Goal: Task Accomplishment & Management: Complete application form

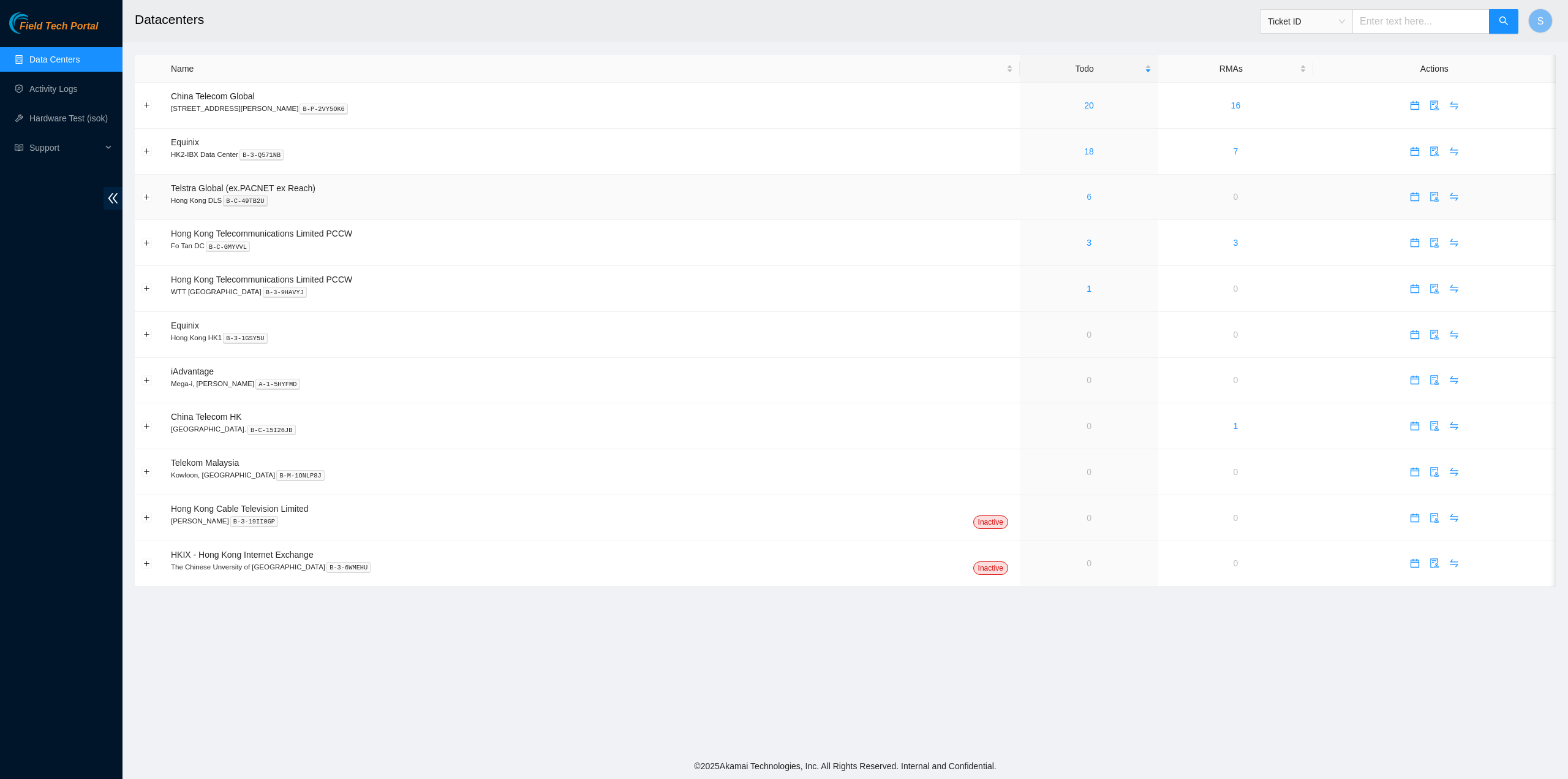
click at [1086, 199] on link "6" at bounding box center [1089, 196] width 5 height 10
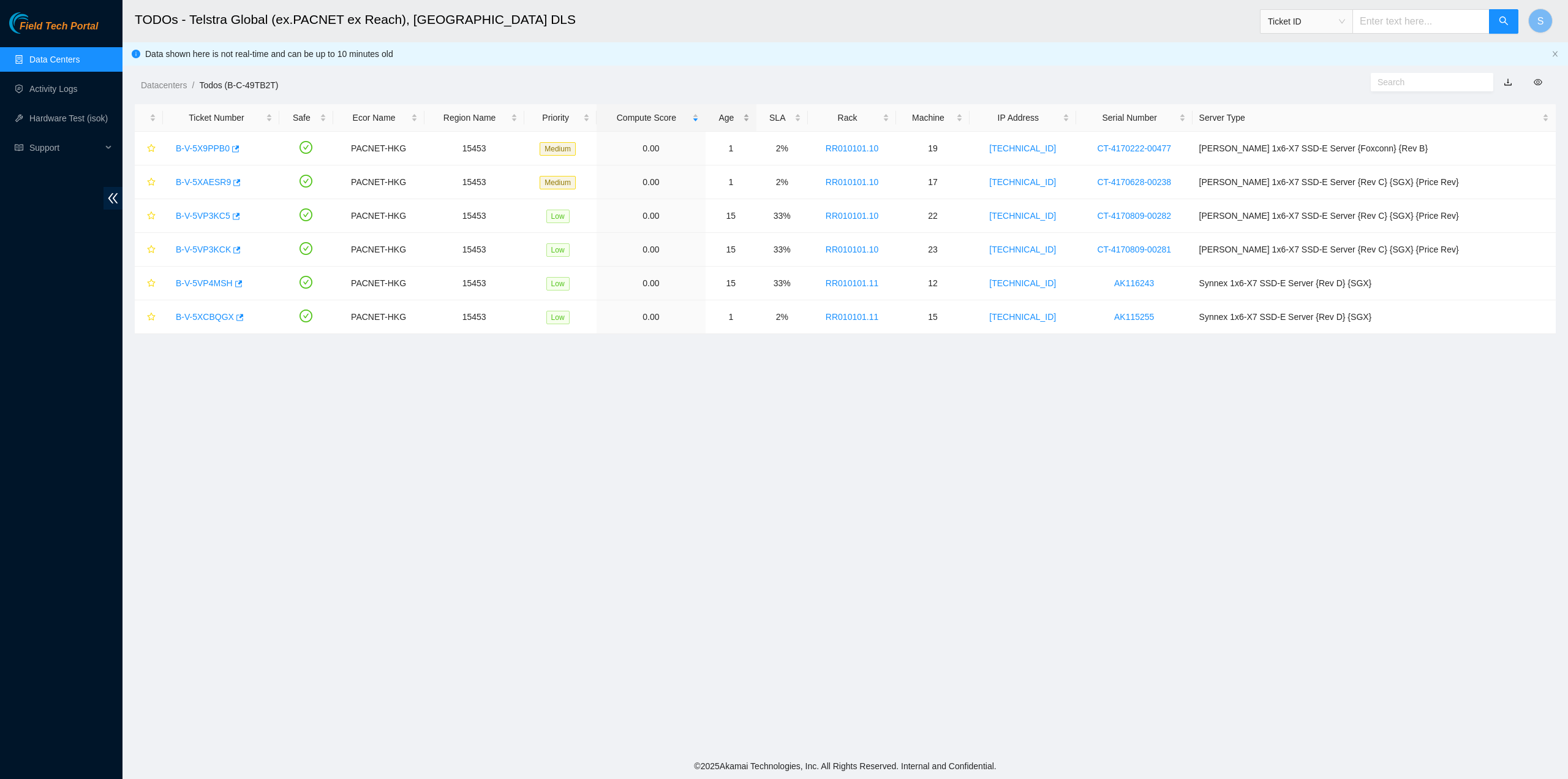
click at [749, 115] on div "Age" at bounding box center [731, 118] width 37 height 14
click at [749, 112] on div "Age" at bounding box center [731, 118] width 37 height 14
click at [206, 145] on link "B-V-5VP3KC5" at bounding box center [202, 148] width 55 height 10
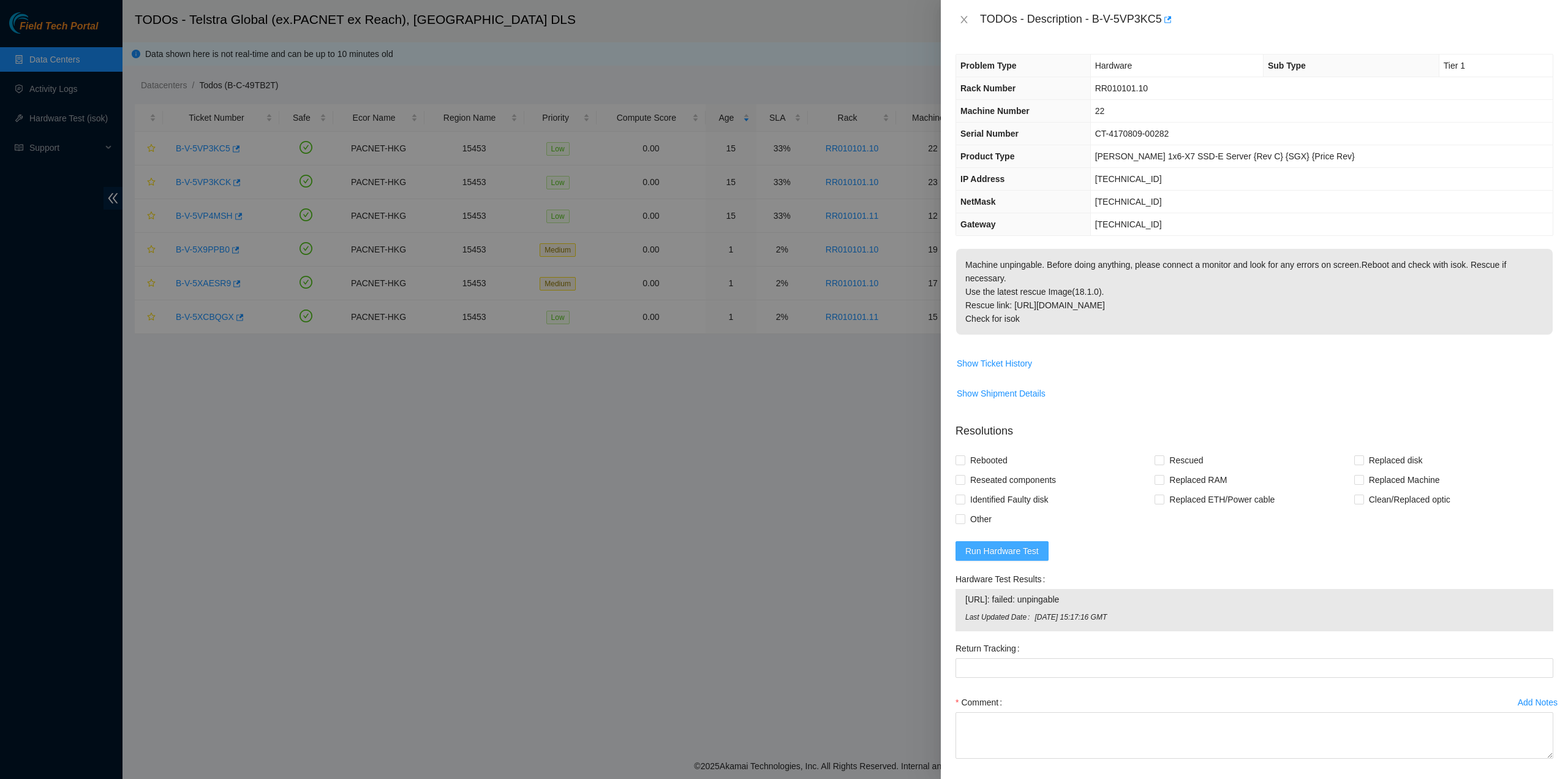
click at [999, 544] on span "Run Hardware Test" at bounding box center [1003, 551] width 74 height 14
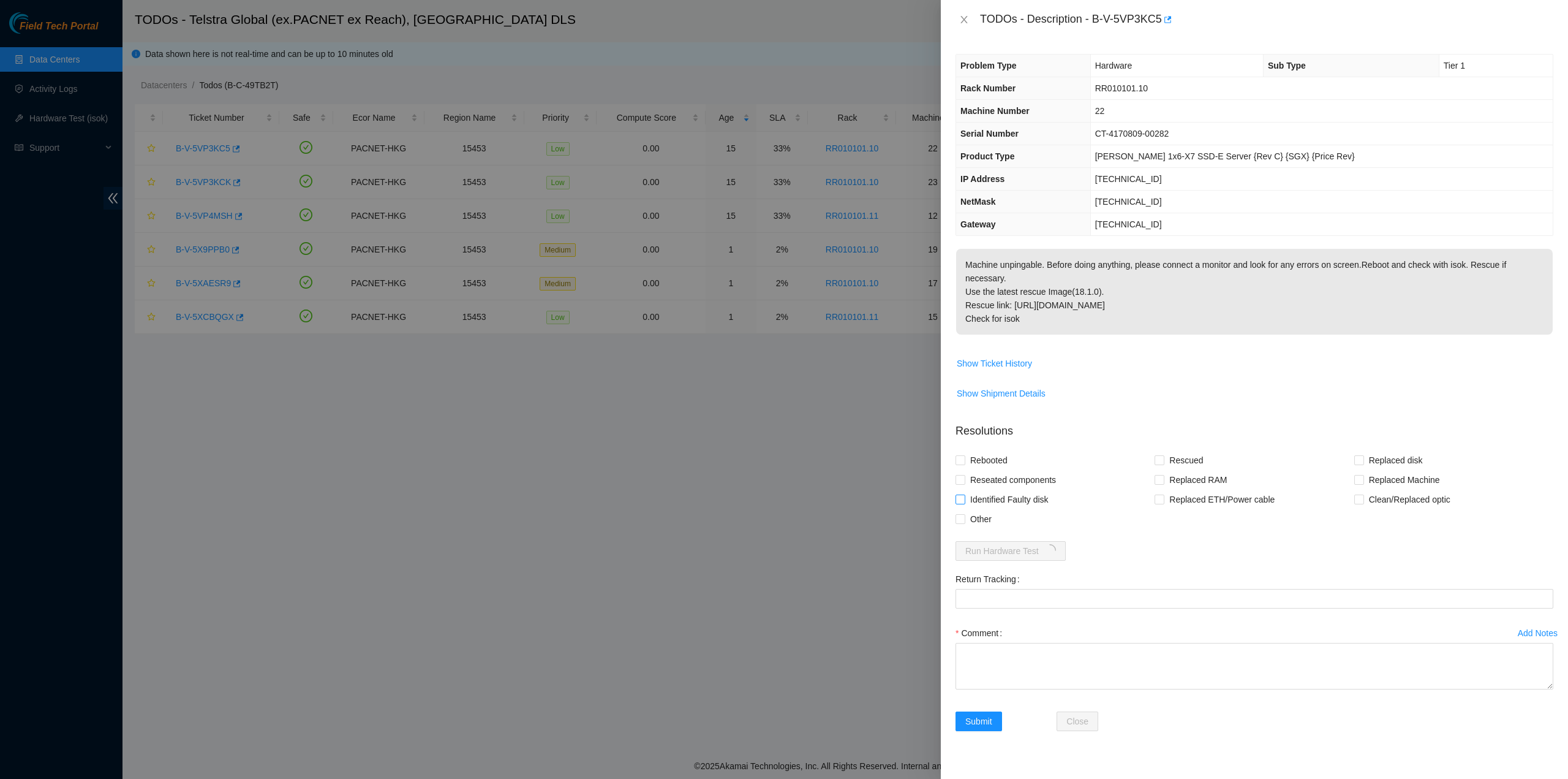
click at [975, 490] on span "Identified Faulty disk" at bounding box center [1009, 499] width 88 height 19
click at [964, 495] on input "Identified Faulty disk" at bounding box center [959, 499] width 8 height 8
click at [976, 490] on span "Identified Faulty disk" at bounding box center [1009, 499] width 88 height 19
click at [964, 495] on input "Identified Faulty disk" at bounding box center [959, 499] width 8 height 8
checkbox input "false"
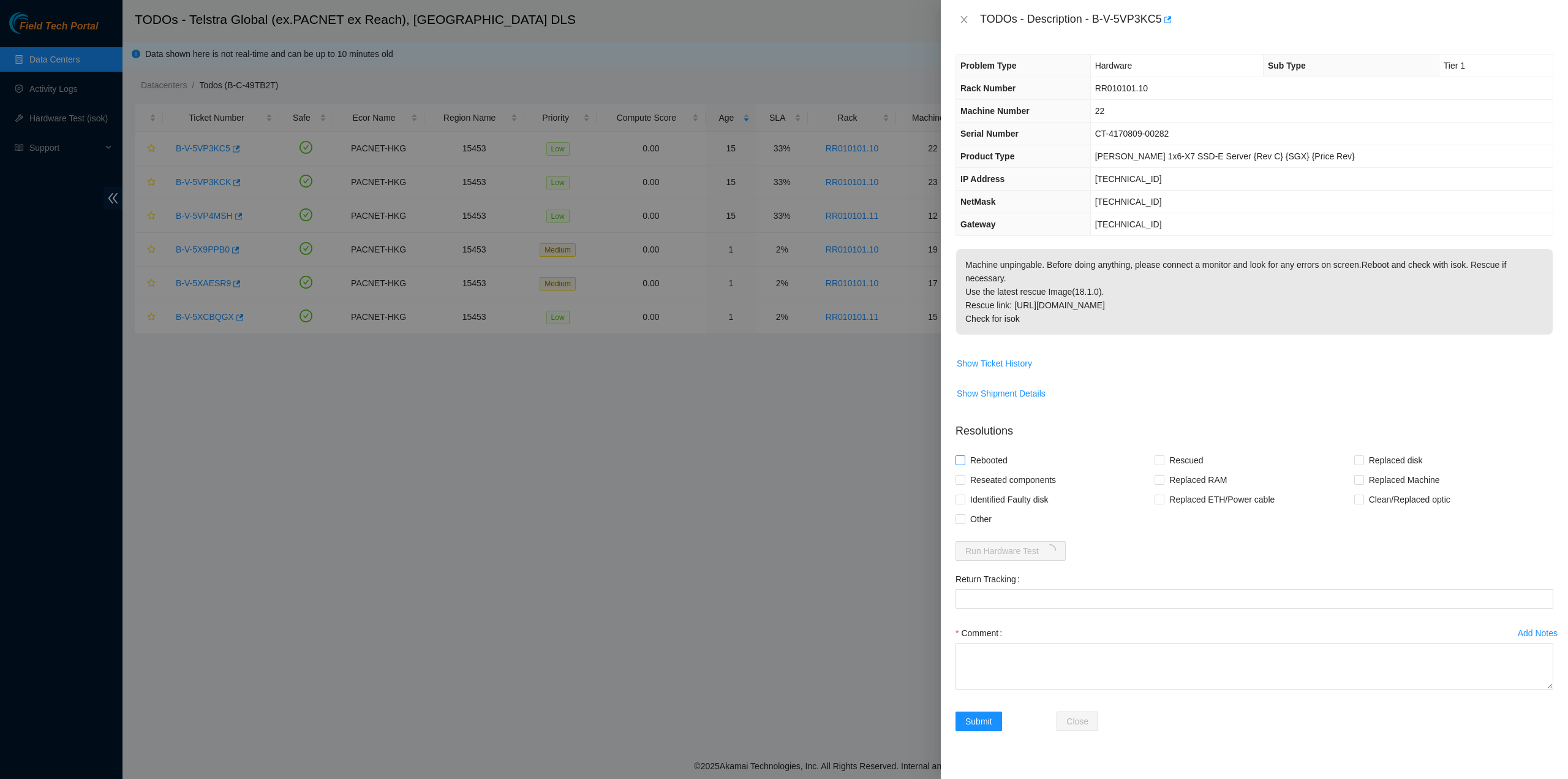
drag, startPoint x: 976, startPoint y: 462, endPoint x: 974, endPoint y: 447, distance: 15.1
click at [976, 470] on span "Reseated components" at bounding box center [1013, 480] width 95 height 19
click at [964, 475] on input "Reseated components" at bounding box center [959, 479] width 8 height 8
checkbox input "true"
click at [974, 450] on span "Rebooted" at bounding box center [989, 460] width 47 height 19
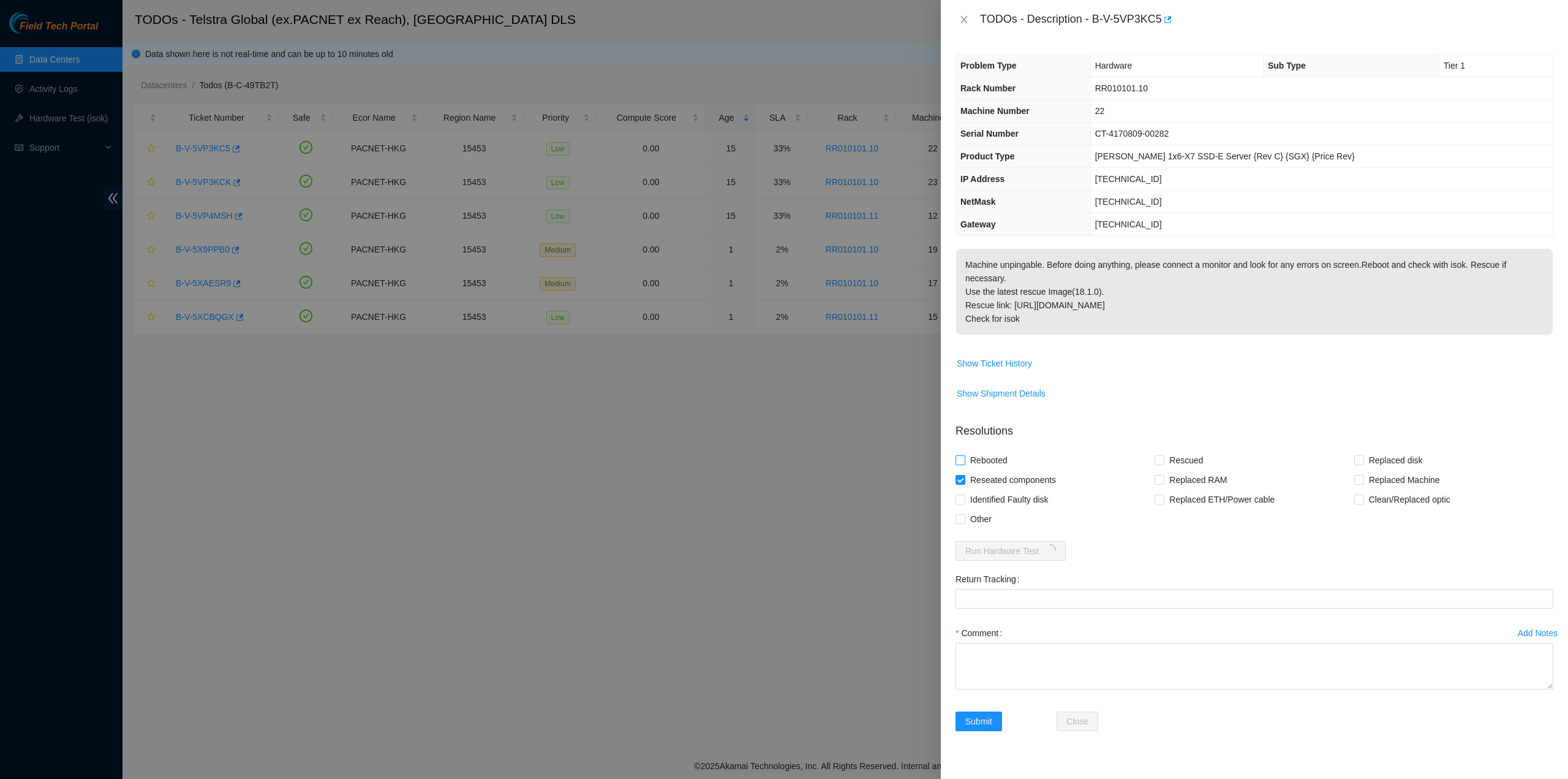
click at [964, 456] on input "Rebooted" at bounding box center [959, 460] width 8 height 8
checkbox input "true"
click at [978, 490] on span "Identified Faulty disk" at bounding box center [1009, 499] width 88 height 19
click at [964, 495] on input "Identified Faulty disk" at bounding box center [959, 499] width 8 height 8
checkbox input "true"
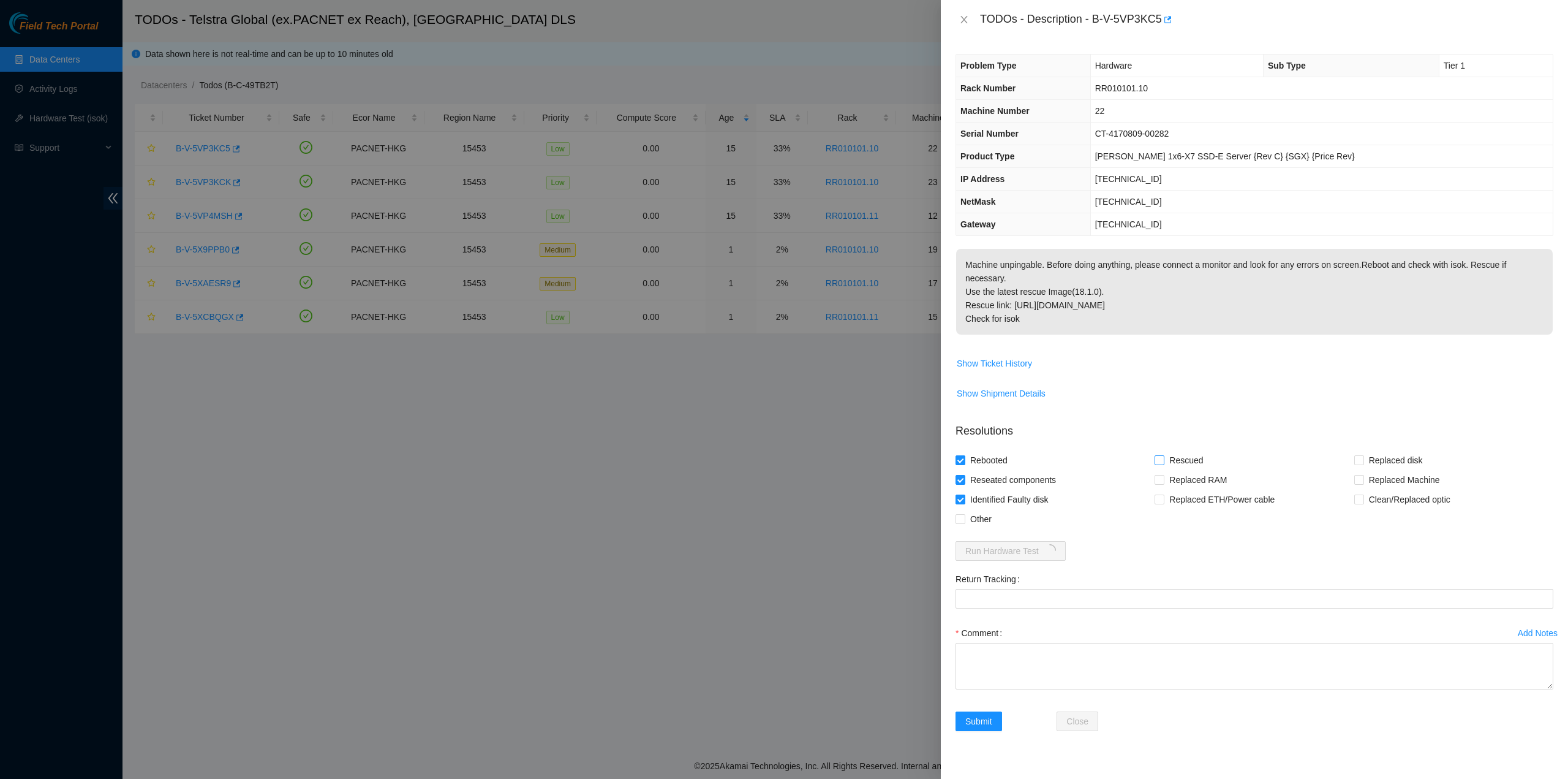
click at [1169, 450] on span "Rescued" at bounding box center [1186, 460] width 44 height 19
click at [1163, 456] on input "Rescued" at bounding box center [1159, 460] width 8 height 8
checkbox input "true"
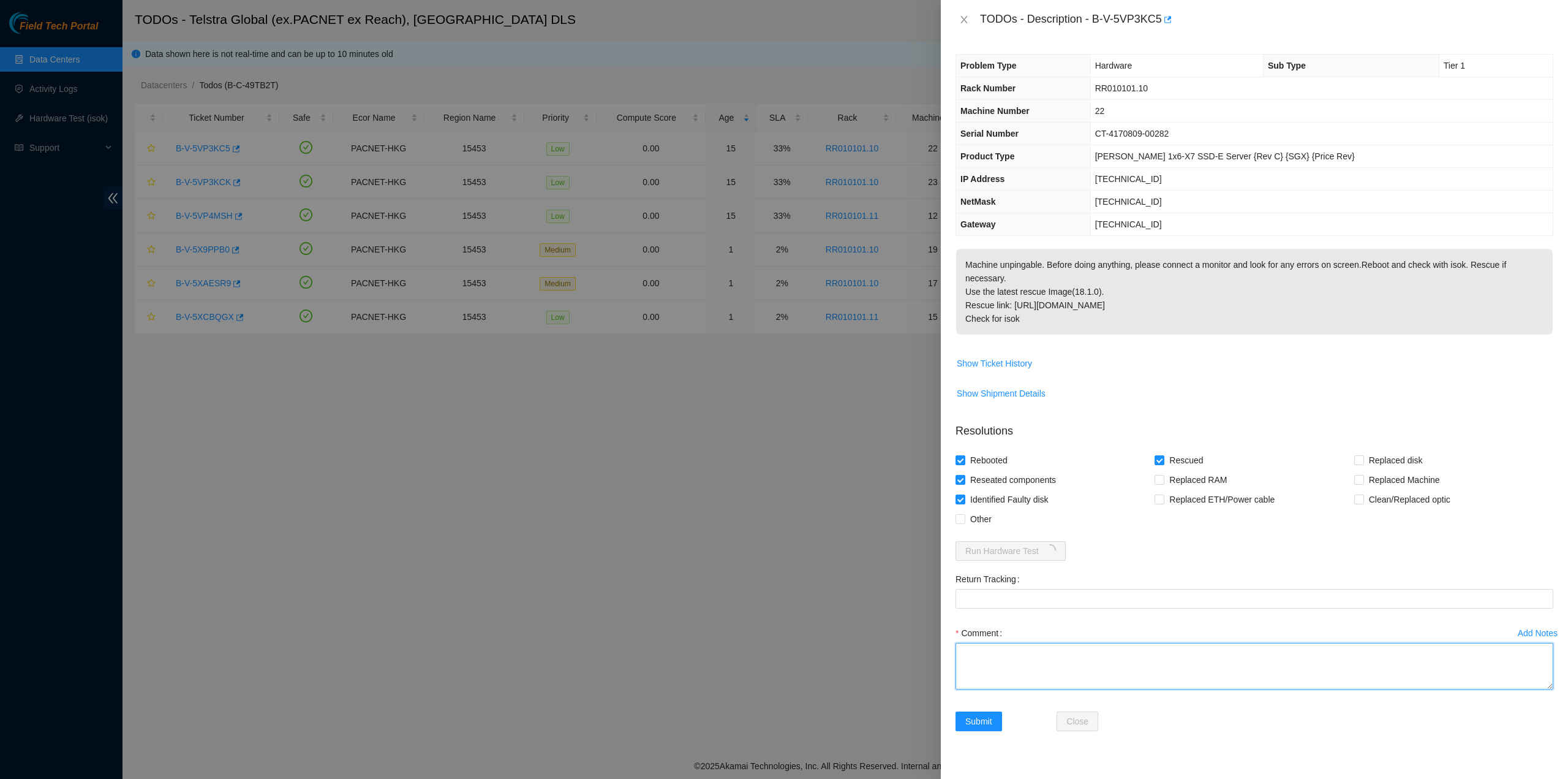
click at [1079, 657] on textarea "Comment" at bounding box center [1254, 666] width 598 height 47
type textarea "pass ok"
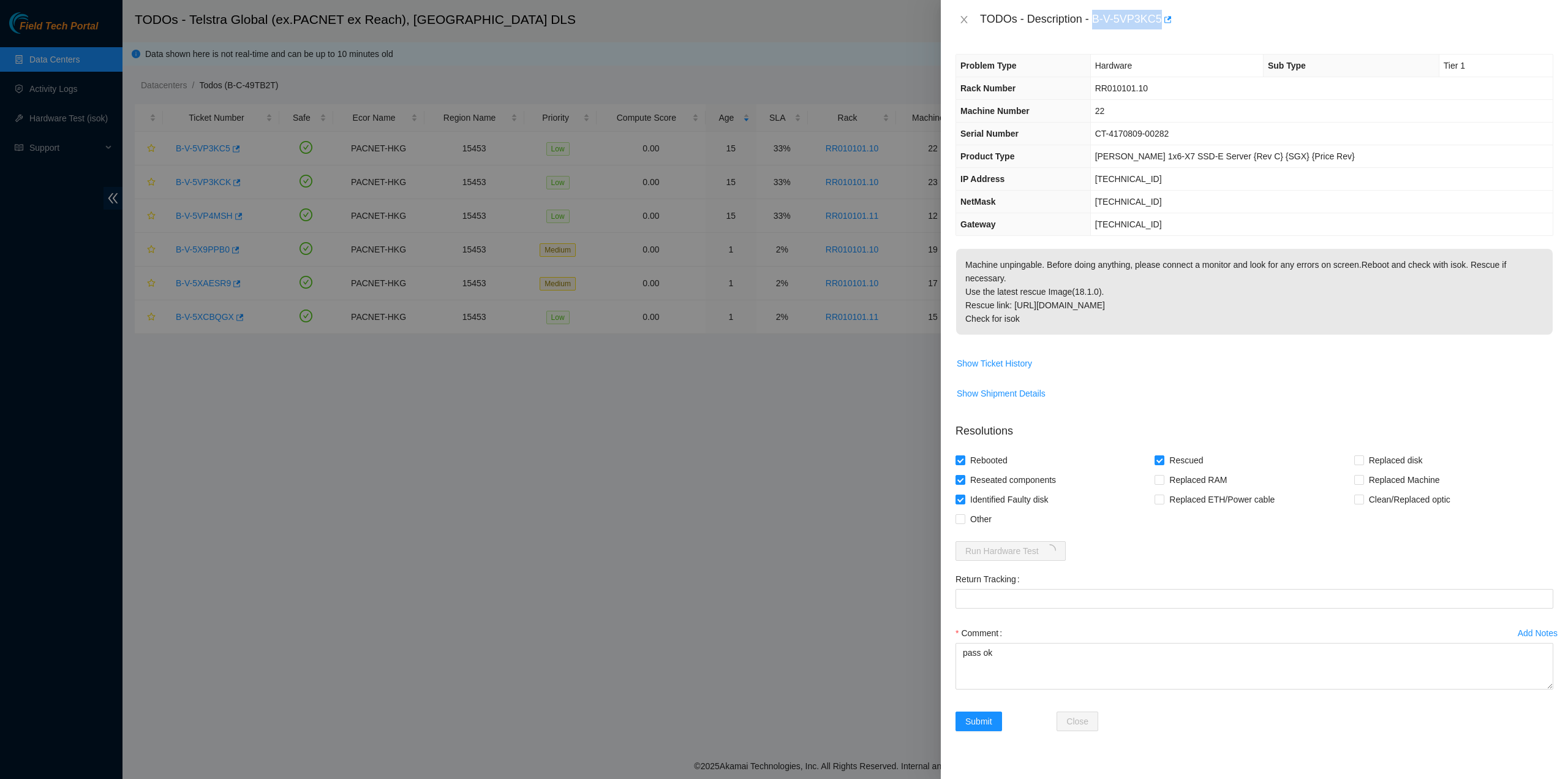
drag, startPoint x: 1095, startPoint y: 19, endPoint x: 1159, endPoint y: 28, distance: 64.6
click at [1159, 28] on div "TODOs - Description - B-V-5VP3KC5" at bounding box center [1266, 19] width 573 height 19
copy div "B-V-5VP3KC5"
click at [1480, 383] on span "Show Shipment Details" at bounding box center [1254, 393] width 596 height 19
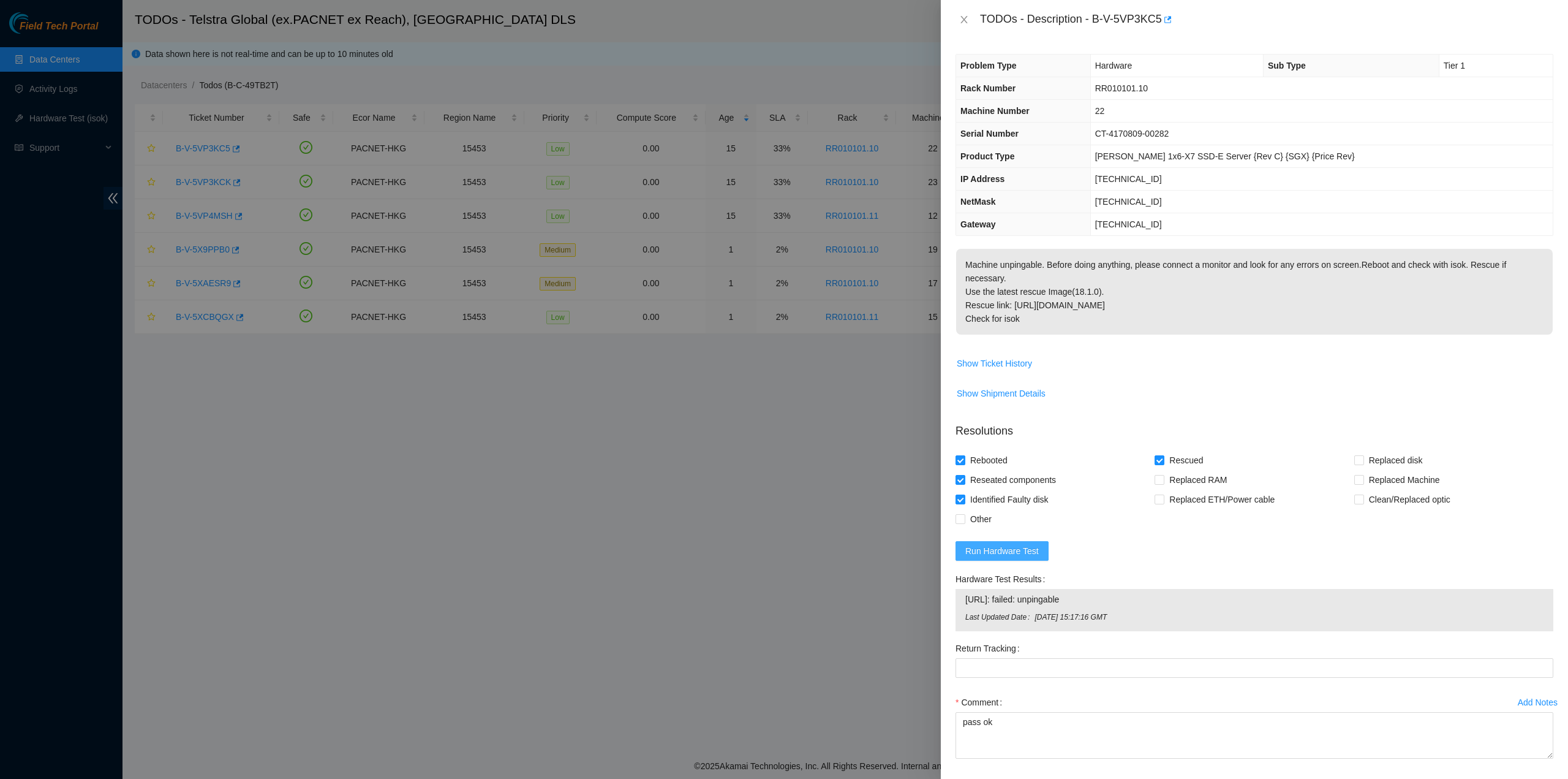
click at [1025, 544] on span "Run Hardware Test" at bounding box center [1003, 551] width 74 height 14
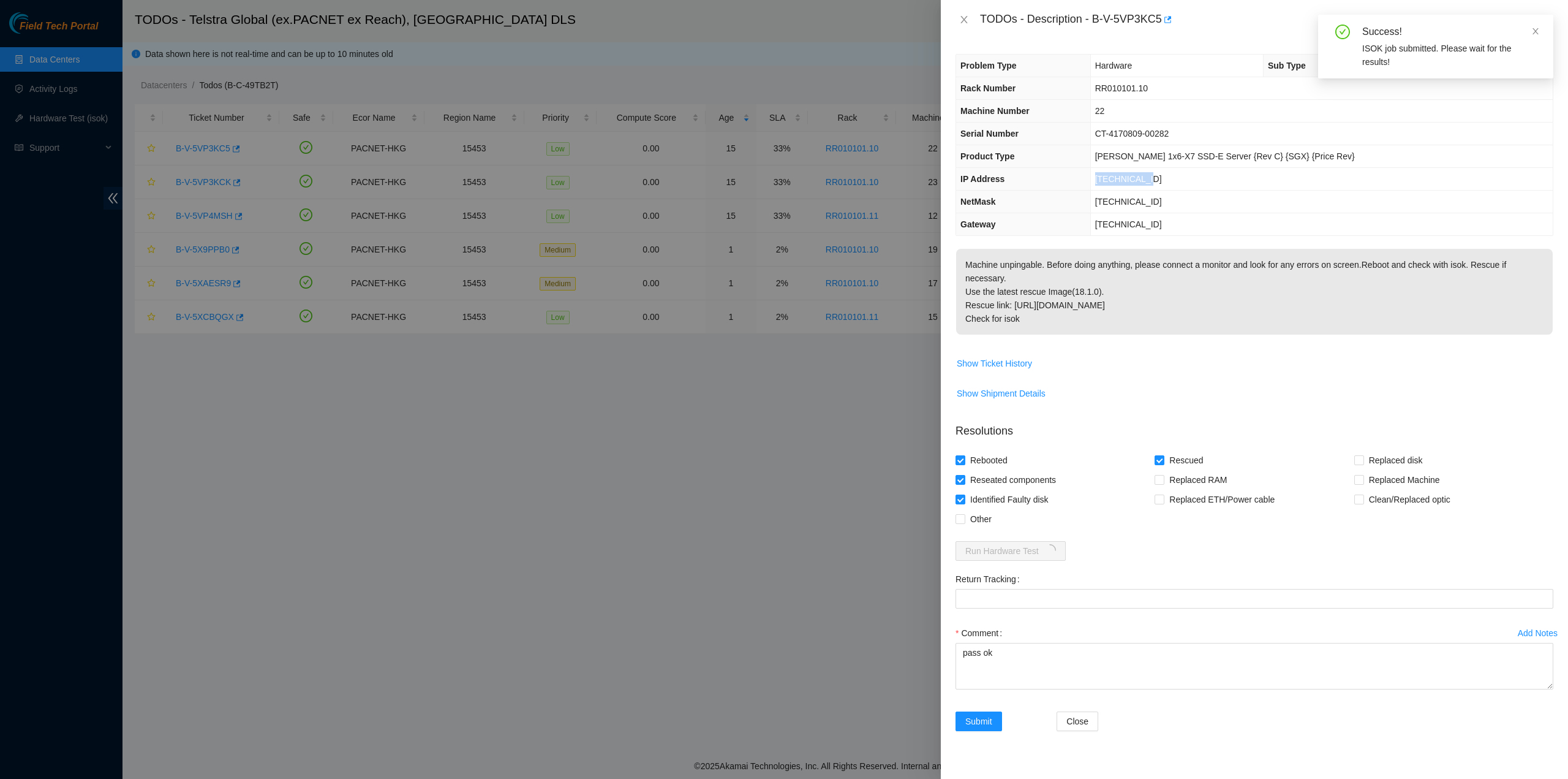
drag, startPoint x: 1178, startPoint y: 181, endPoint x: 1129, endPoint y: 182, distance: 49.0
click at [1129, 182] on td "42.99.140.45" at bounding box center [1321, 179] width 462 height 22
copy span "42.99.140.45"
click at [812, 433] on div at bounding box center [784, 390] width 1568 height 779
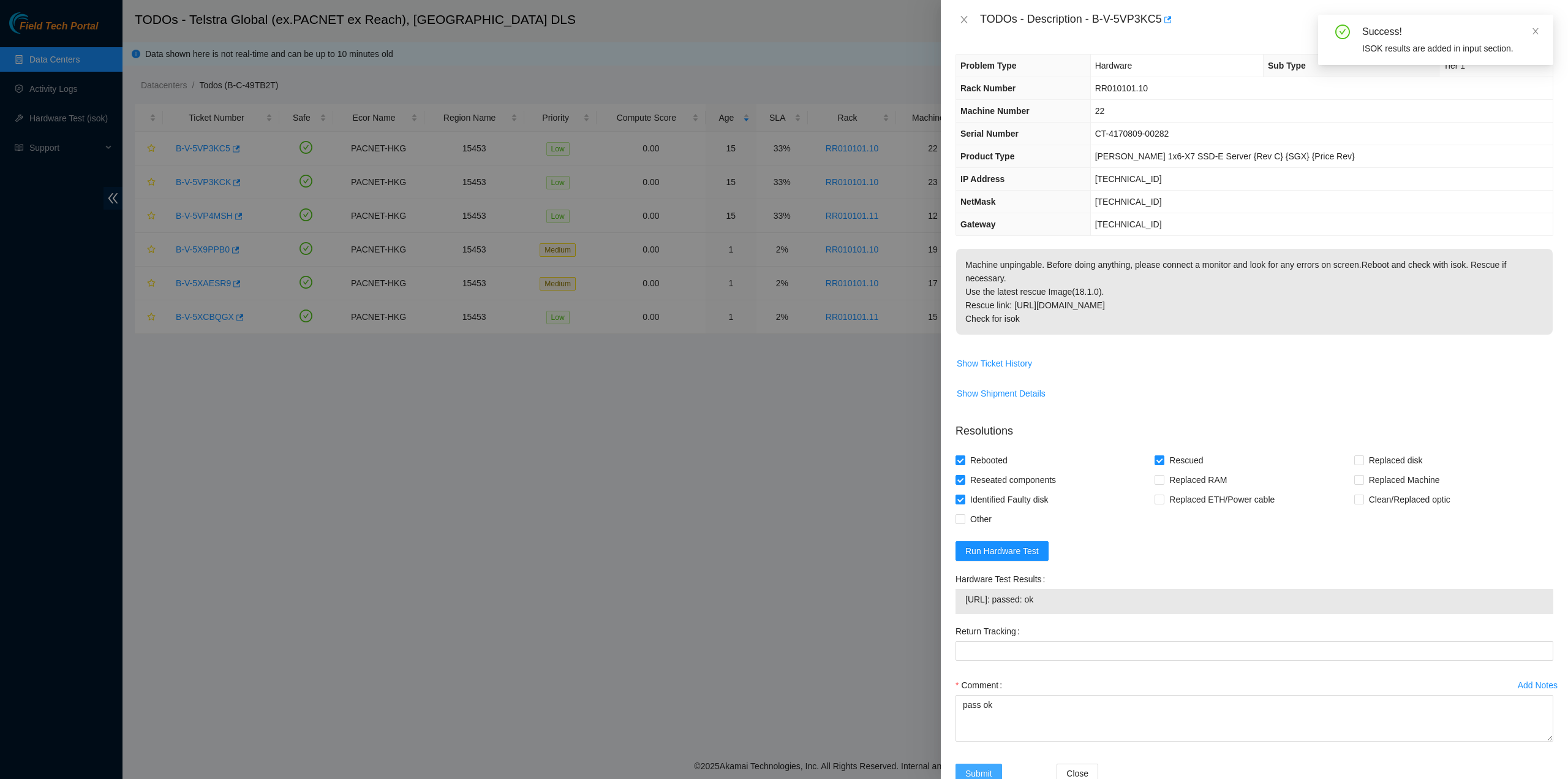
click at [984, 764] on button "Submit" at bounding box center [979, 773] width 47 height 19
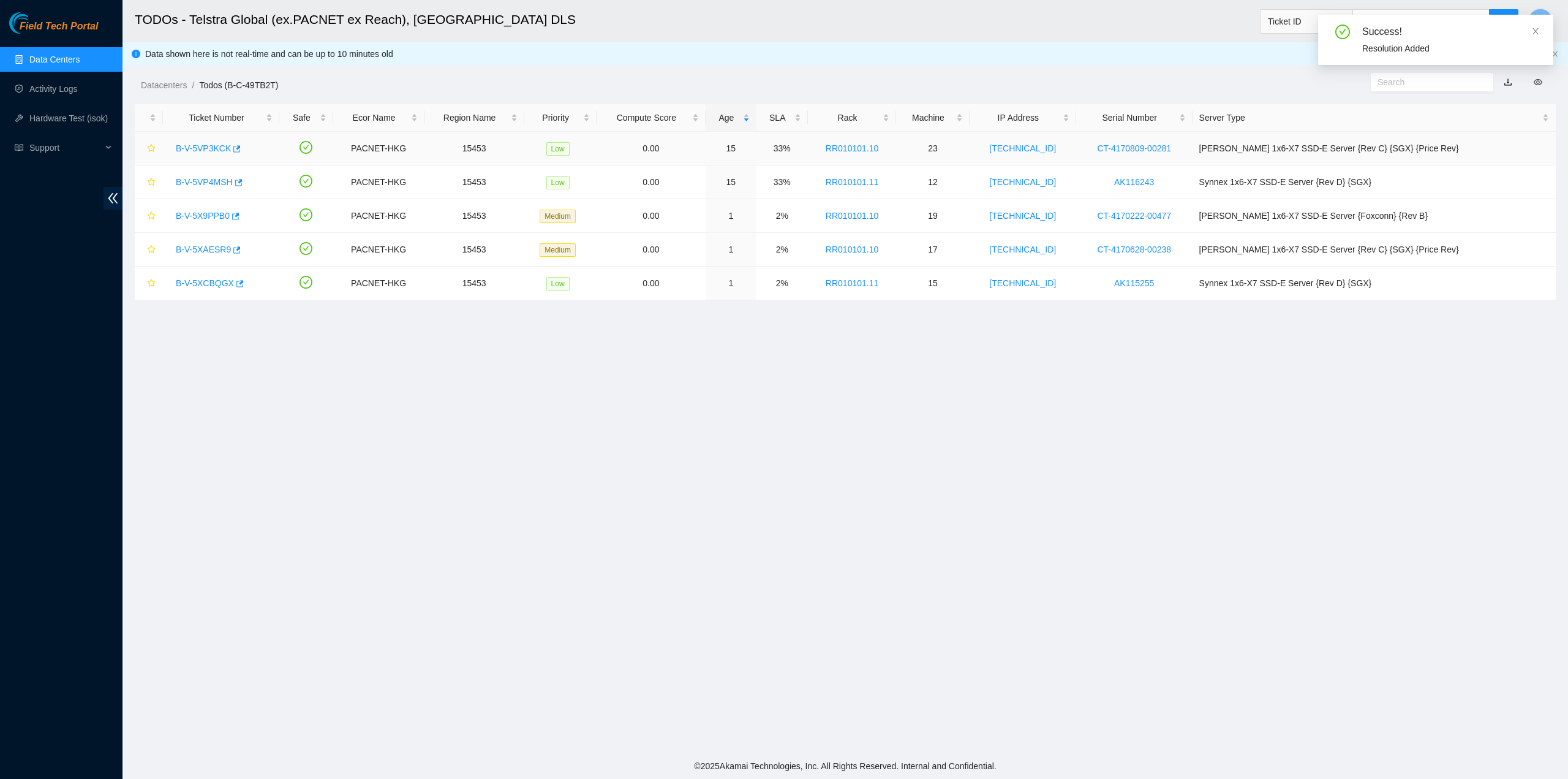
click at [211, 152] on link "B-V-5VP3KCK" at bounding box center [203, 148] width 55 height 10
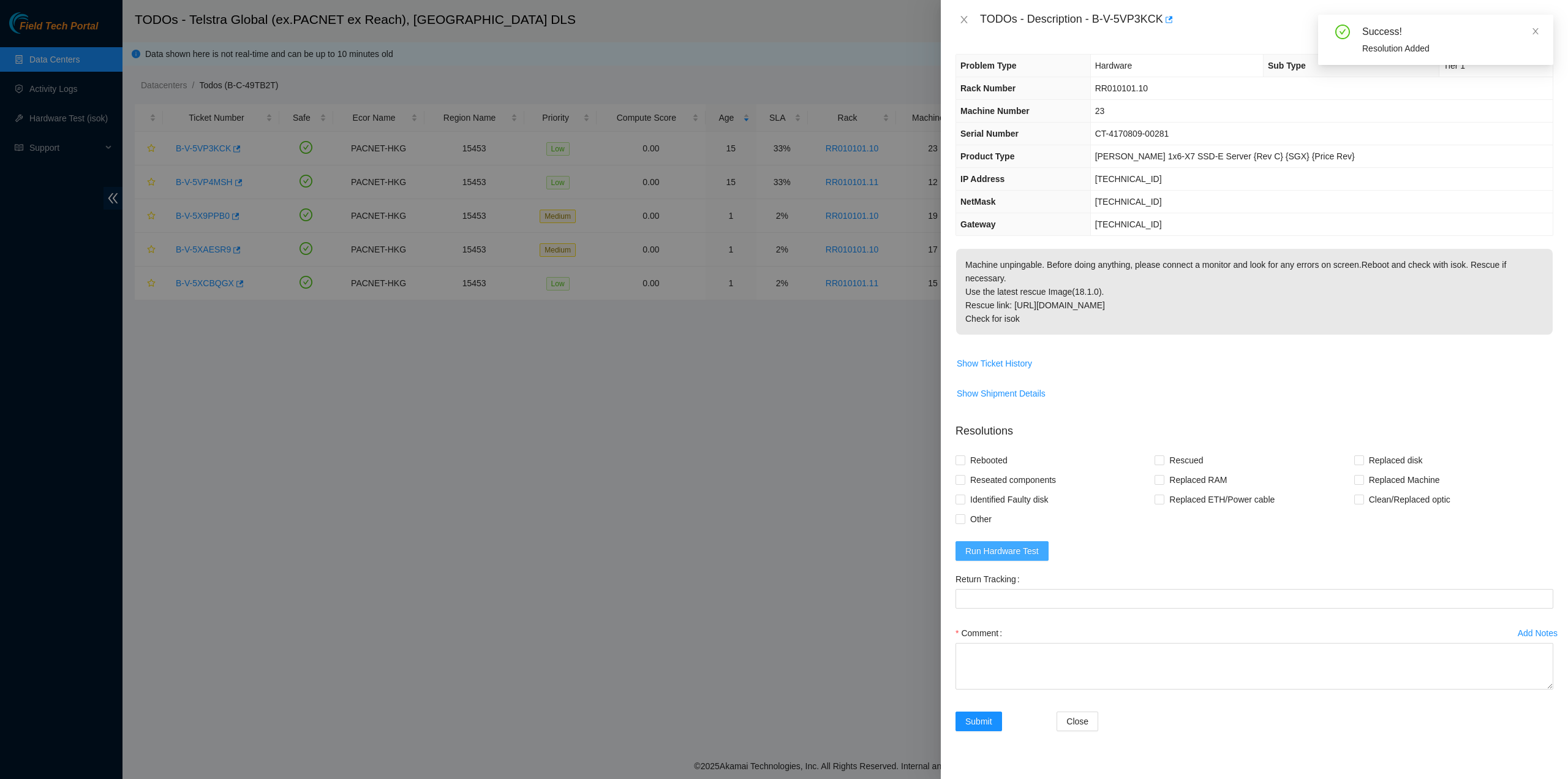
click at [1028, 544] on span "Run Hardware Test" at bounding box center [1003, 551] width 74 height 14
click at [989, 470] on span "Reseated components" at bounding box center [1013, 480] width 95 height 19
click at [964, 475] on input "Reseated components" at bounding box center [959, 479] width 8 height 8
checkbox input "true"
click at [987, 450] on span "Rebooted" at bounding box center [989, 460] width 47 height 19
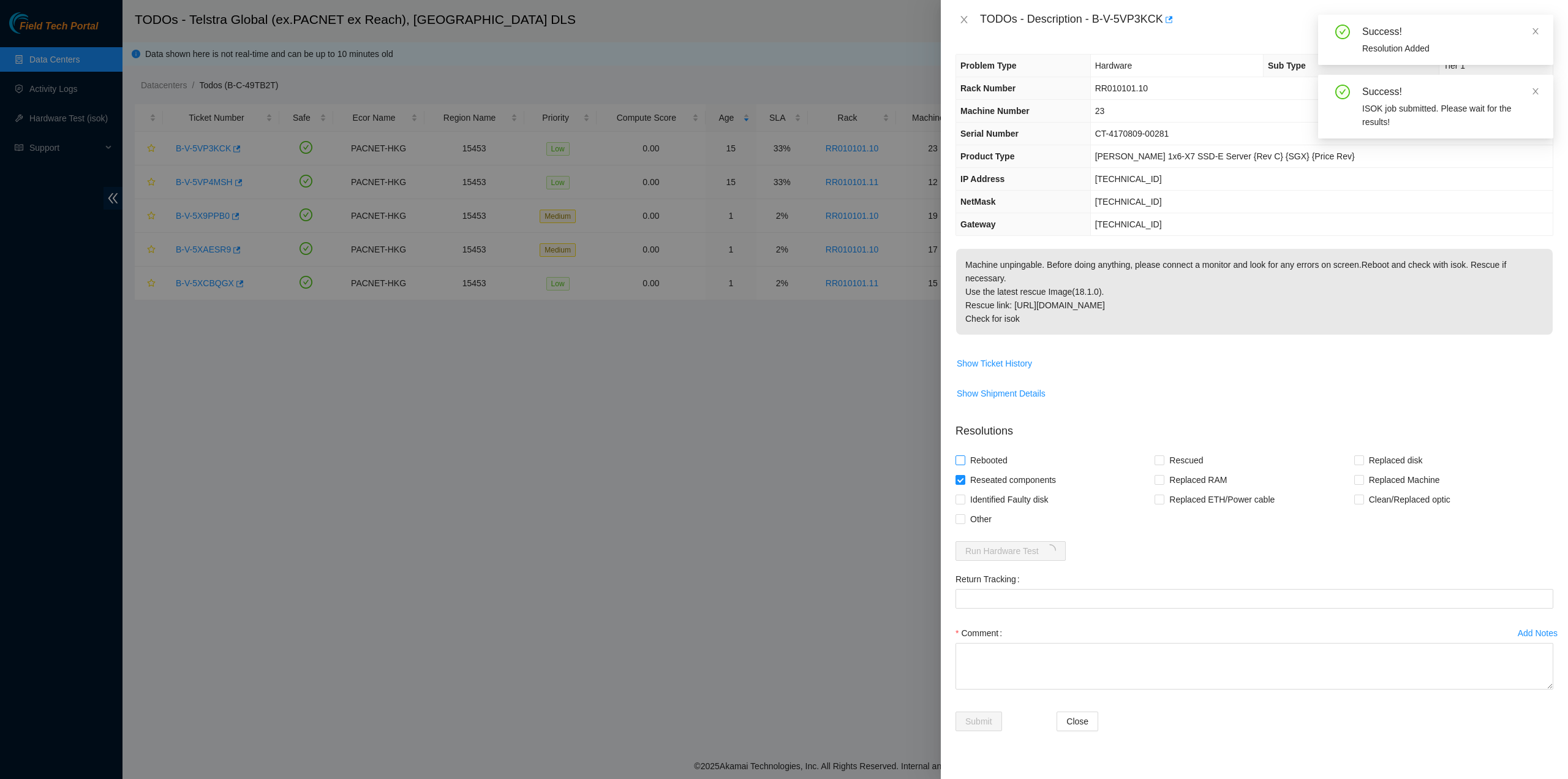
click at [964, 456] on input "Rebooted" at bounding box center [959, 460] width 8 height 8
checkbox input "true"
click at [1178, 450] on span "Rescued" at bounding box center [1186, 460] width 44 height 19
click at [1163, 456] on input "Rescued" at bounding box center [1159, 460] width 8 height 8
checkbox input "true"
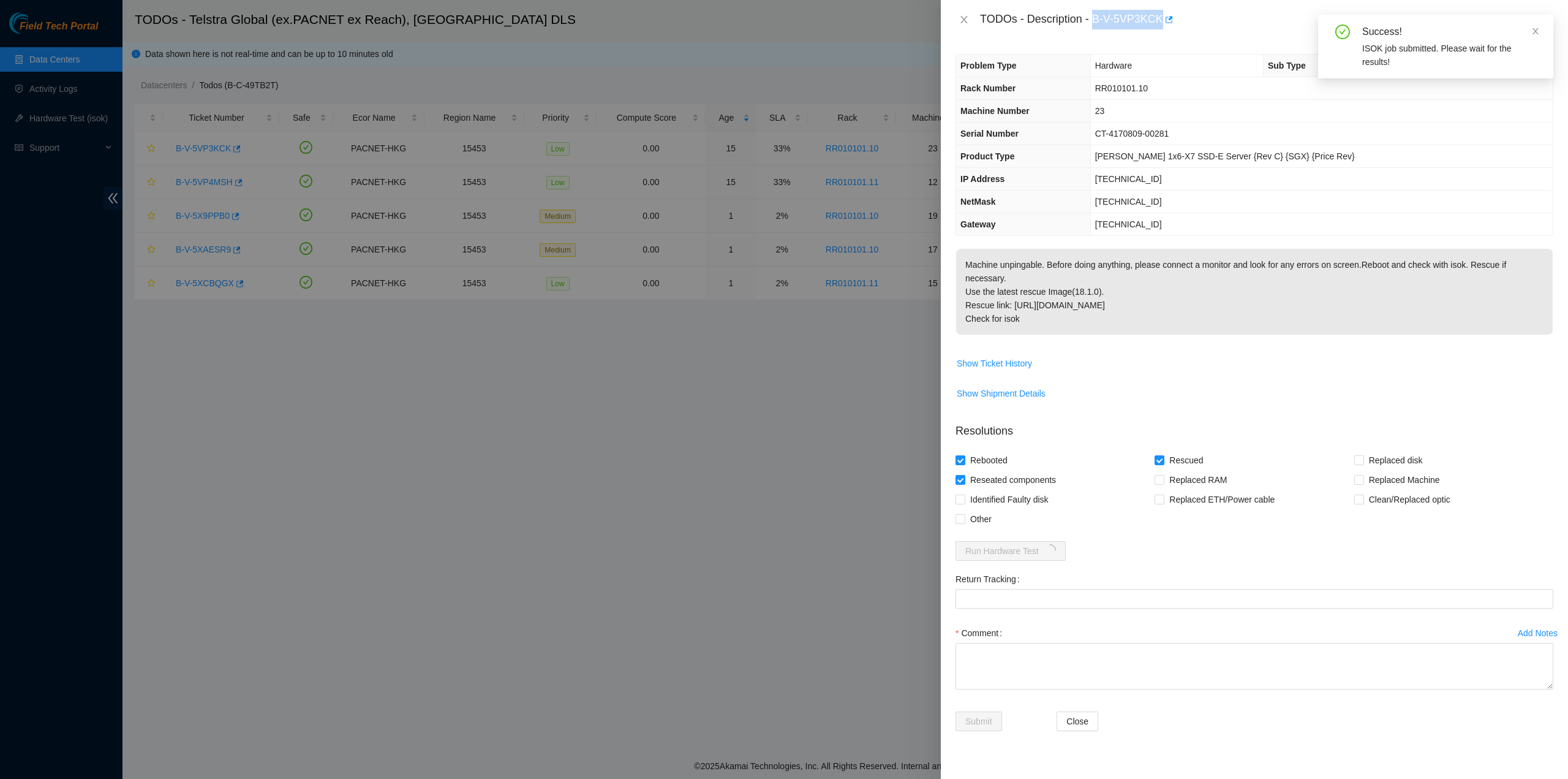
drag, startPoint x: 1095, startPoint y: 18, endPoint x: 1159, endPoint y: 26, distance: 64.5
click at [1159, 26] on div "TODOs - Description - B-V-5VP3KCK" at bounding box center [1266, 19] width 573 height 19
copy div "B-V-5VP3KCK"
click at [714, 426] on div at bounding box center [784, 390] width 1568 height 779
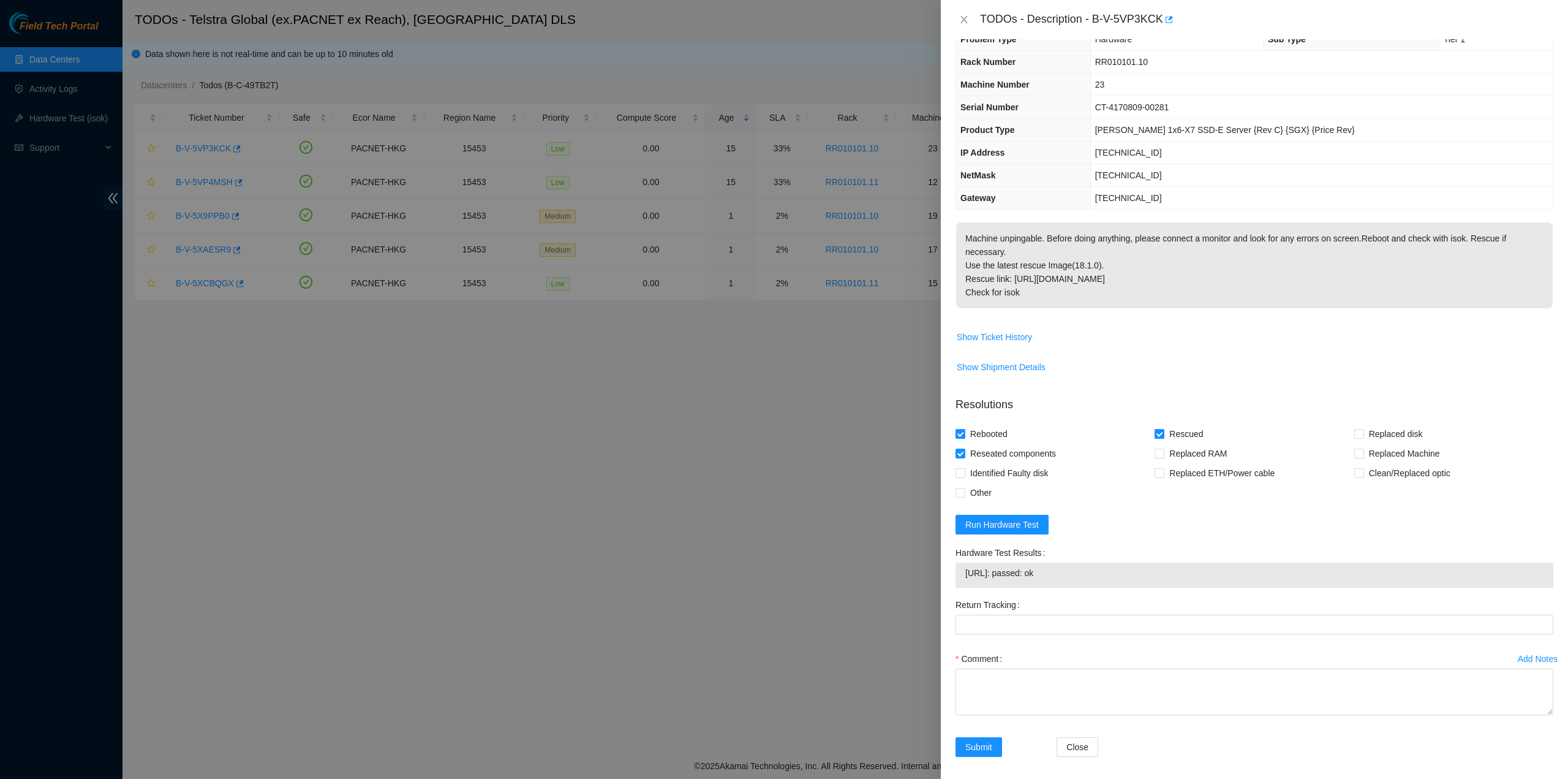
scroll to position [32, 0]
click at [984, 738] on span "Submit" at bounding box center [979, 742] width 27 height 14
click at [1013, 672] on textarea "Comment" at bounding box center [1254, 687] width 598 height 47
drag, startPoint x: 972, startPoint y: 670, endPoint x: 1003, endPoint y: 684, distance: 34.0
click at [970, 670] on textarea "p[ass ok" at bounding box center [1254, 687] width 598 height 47
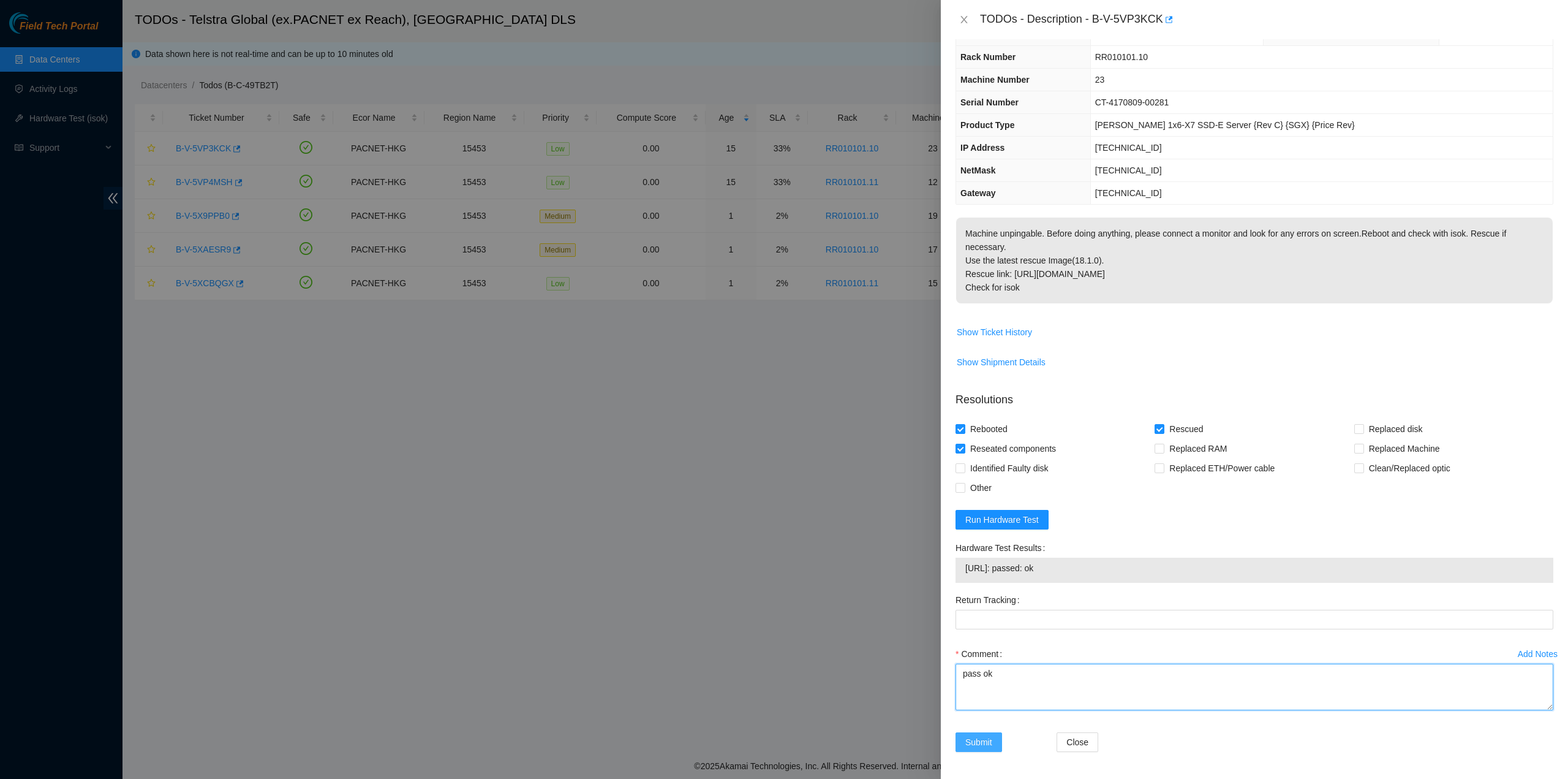
type textarea "pass ok"
click at [991, 740] on span "Submit" at bounding box center [979, 742] width 27 height 14
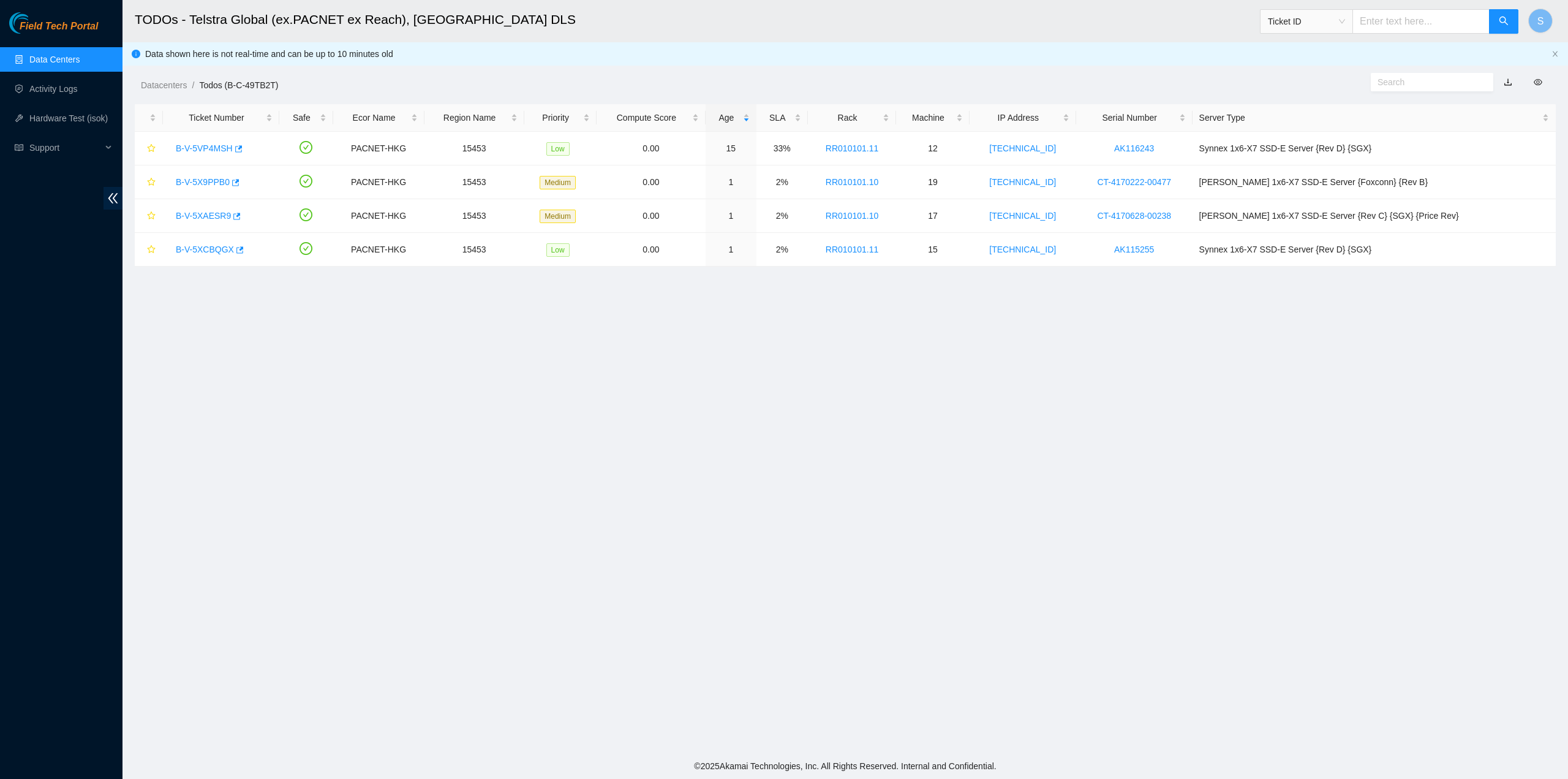
scroll to position [0, 0]
click at [1536, 35] on div "S" at bounding box center [1540, 21] width 25 height 39
click at [1536, 25] on button "S" at bounding box center [1540, 21] width 25 height 25
click at [1456, 109] on link "Logout" at bounding box center [1455, 109] width 26 height 10
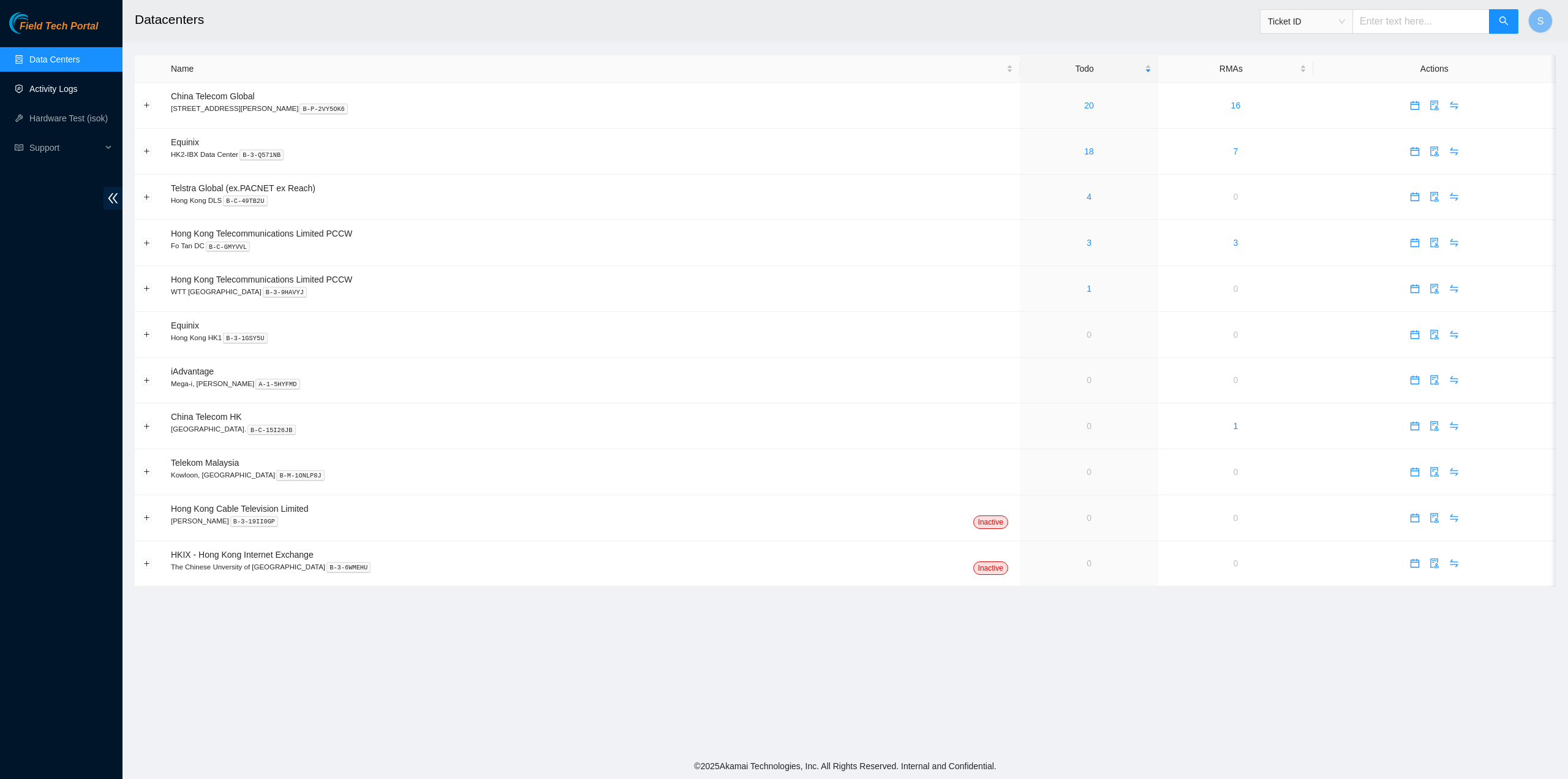
click at [29, 94] on link "Activity Logs" at bounding box center [53, 89] width 48 height 10
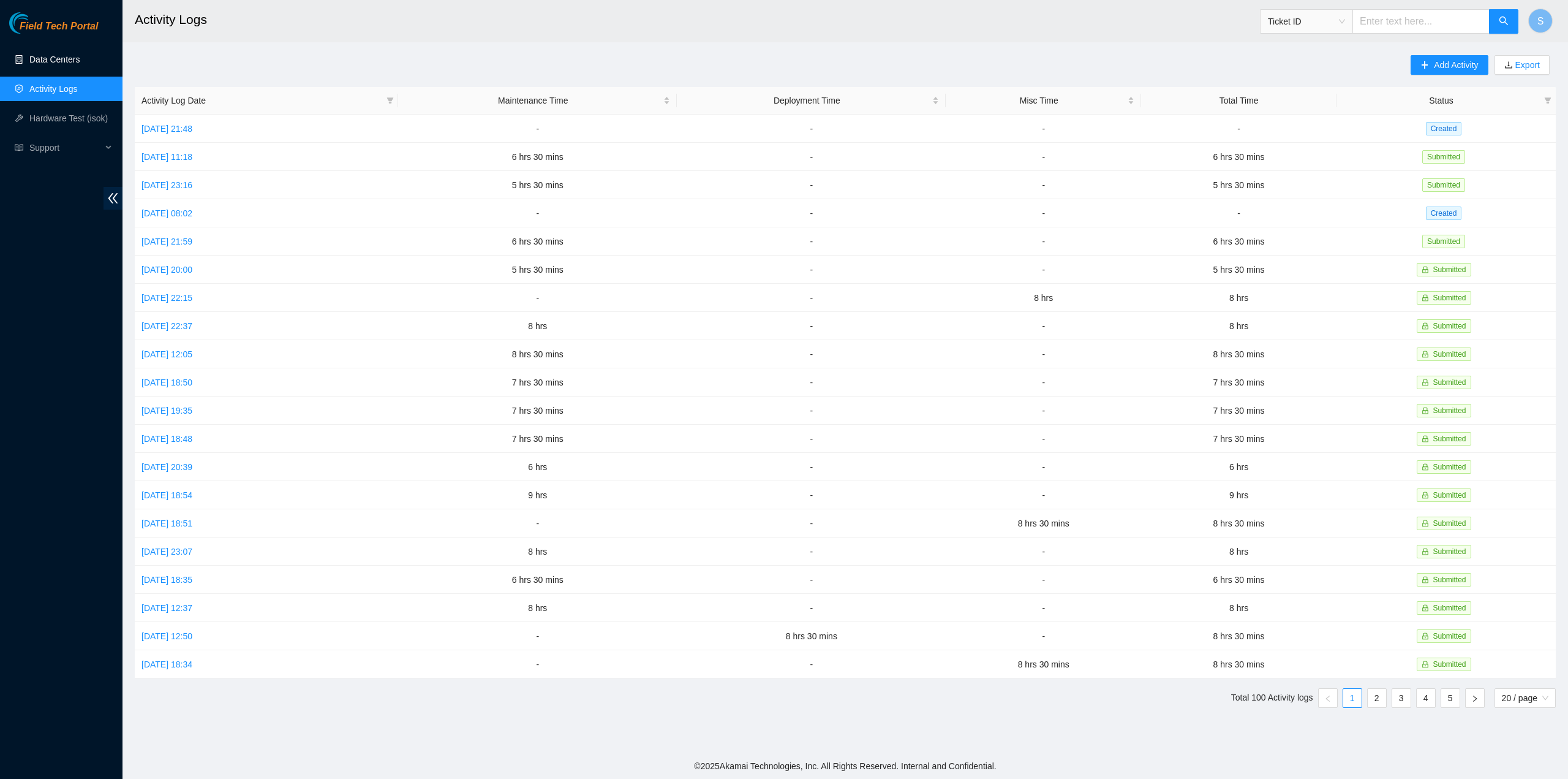
click at [62, 65] on link "Data Centers" at bounding box center [54, 59] width 50 height 10
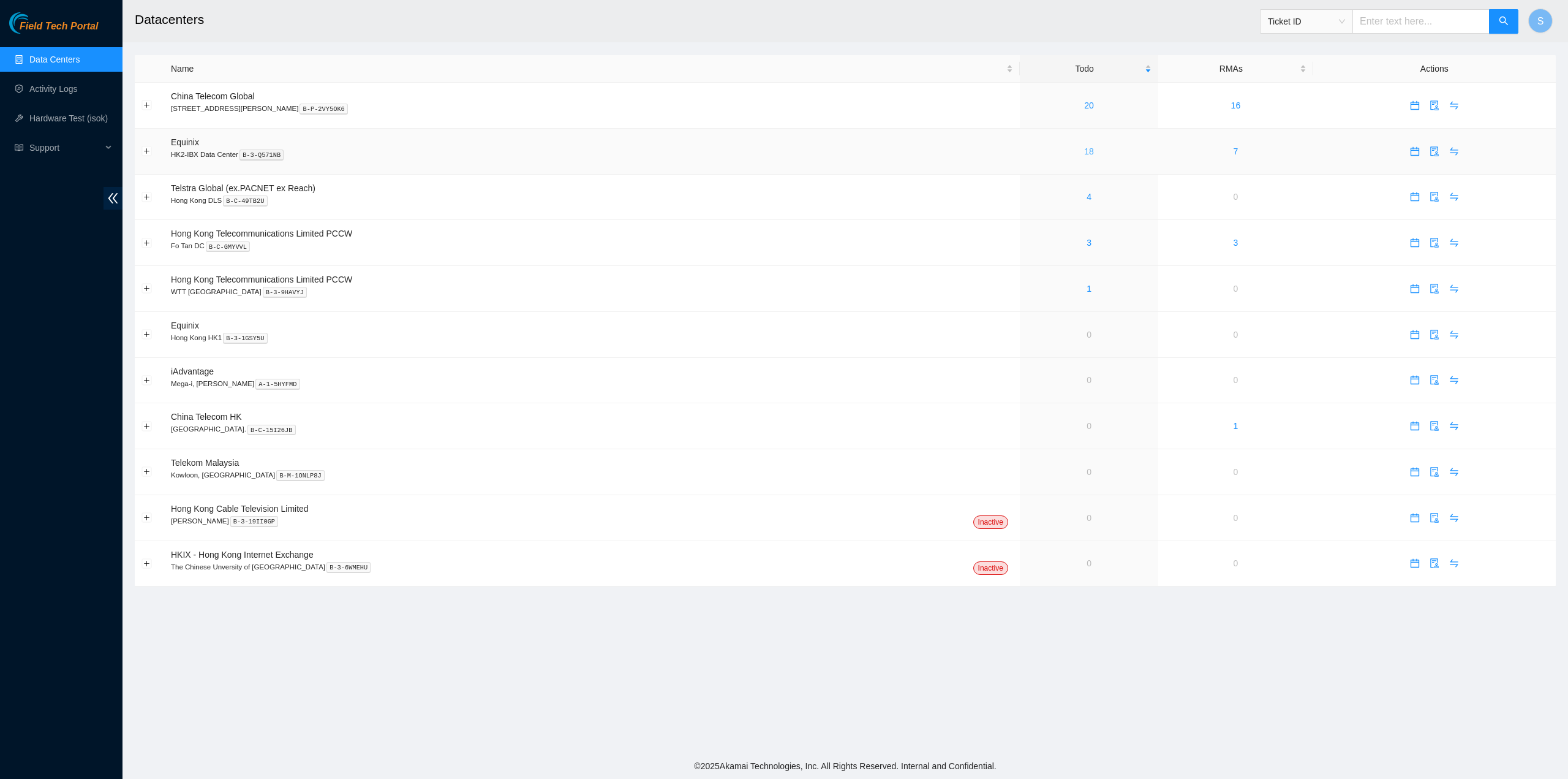
click at [1084, 155] on link "18" at bounding box center [1089, 151] width 10 height 10
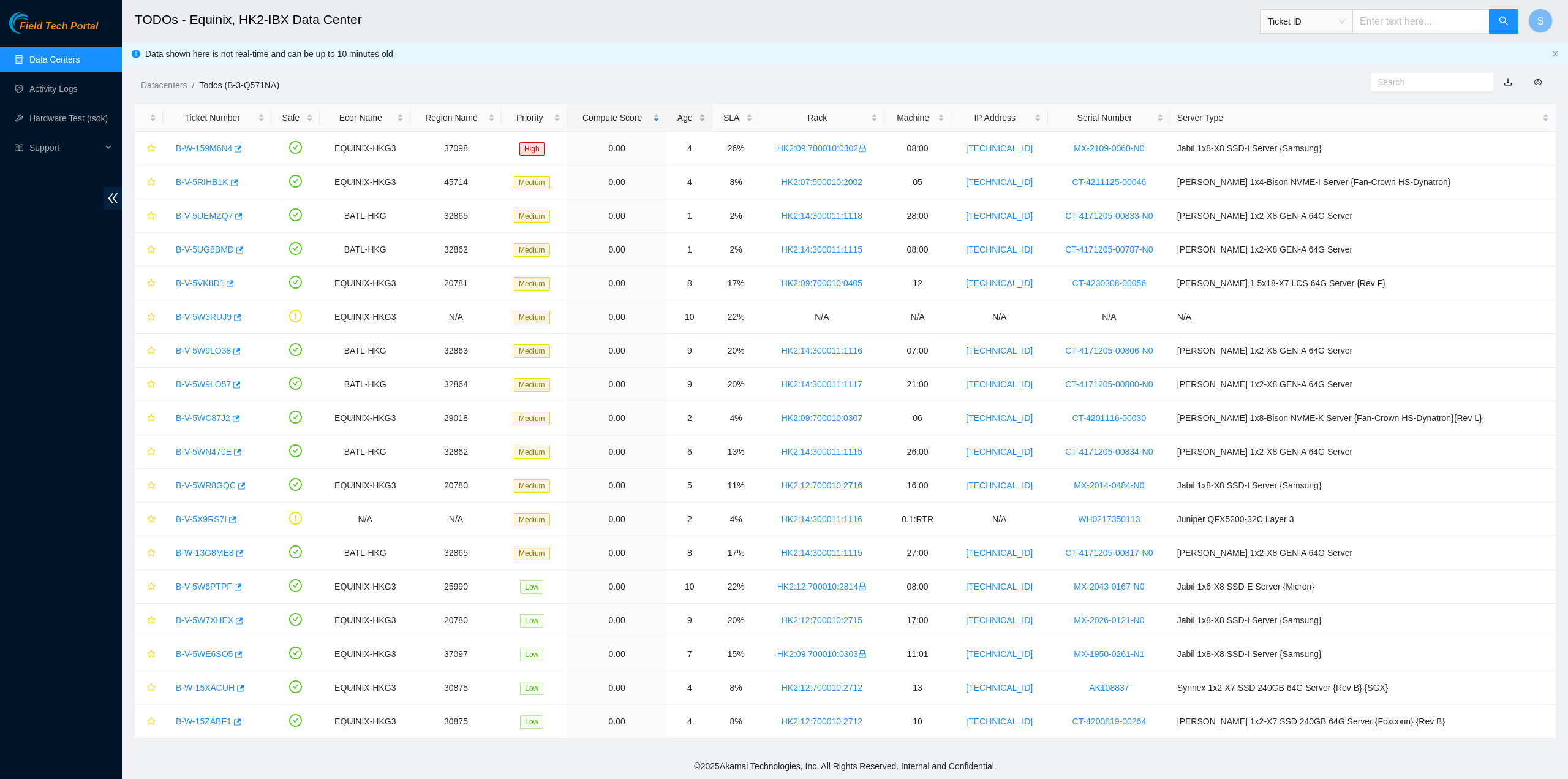
click at [706, 112] on div "Age" at bounding box center [689, 118] width 32 height 14
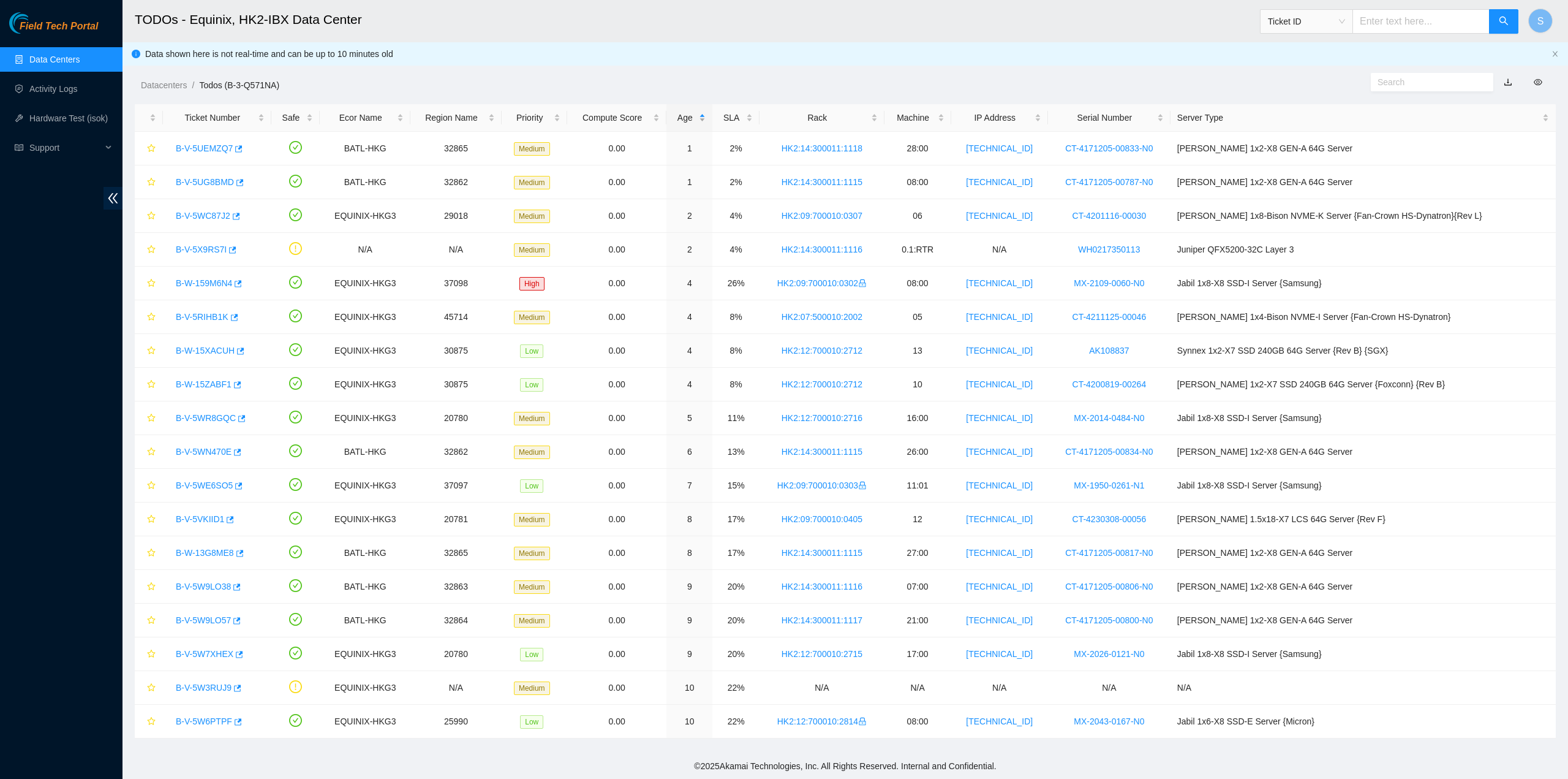
click at [706, 115] on div "Age" at bounding box center [689, 118] width 32 height 14
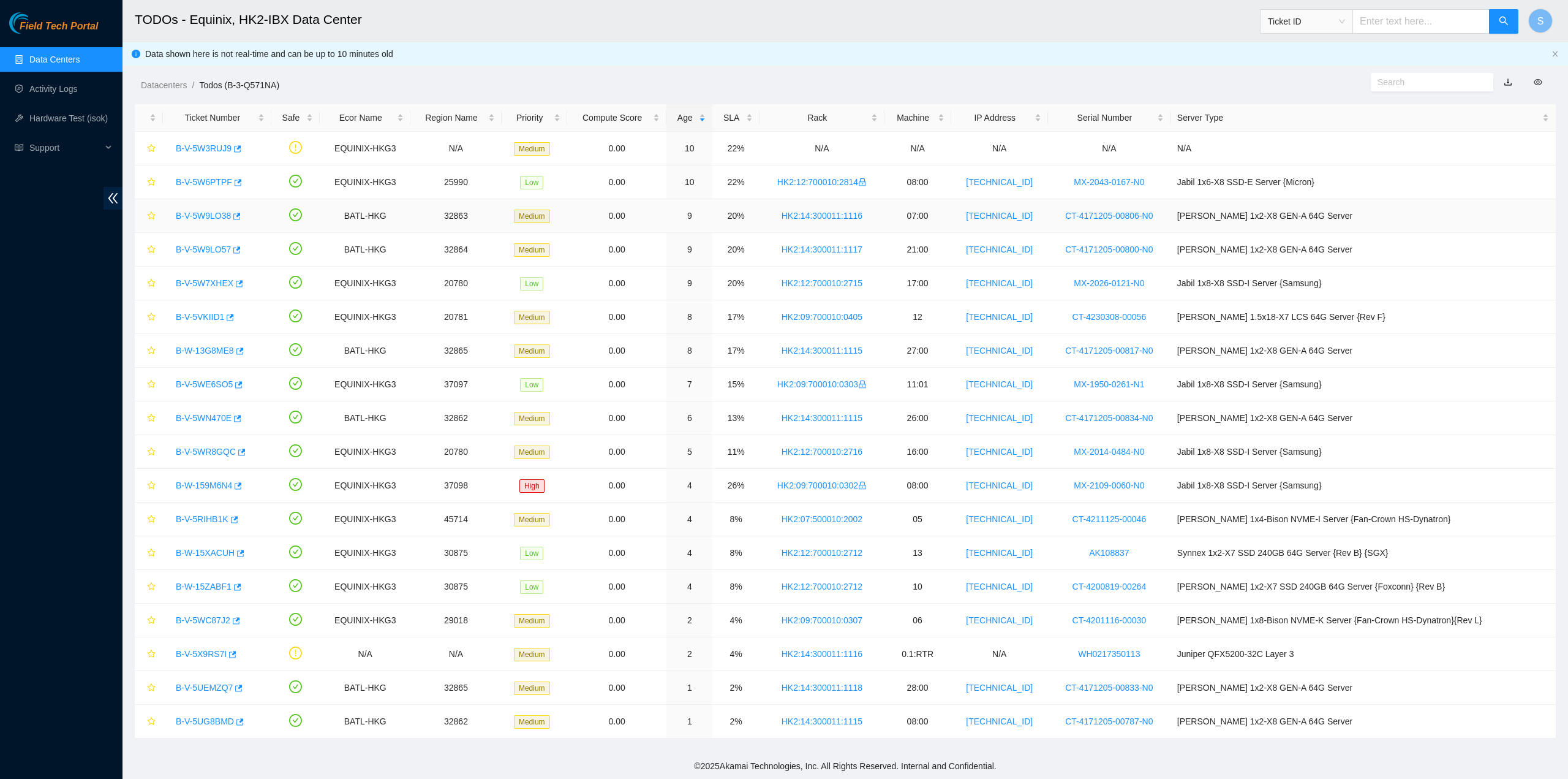
click at [209, 211] on link "B-V-5W9LO38" at bounding box center [203, 216] width 55 height 10
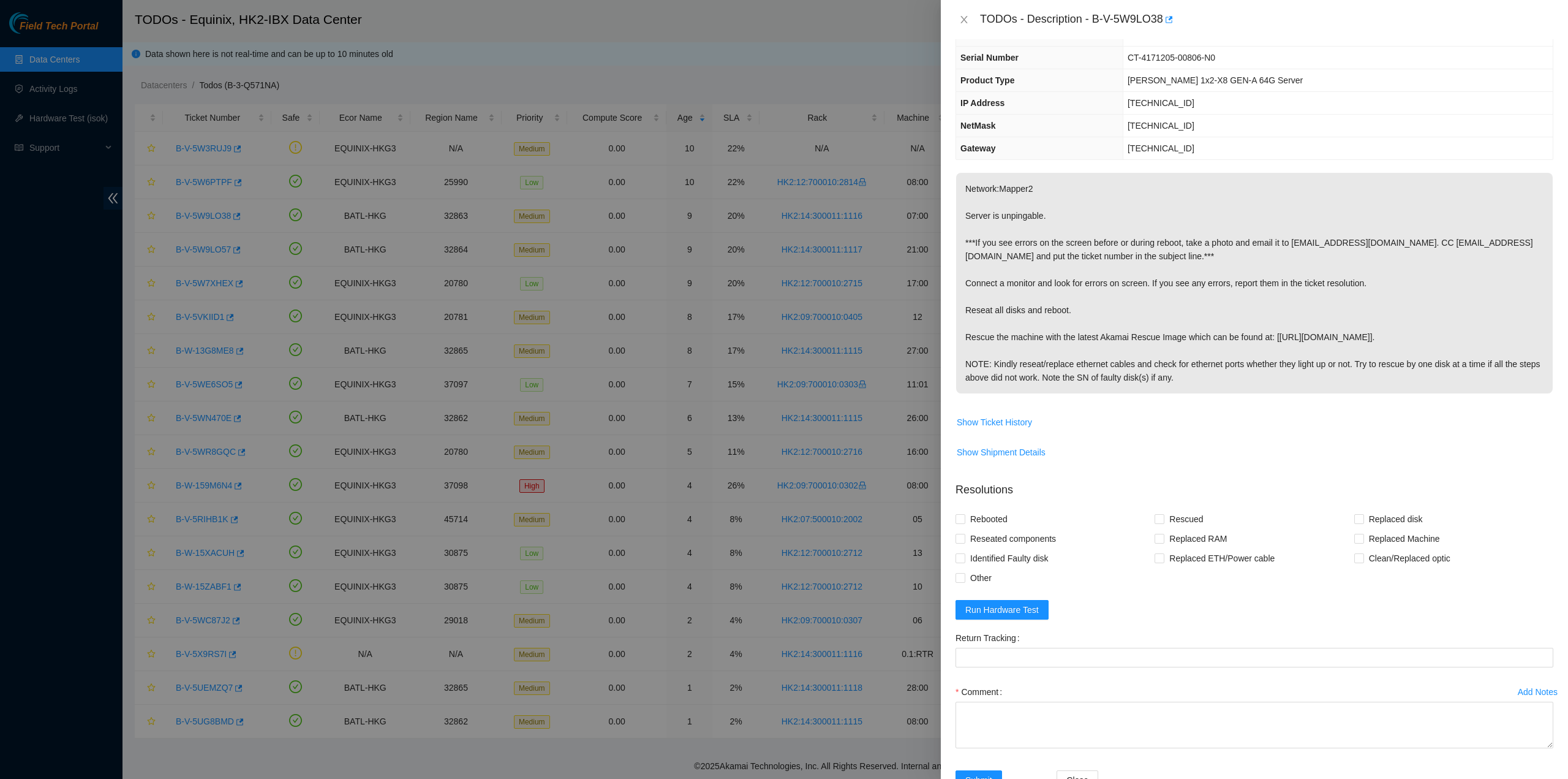
scroll to position [62, 0]
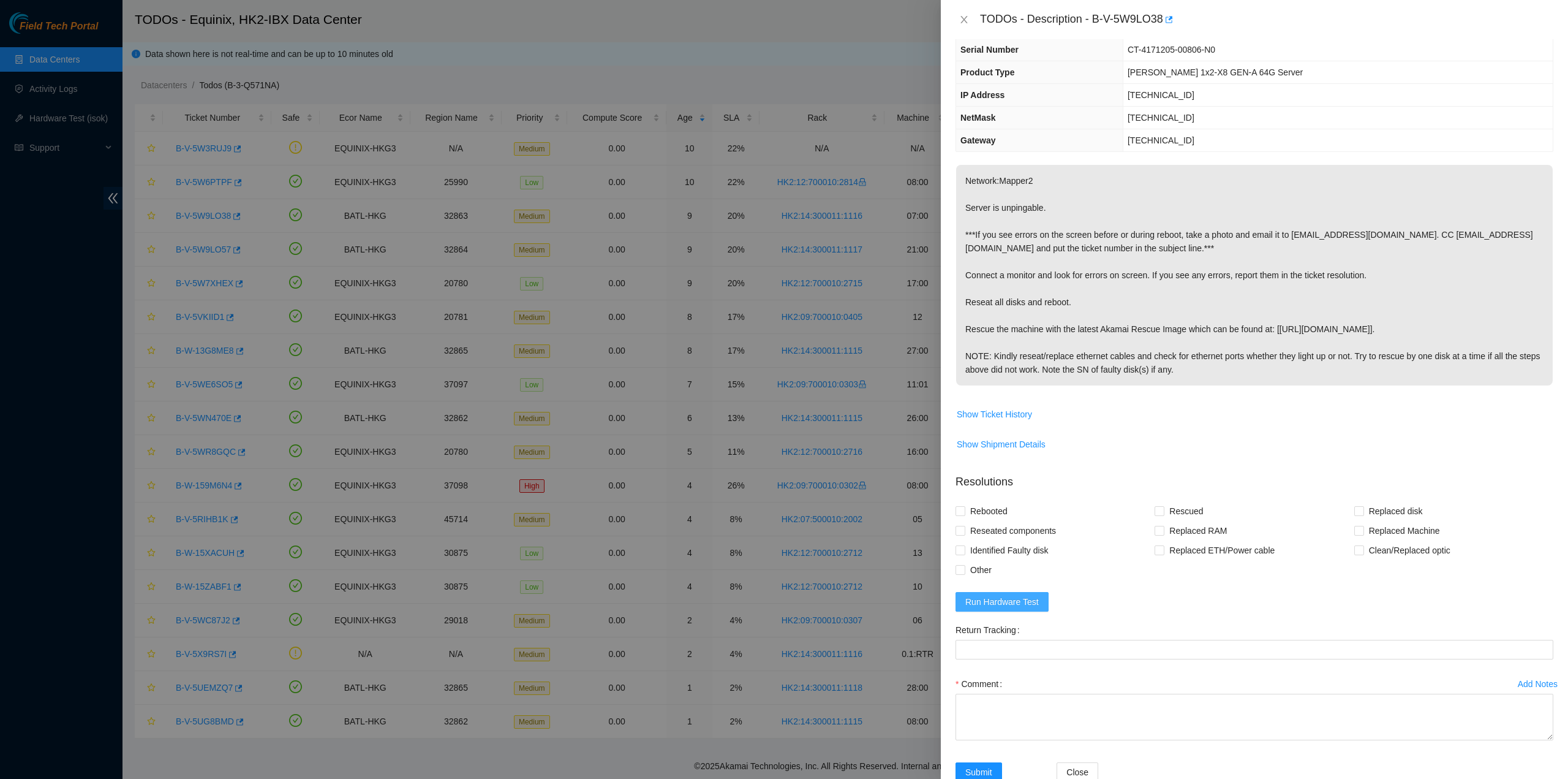
click at [1029, 599] on span "Run Hardware Test" at bounding box center [1003, 602] width 74 height 14
drag, startPoint x: 1092, startPoint y: 20, endPoint x: 1162, endPoint y: 28, distance: 70.5
click at [1162, 28] on div "TODOs - Description - B-V-5W9LO38" at bounding box center [1266, 19] width 573 height 19
copy div "B-V-5W9LO38"
click at [1101, 119] on th "NetMask" at bounding box center [1039, 118] width 167 height 22
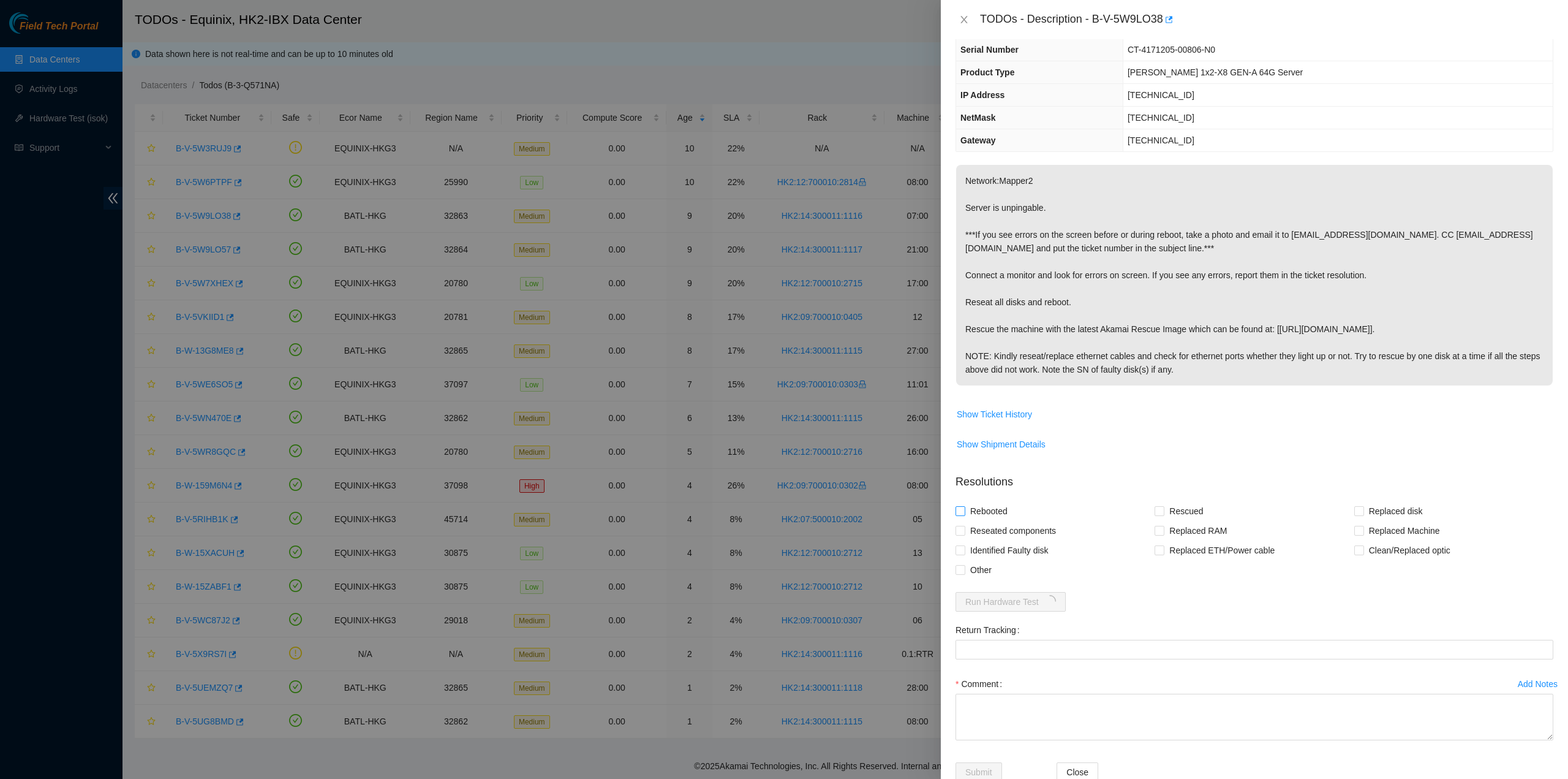
drag, startPoint x: 997, startPoint y: 525, endPoint x: 993, endPoint y: 518, distance: 8.1
click at [996, 522] on span "Reseated components" at bounding box center [1013, 530] width 95 height 19
click at [964, 526] on input "Reseated components" at bounding box center [959, 530] width 8 height 8
checkbox input "true"
click at [990, 504] on span "Rebooted" at bounding box center [989, 510] width 47 height 19
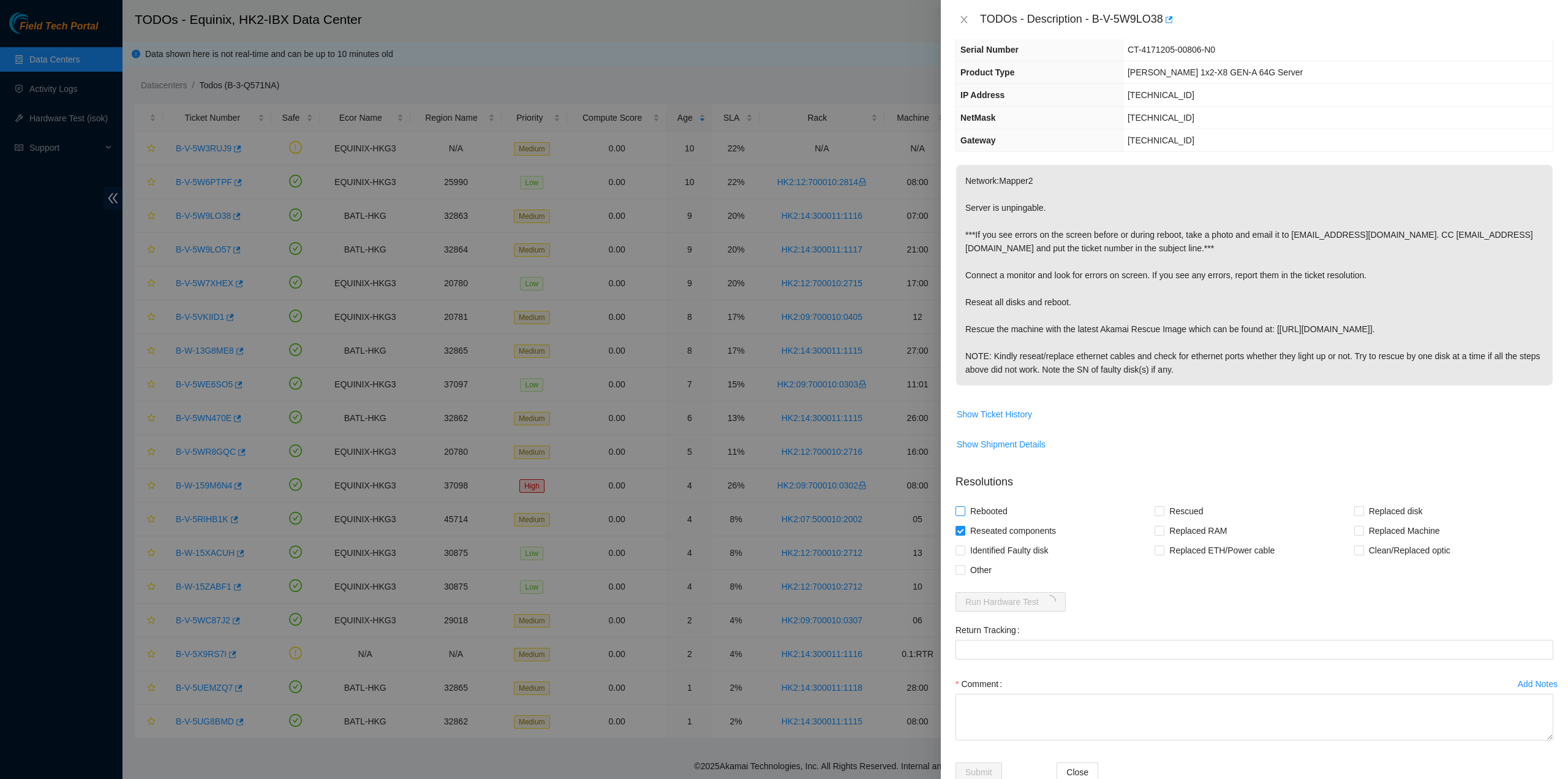
click at [964, 507] on input "Rebooted" at bounding box center [959, 510] width 8 height 8
checkbox input "true"
click at [1160, 514] on span at bounding box center [1159, 511] width 10 height 10
click at [1160, 514] on input "Rescued" at bounding box center [1159, 510] width 8 height 8
checkbox input "true"
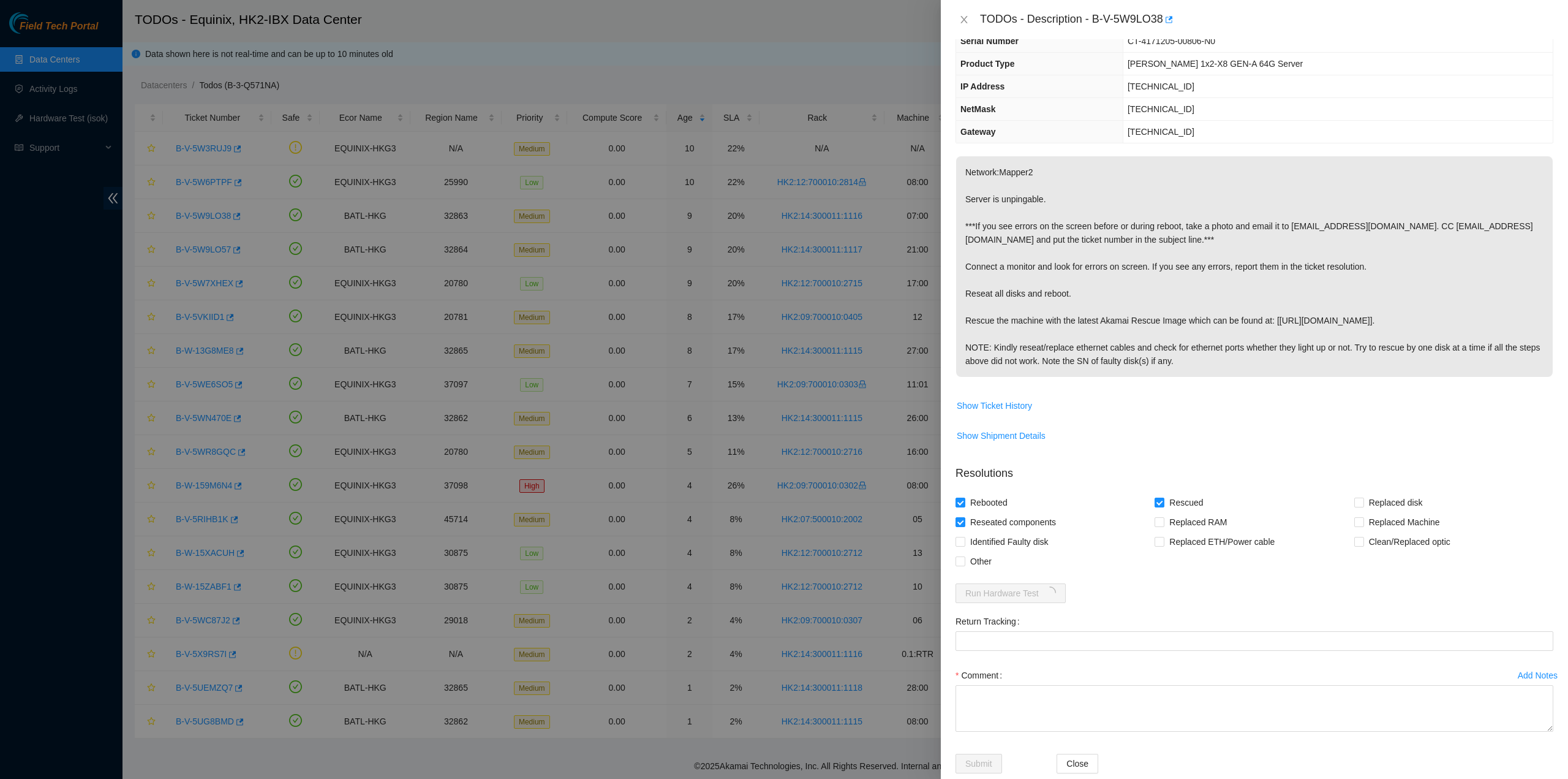
scroll to position [92, 0]
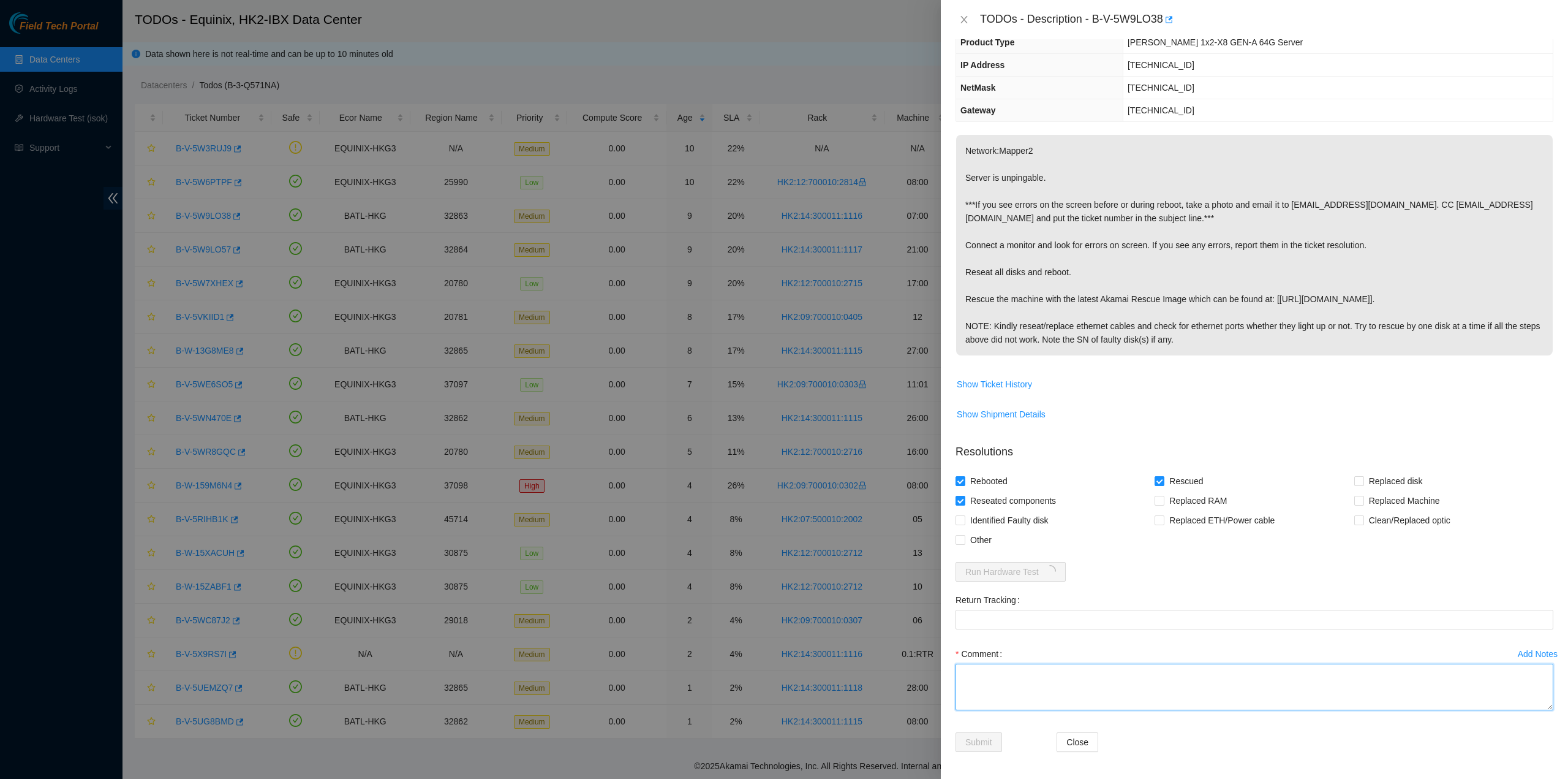
click at [1024, 681] on textarea "Comment" at bounding box center [1254, 687] width 598 height 47
type textarea "pass ok"
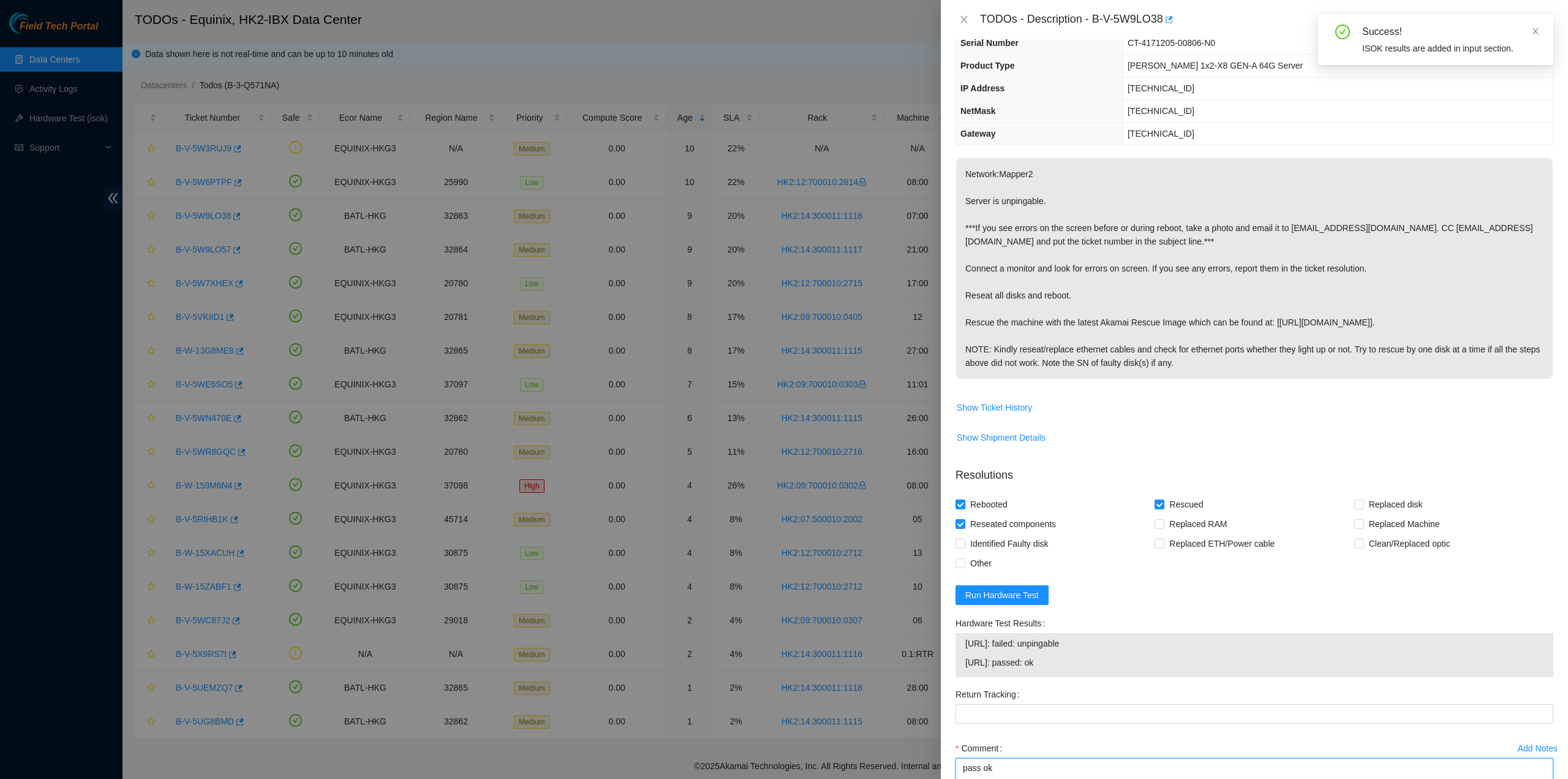
scroll to position [0, 0]
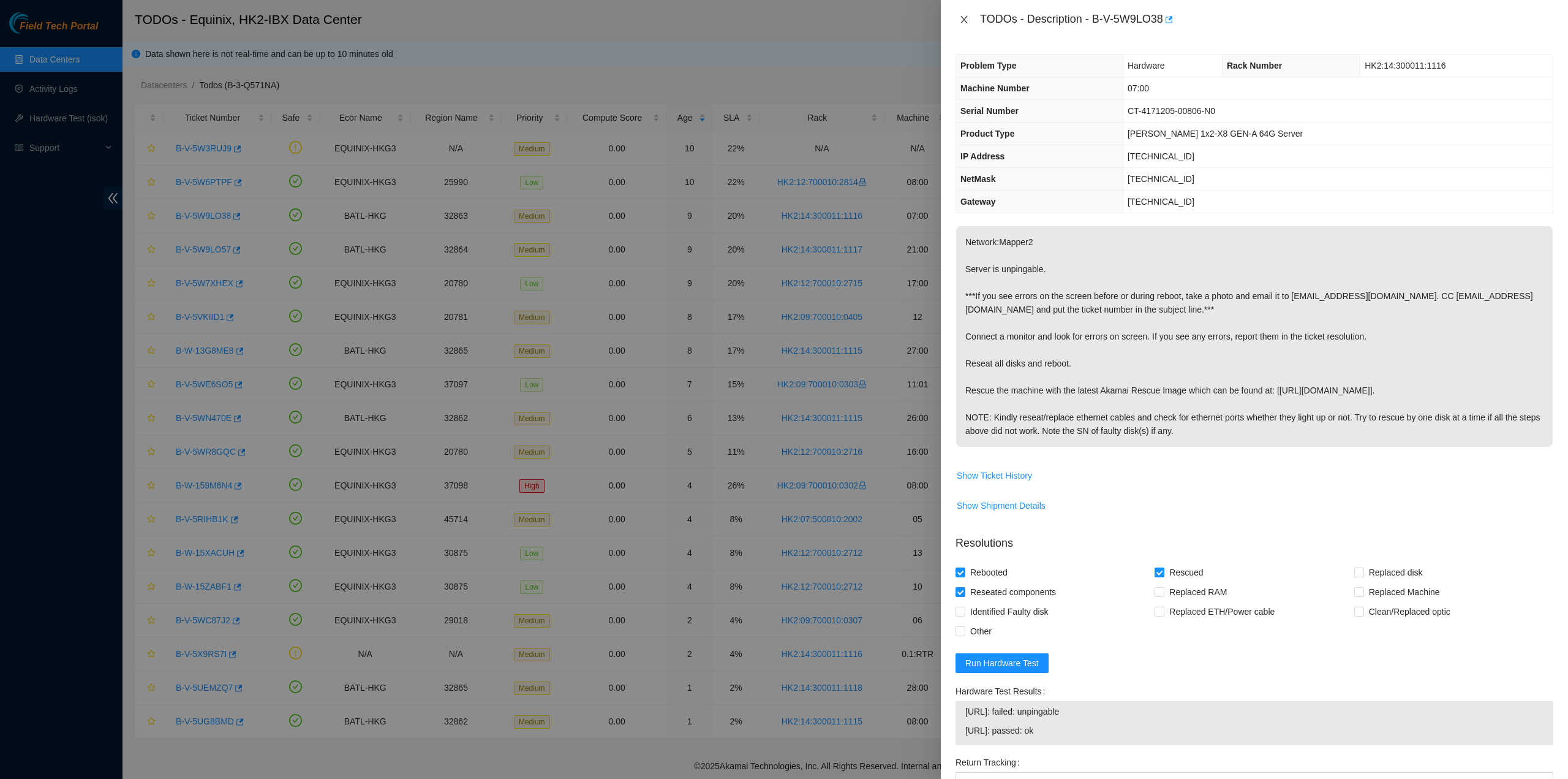
click at [963, 16] on icon "close" at bounding box center [964, 19] width 10 height 10
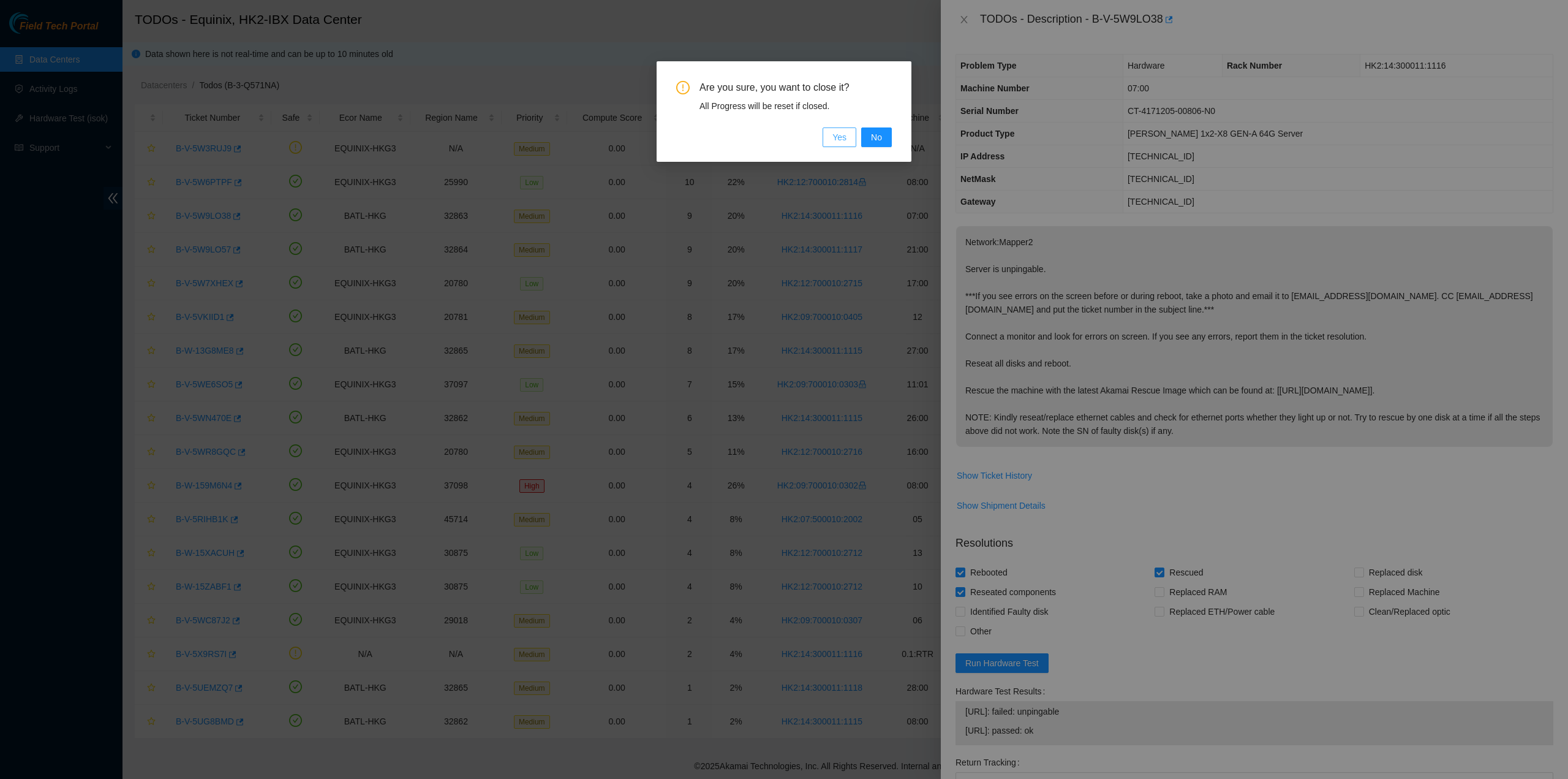
click at [843, 138] on span "Yes" at bounding box center [839, 138] width 14 height 14
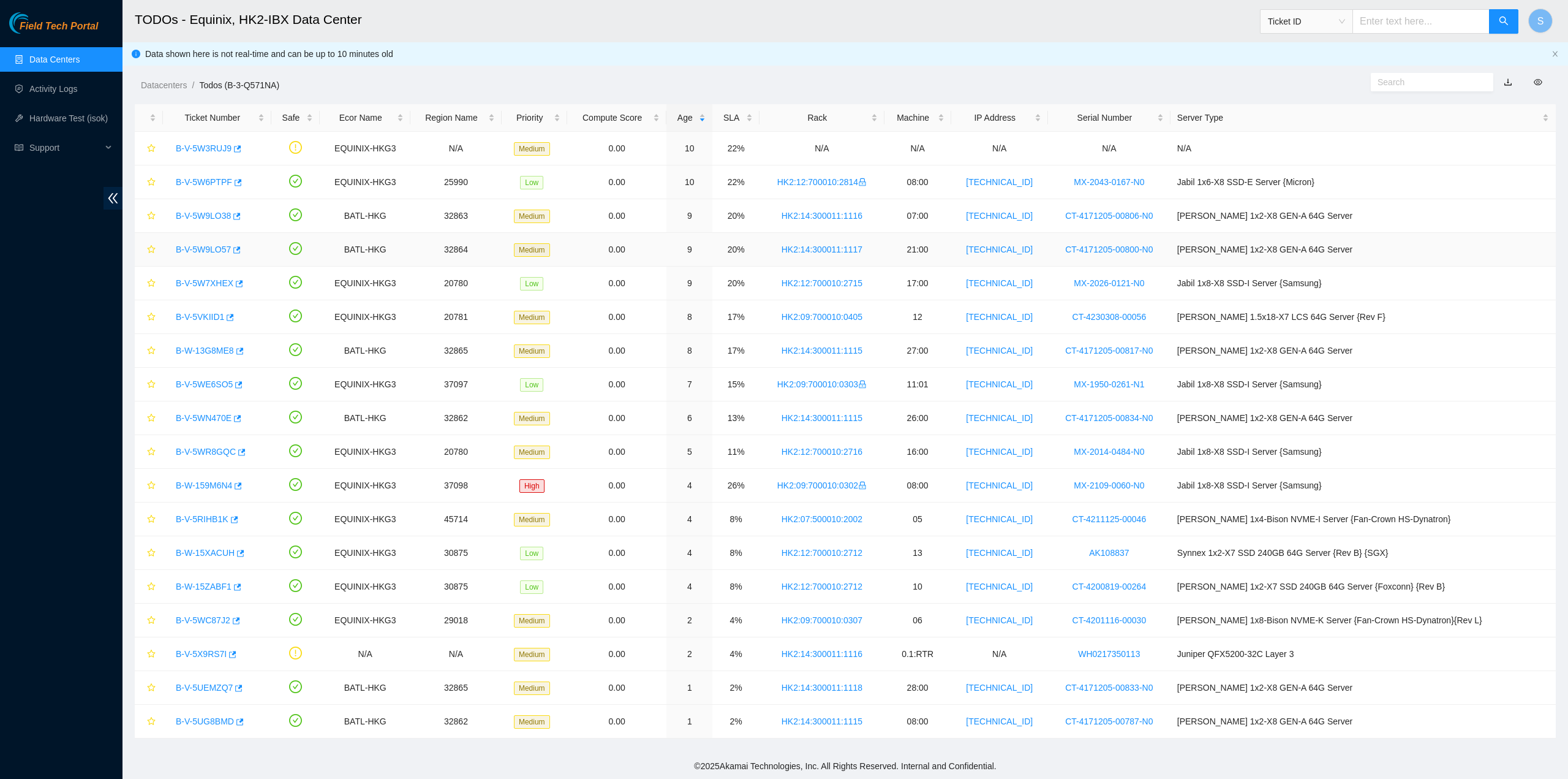
click at [207, 252] on link "B-V-5W9LO57" at bounding box center [203, 249] width 55 height 10
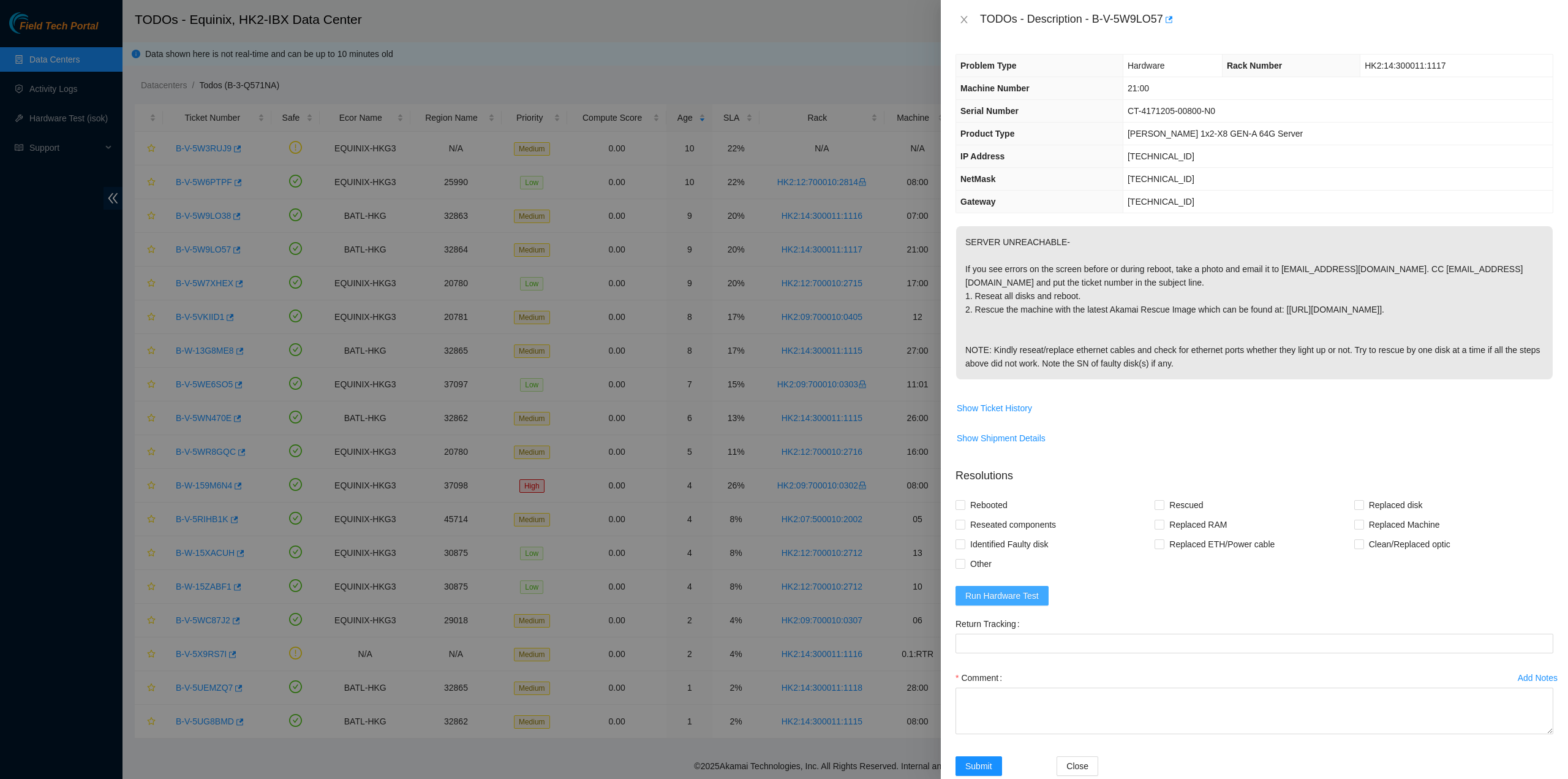
click at [1036, 589] on span "Run Hardware Test" at bounding box center [1003, 596] width 74 height 14
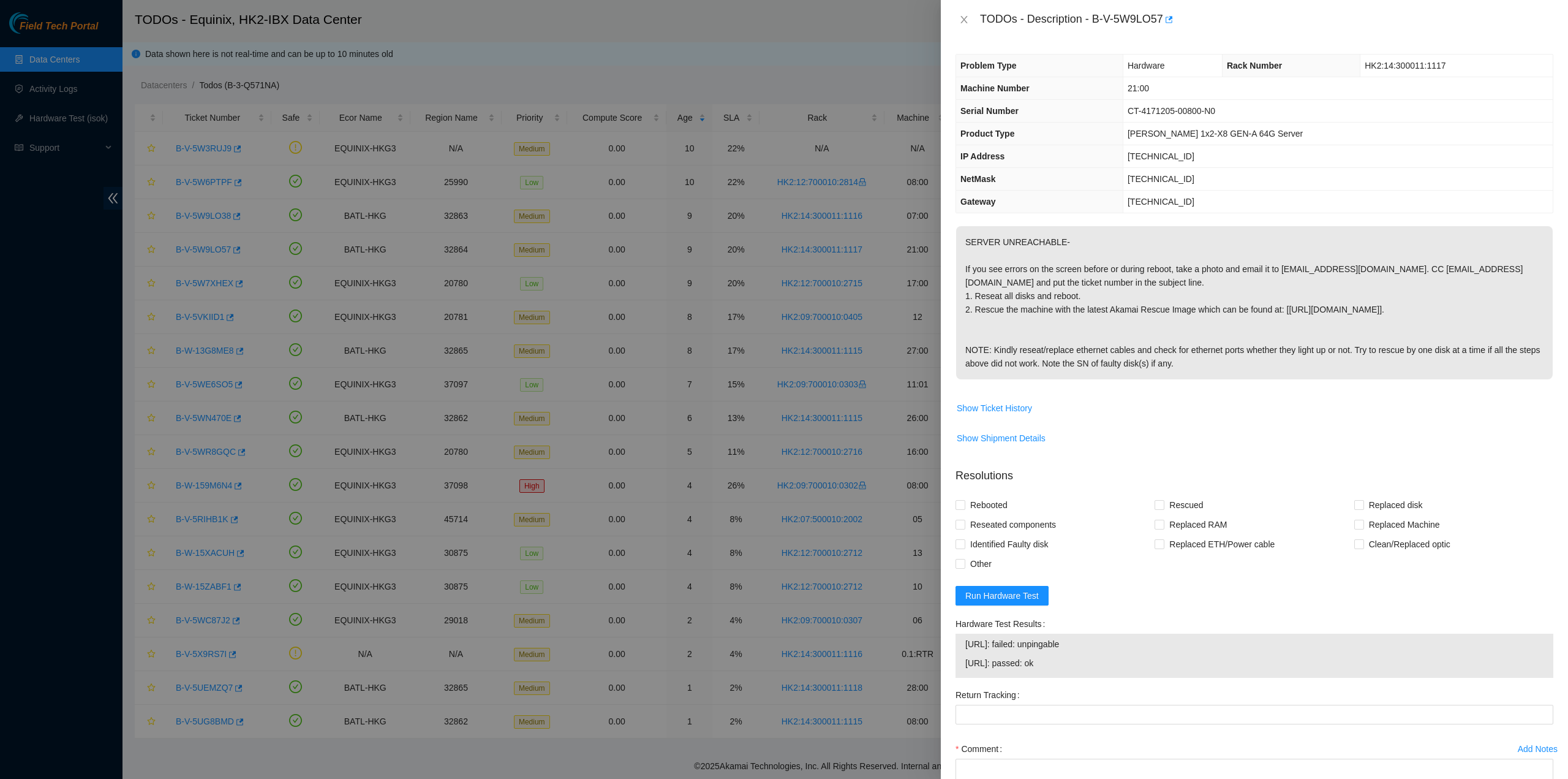
click at [966, 26] on div "TODOs - Description - B-V-5W9LO57" at bounding box center [1254, 19] width 598 height 19
click at [965, 22] on icon "close" at bounding box center [963, 20] width 7 height 8
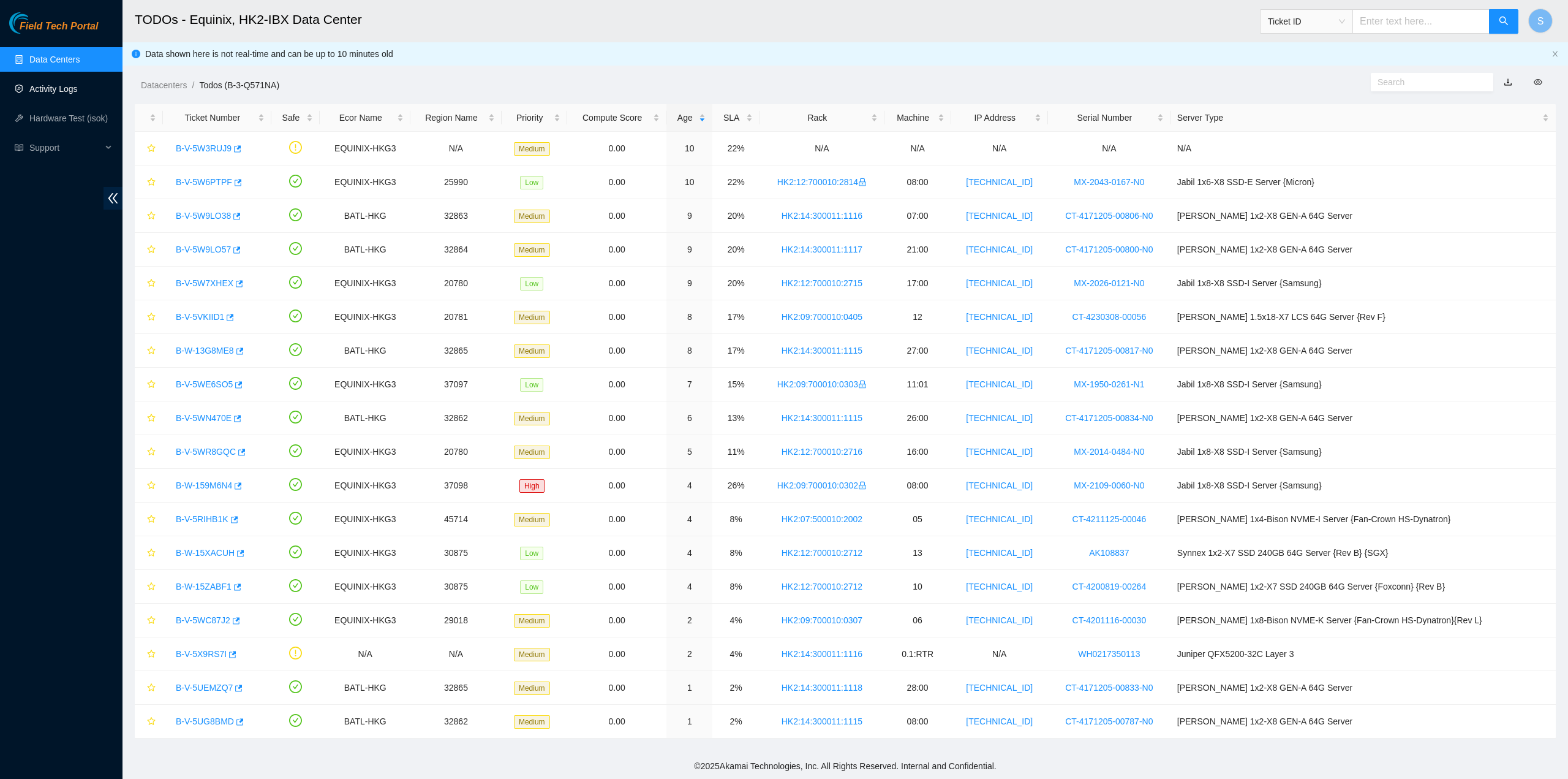
click at [44, 89] on link "Activity Logs" at bounding box center [53, 89] width 48 height 10
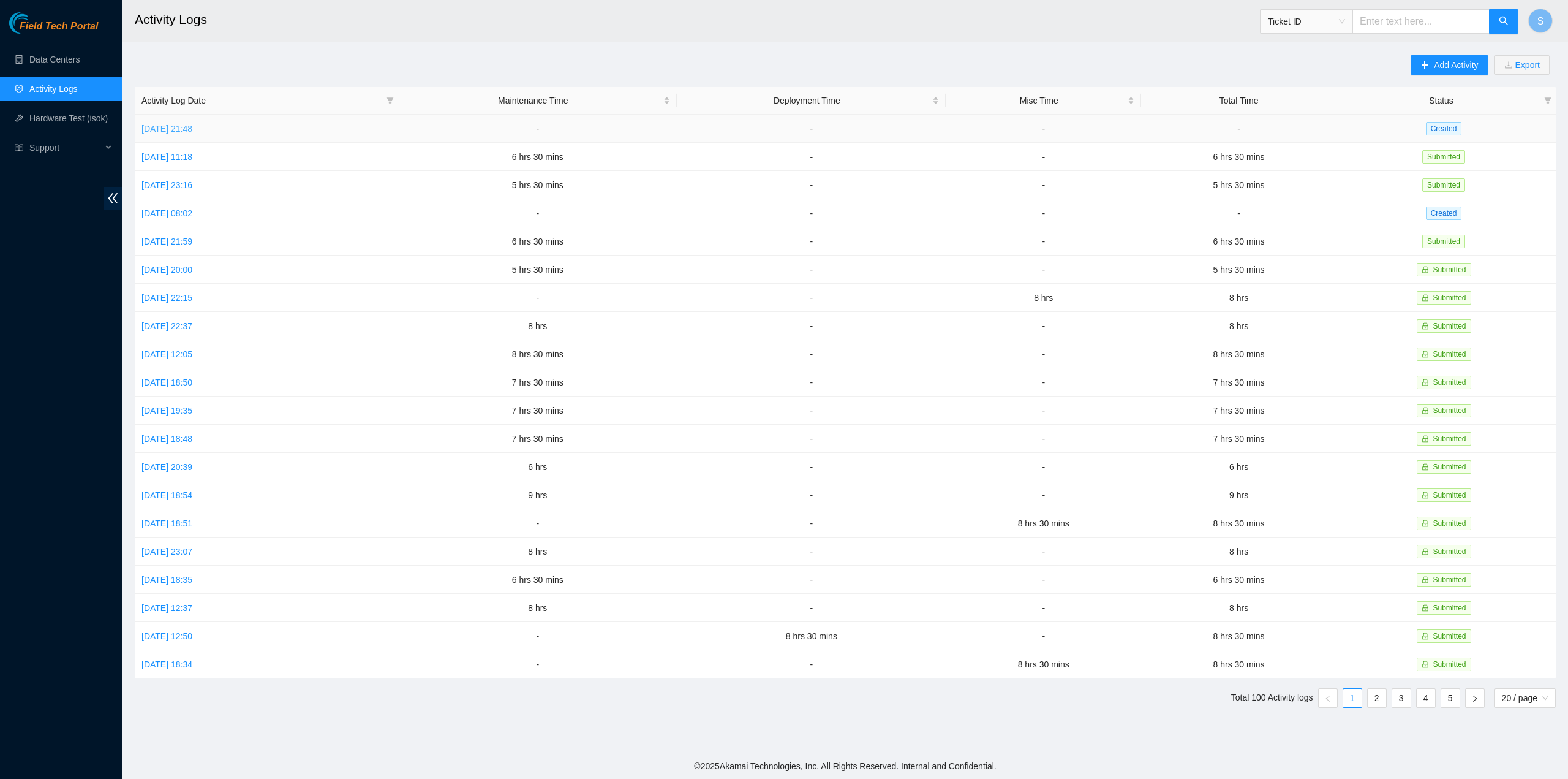
click at [192, 128] on link "Sat, 04 Oct 2025 21:48" at bounding box center [167, 129] width 51 height 10
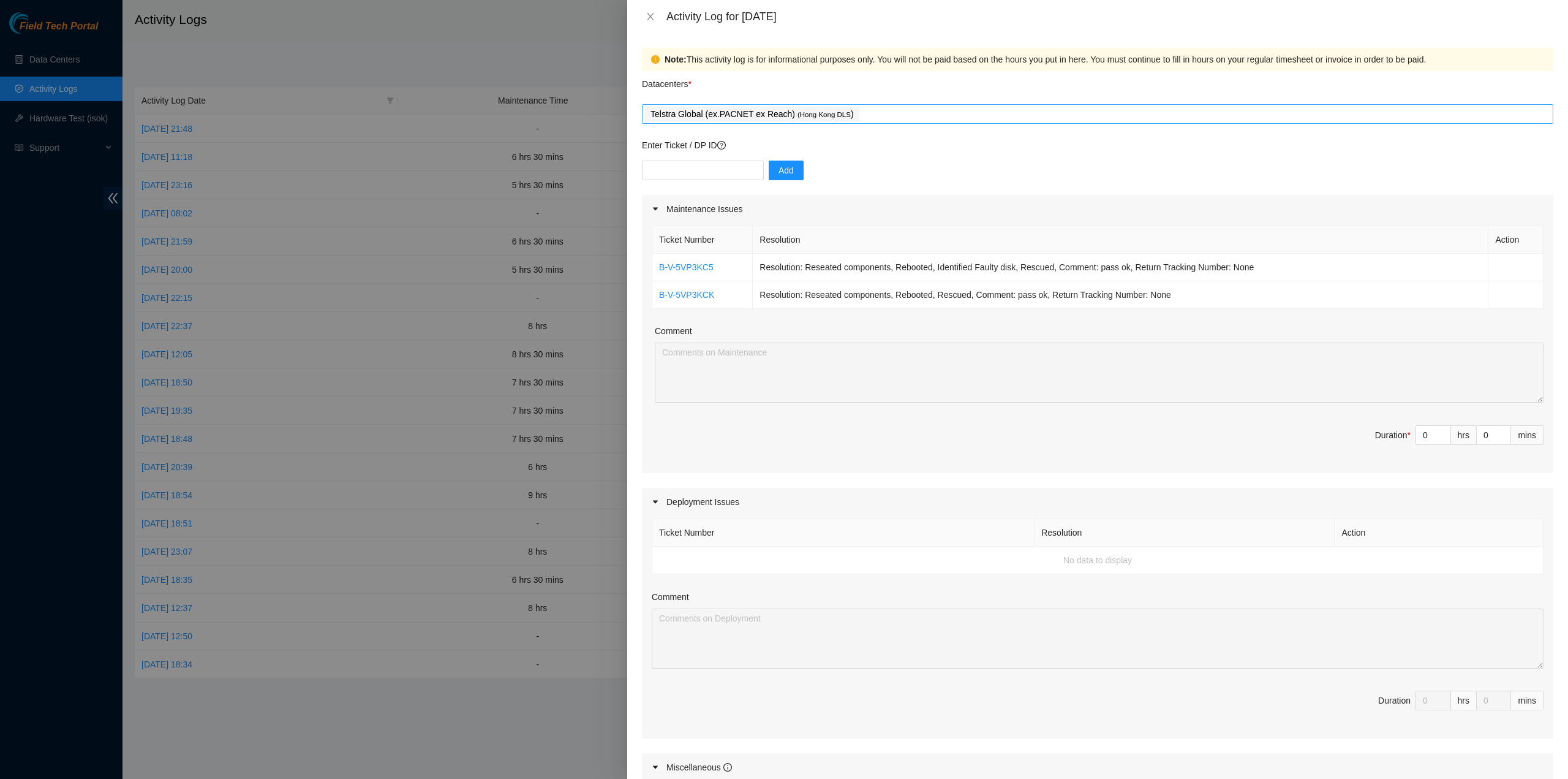
click at [896, 121] on div "Telstra Global (ex.PACNET ex Reach) ( Hong Kong DLS )" at bounding box center [1097, 114] width 906 height 17
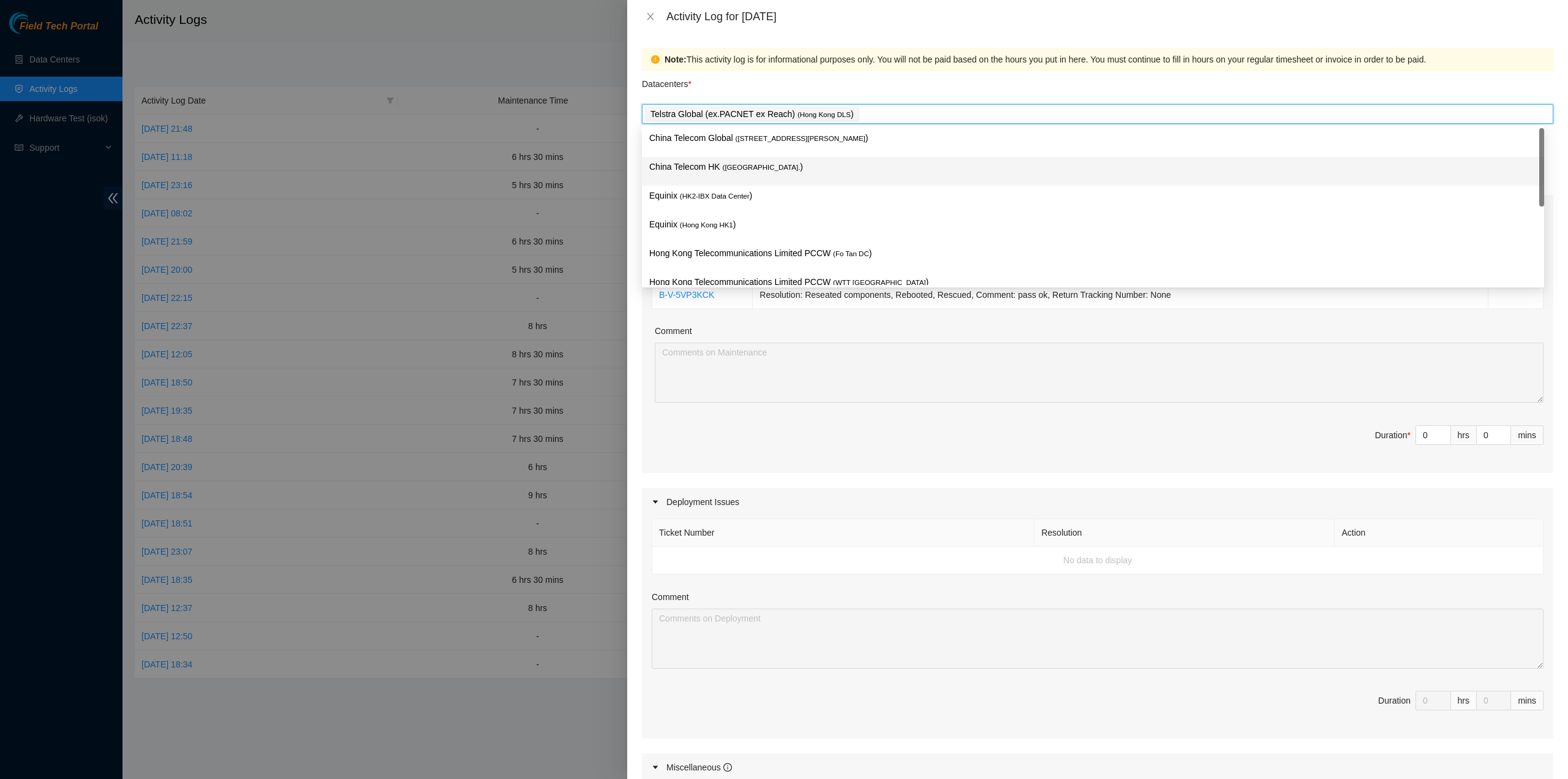
click at [805, 168] on p "China Telecom HK ( Hong Kong. )" at bounding box center [1093, 167] width 888 height 14
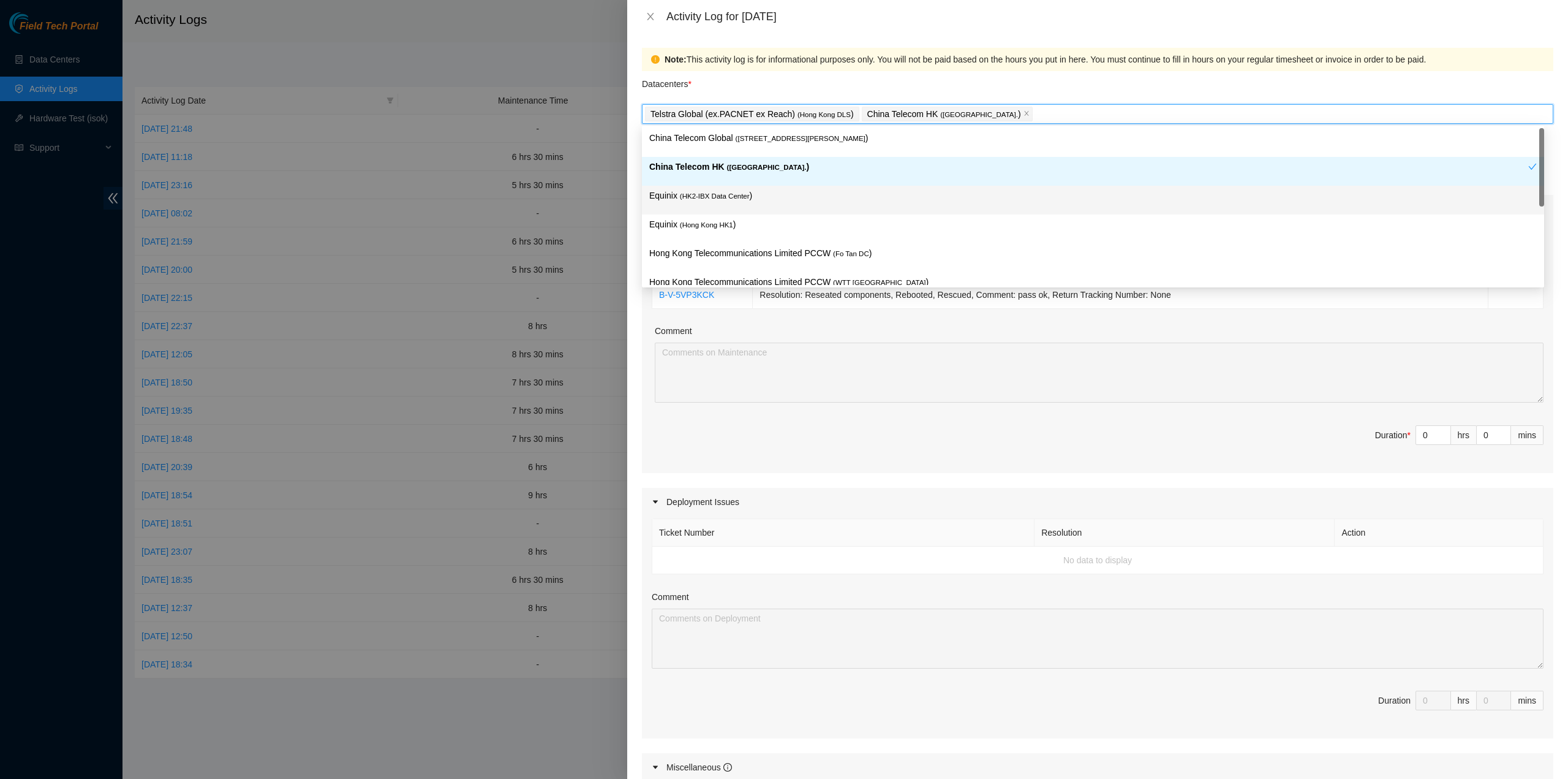
click at [757, 192] on p "Equinix ( HK2-IBX Data Center )" at bounding box center [1093, 196] width 888 height 14
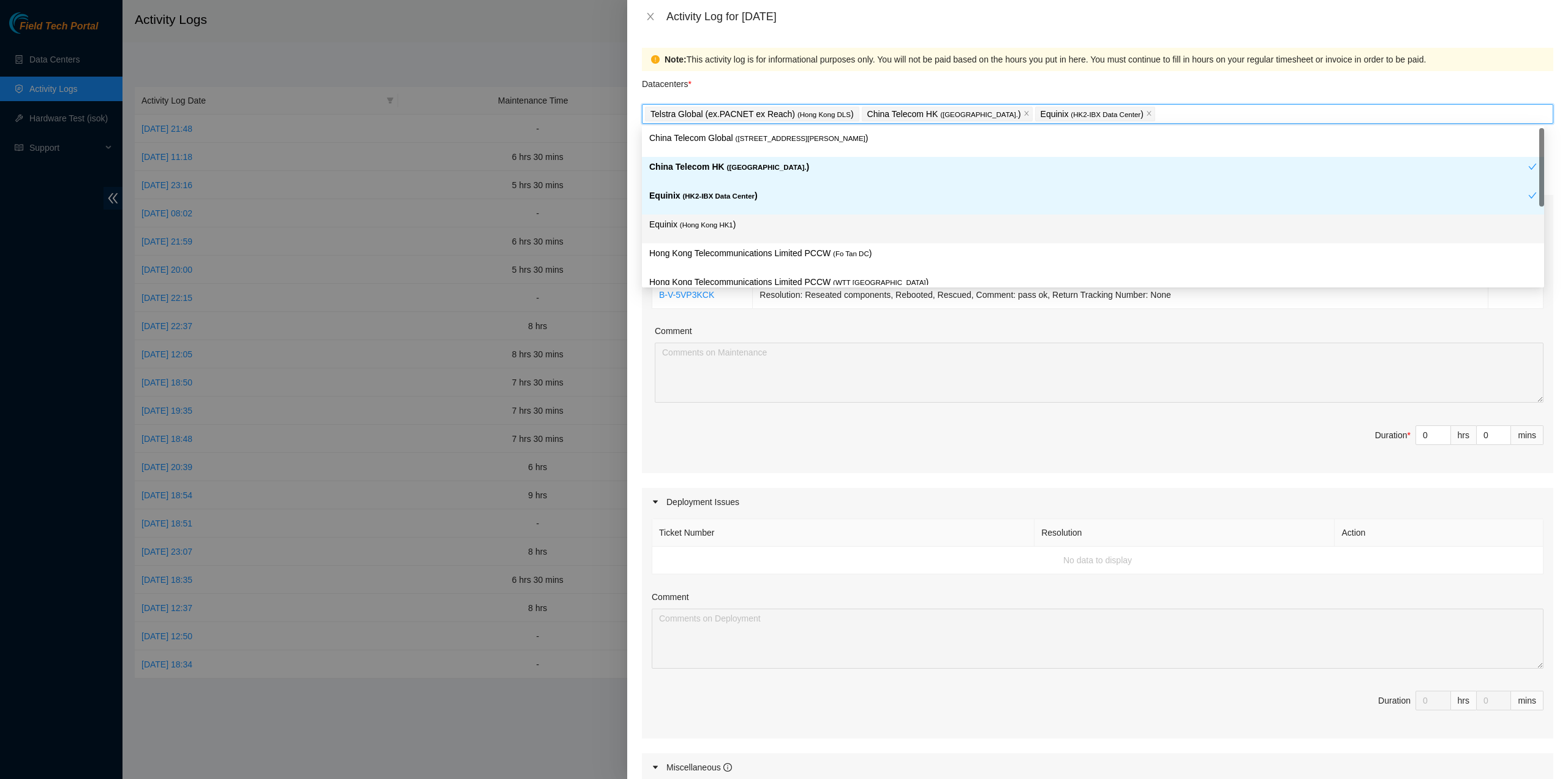
drag, startPoint x: 740, startPoint y: 221, endPoint x: 740, endPoint y: 246, distance: 25.0
click at [741, 224] on p "Equinix ( Hong Kong HK1 )" at bounding box center [1093, 225] width 888 height 14
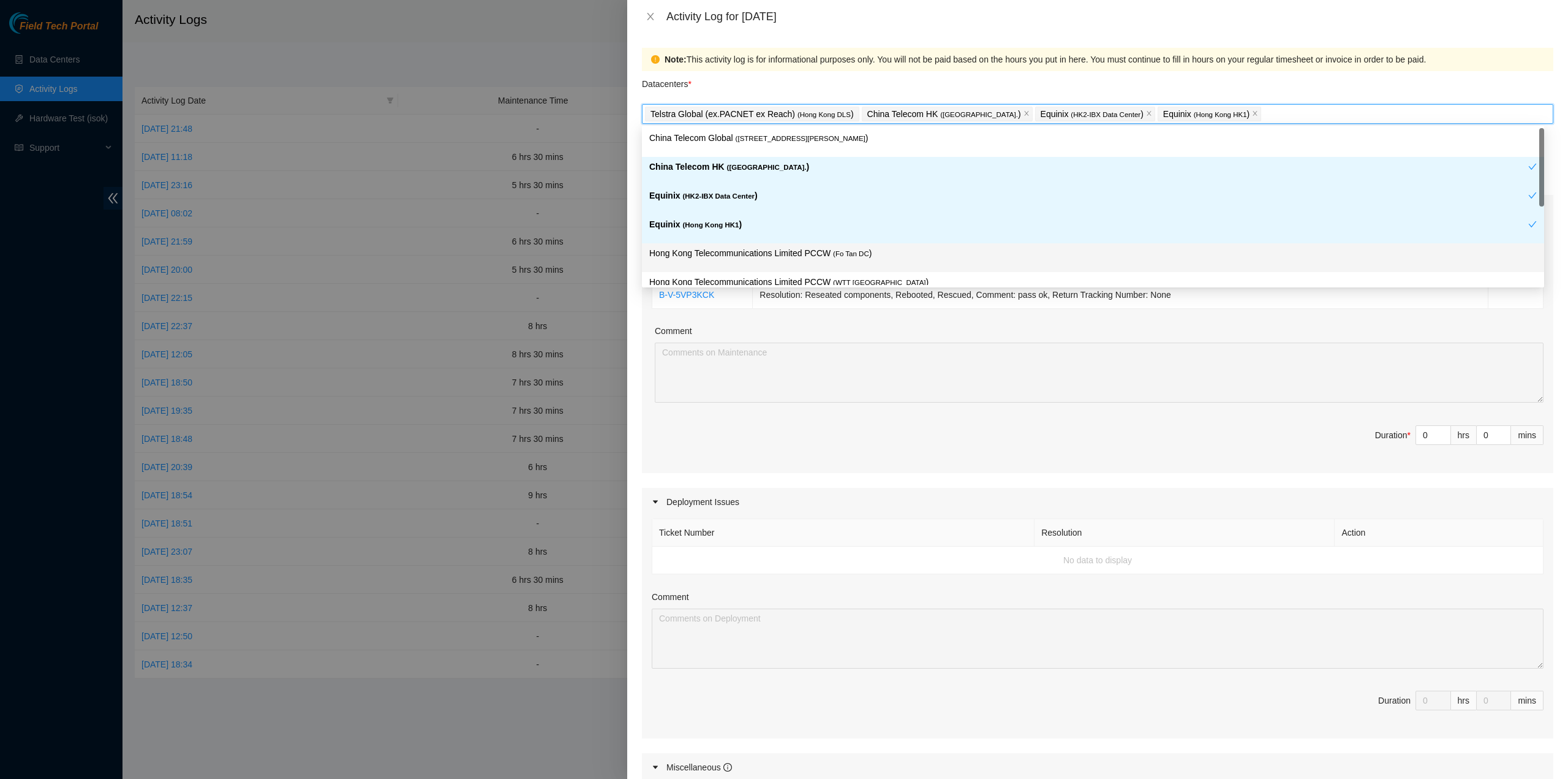
click at [739, 249] on p "Hong Kong Telecommunications Limited PCCW ( Fo Tan DC )" at bounding box center [1093, 253] width 888 height 14
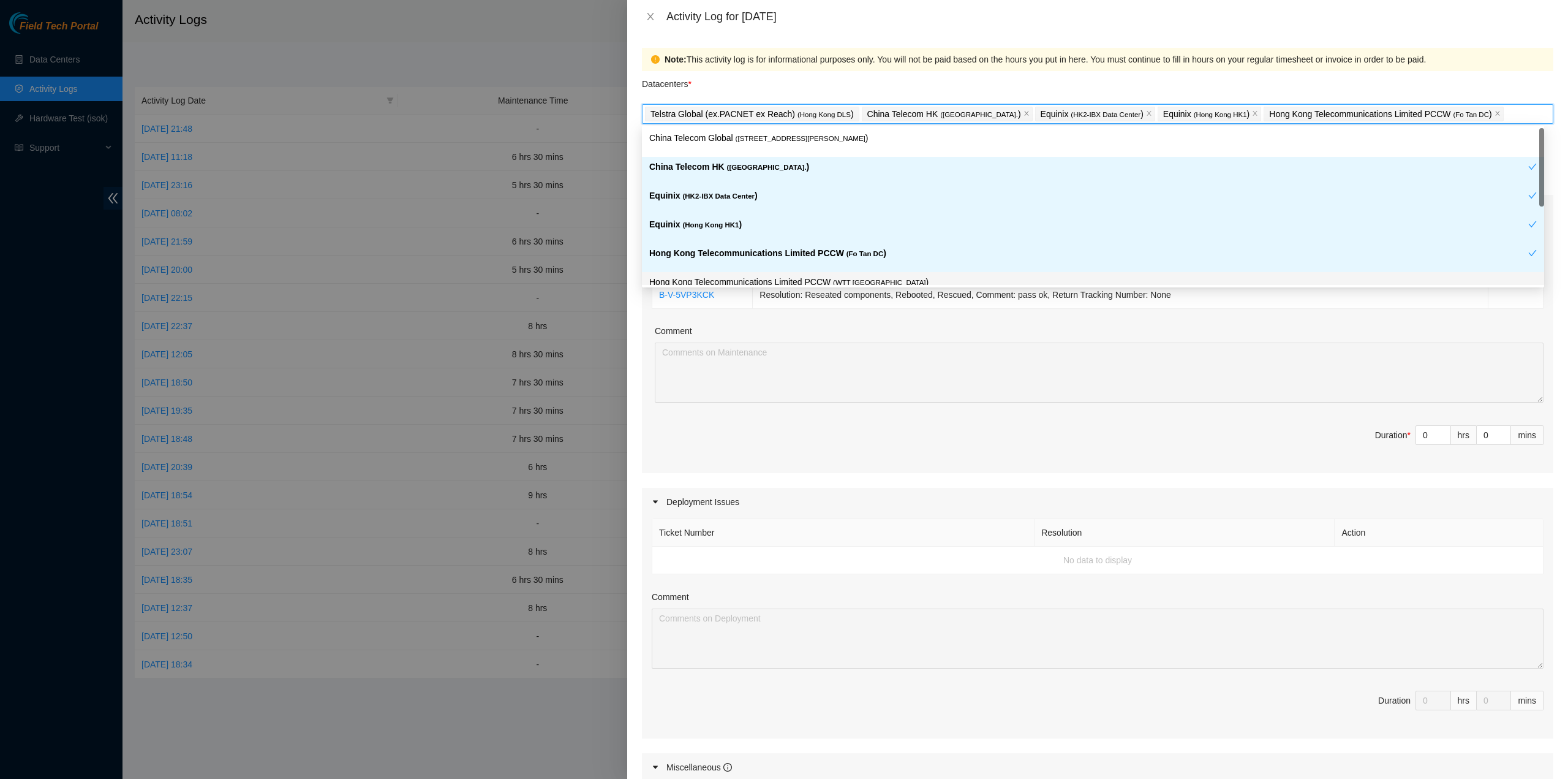
click at [750, 276] on p "Hong Kong Telecommunications Limited PCCW ( WTT DC )" at bounding box center [1093, 282] width 888 height 14
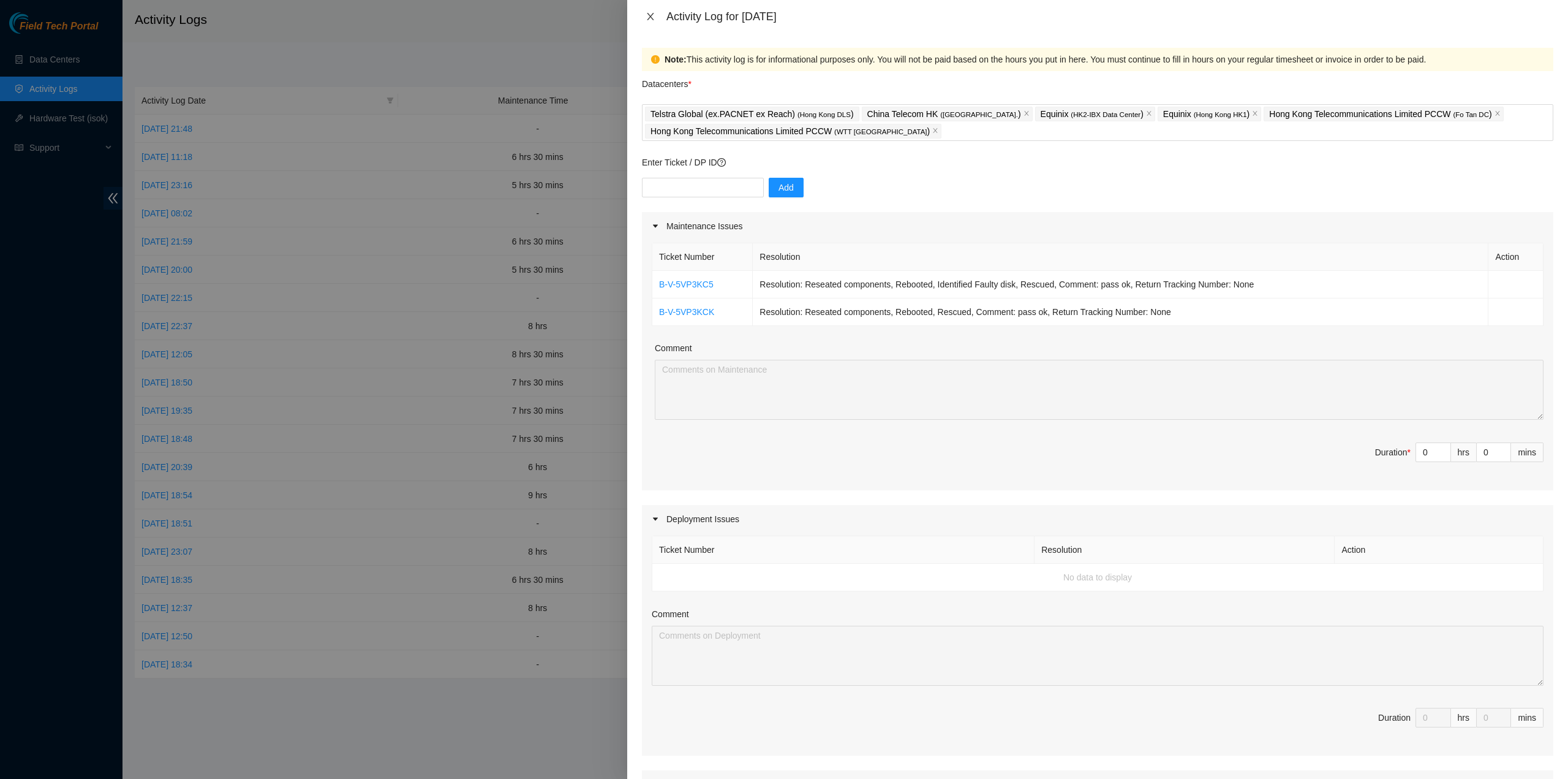
drag, startPoint x: 659, startPoint y: 15, endPoint x: 604, endPoint y: 35, distance: 58.5
click at [656, 16] on button "Close" at bounding box center [650, 16] width 17 height 12
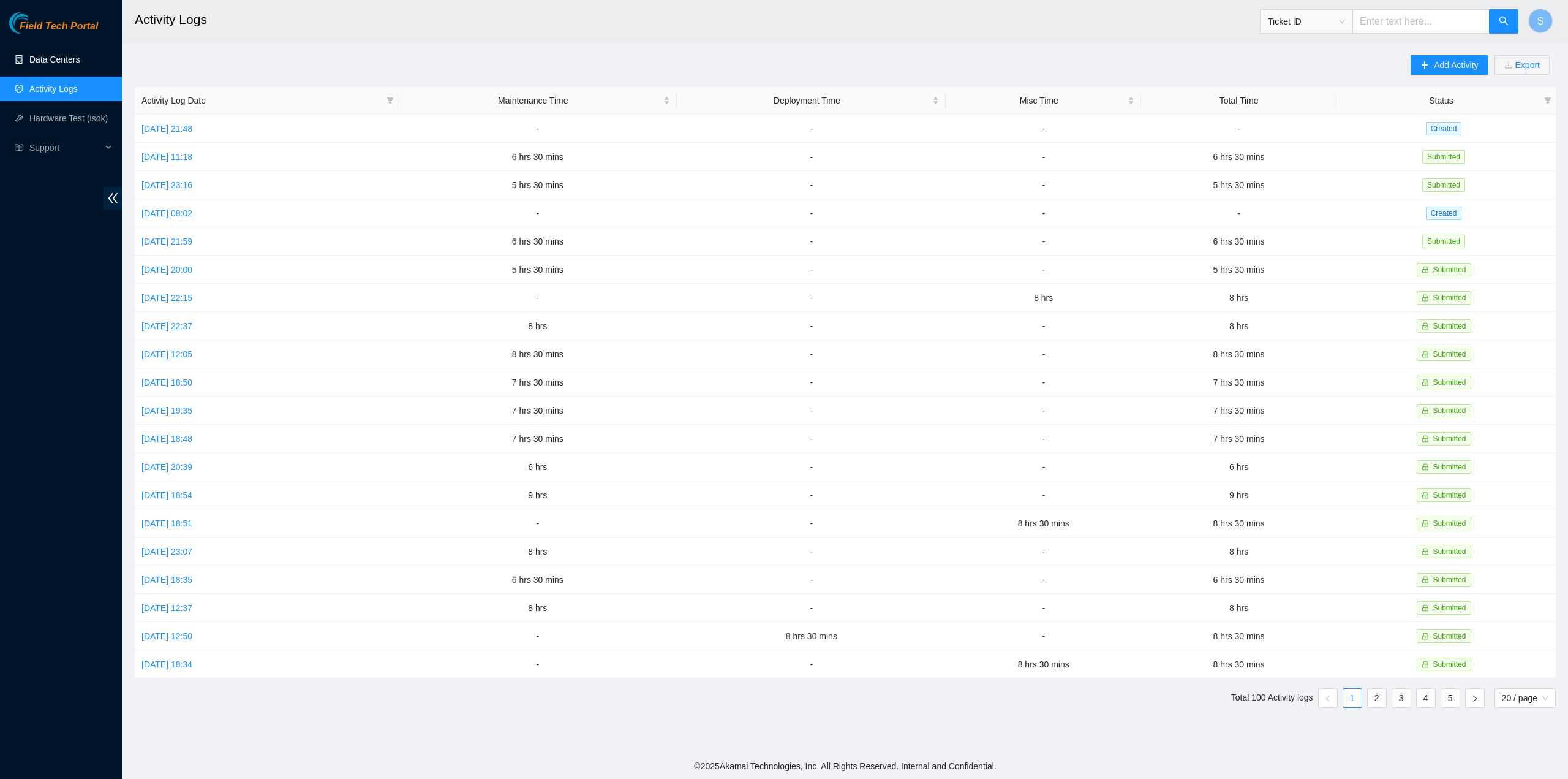
click at [77, 55] on link "Data Centers" at bounding box center [54, 59] width 50 height 10
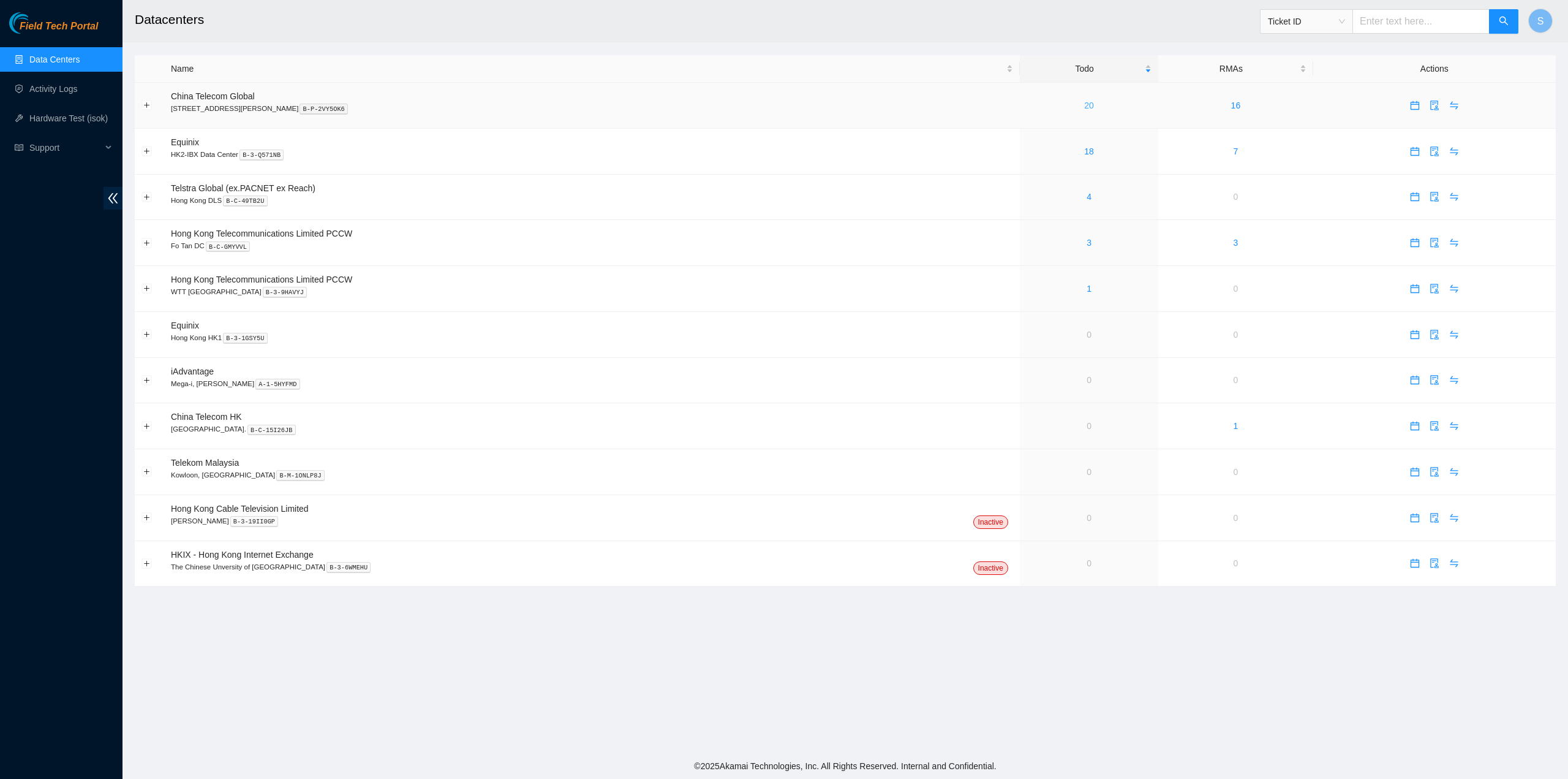
click at [1084, 105] on link "20" at bounding box center [1089, 105] width 10 height 10
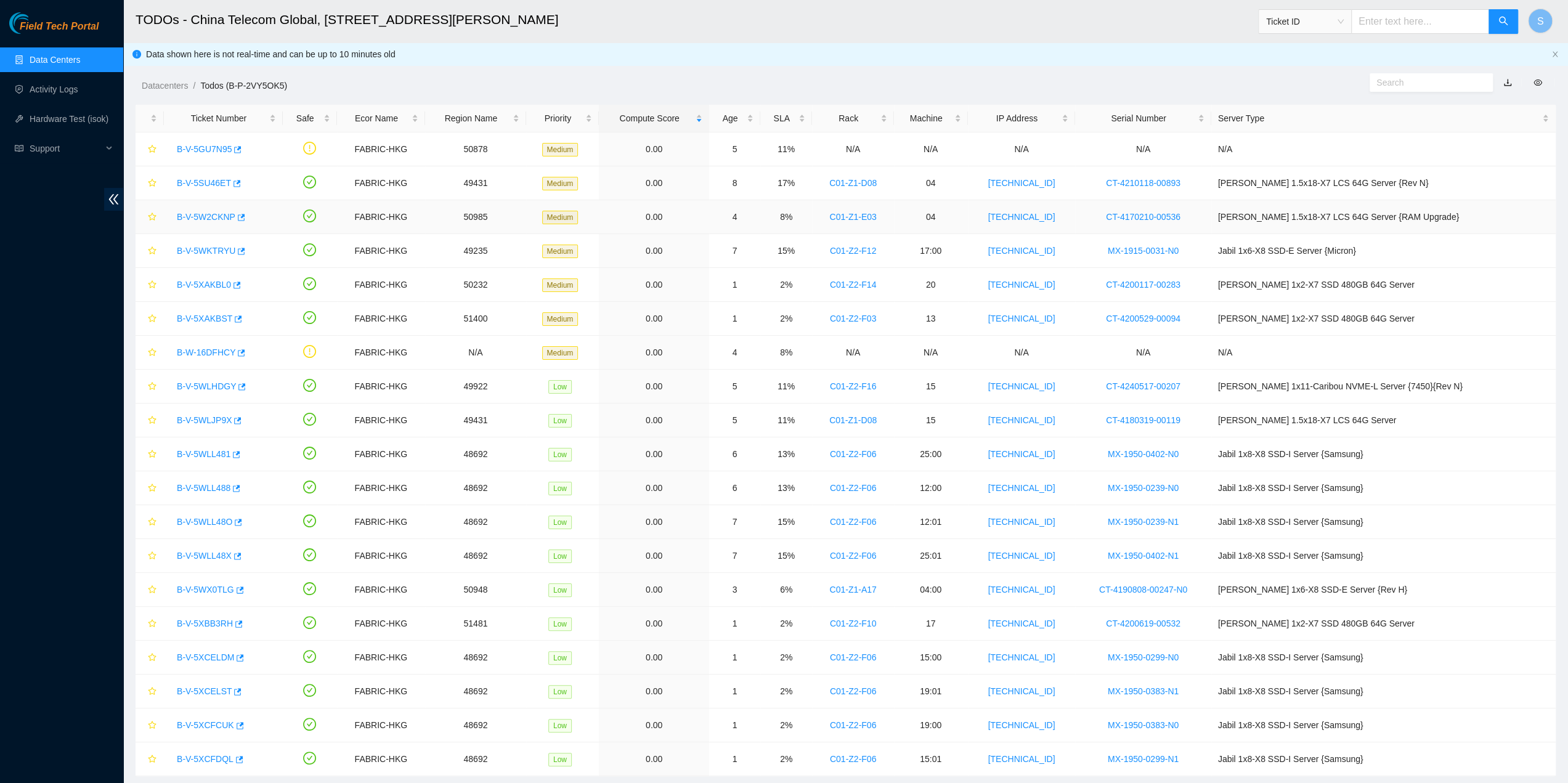
click at [210, 219] on link "B-V-5W2CKNP" at bounding box center [206, 217] width 59 height 10
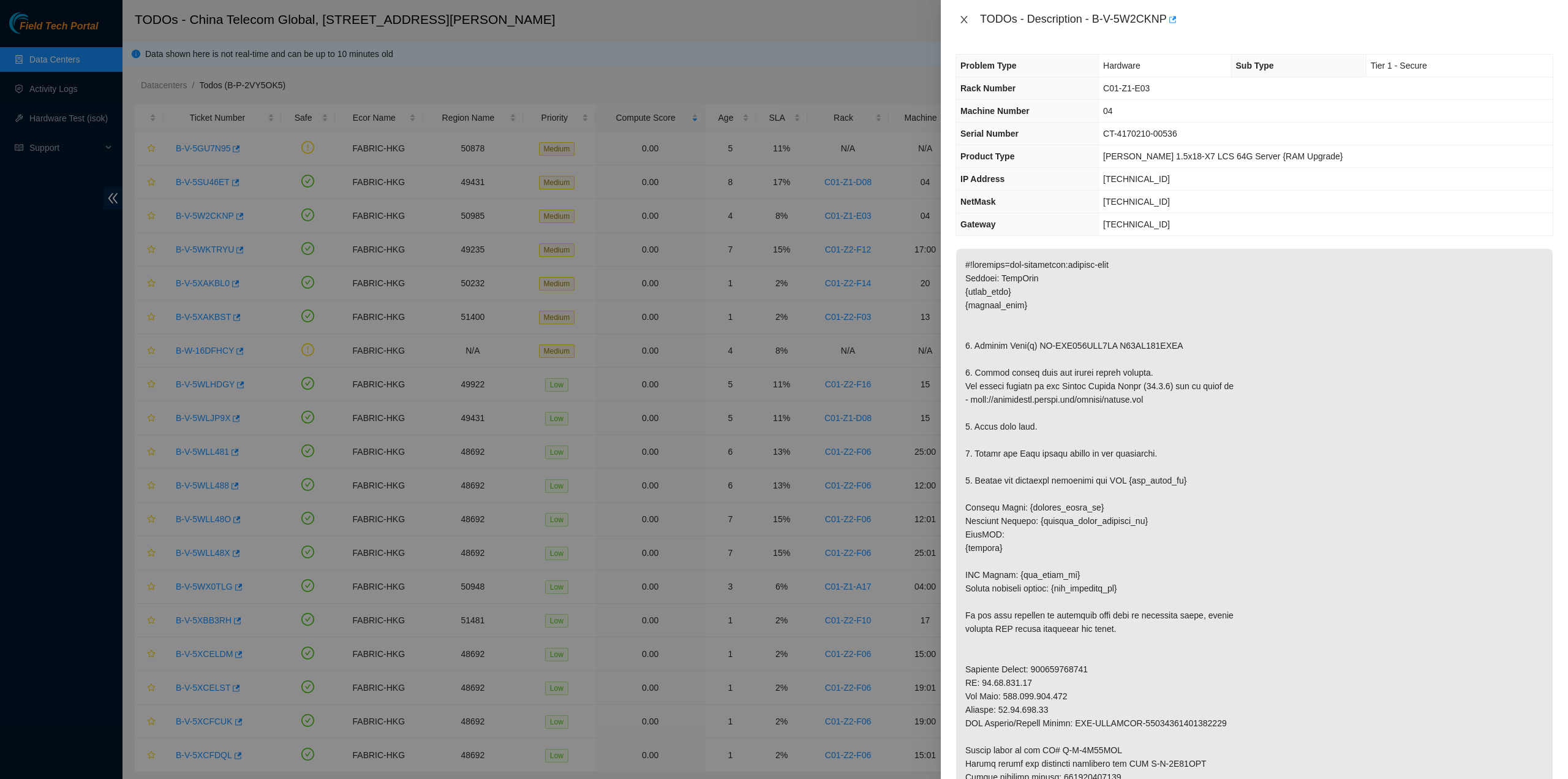
click at [964, 20] on icon "close" at bounding box center [963, 20] width 7 height 8
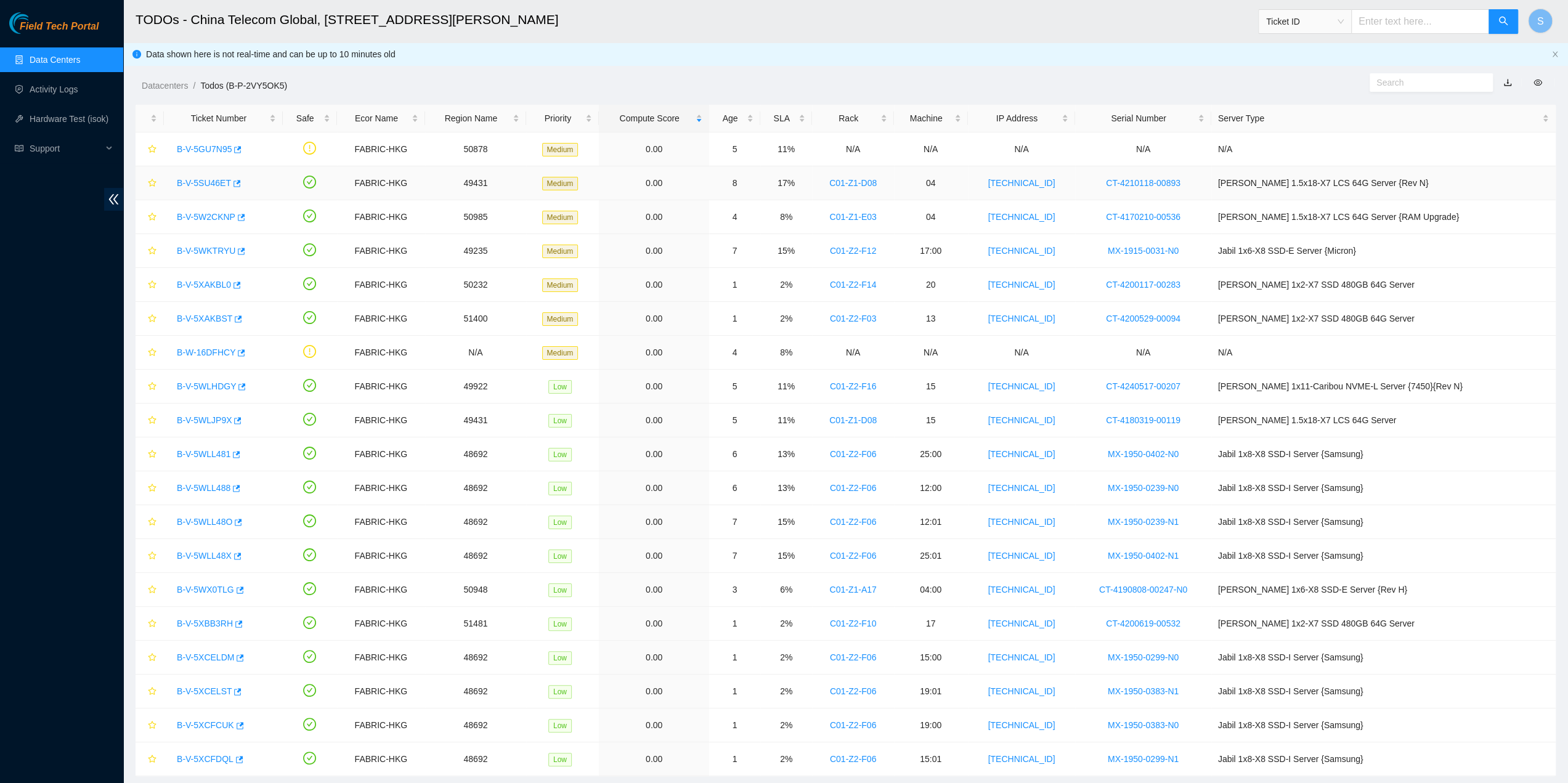
click at [193, 183] on link "B-V-5SU46ET" at bounding box center [204, 183] width 54 height 10
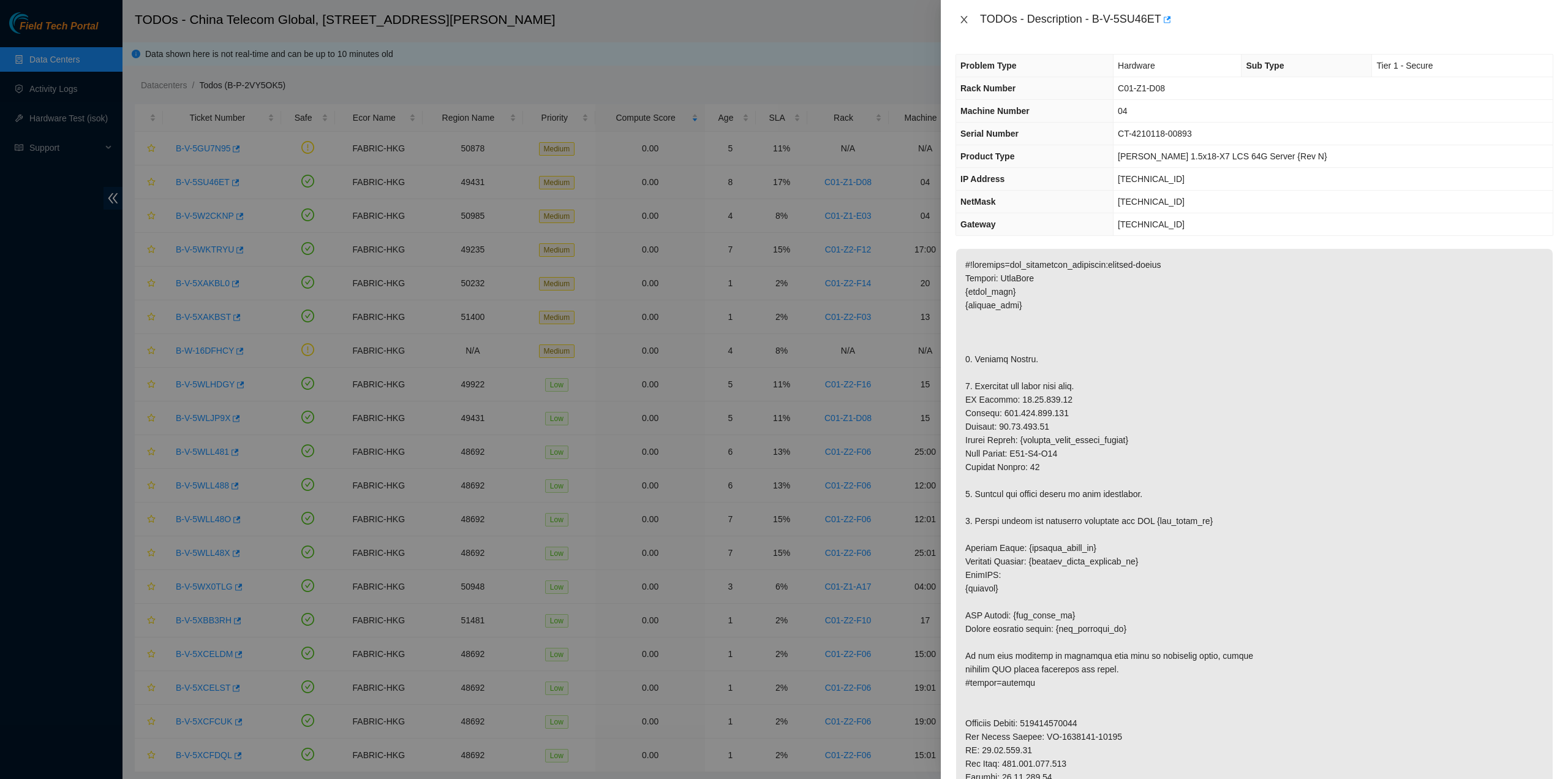
drag, startPoint x: 962, startPoint y: 19, endPoint x: 862, endPoint y: 105, distance: 131.9
click at [961, 18] on icon "close" at bounding box center [964, 19] width 10 height 10
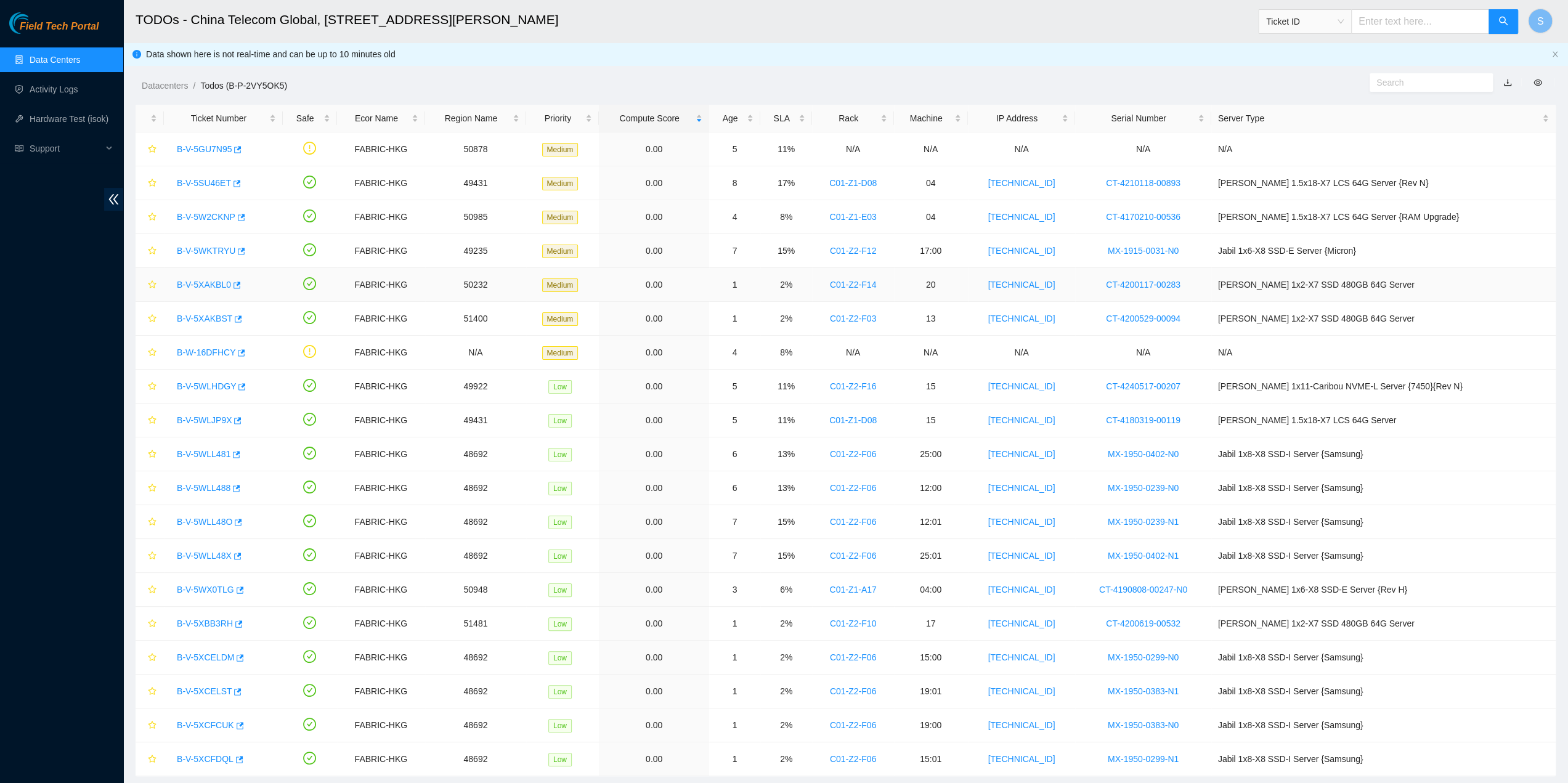
click at [219, 279] on link "B-V-5XAKBL0" at bounding box center [204, 284] width 54 height 10
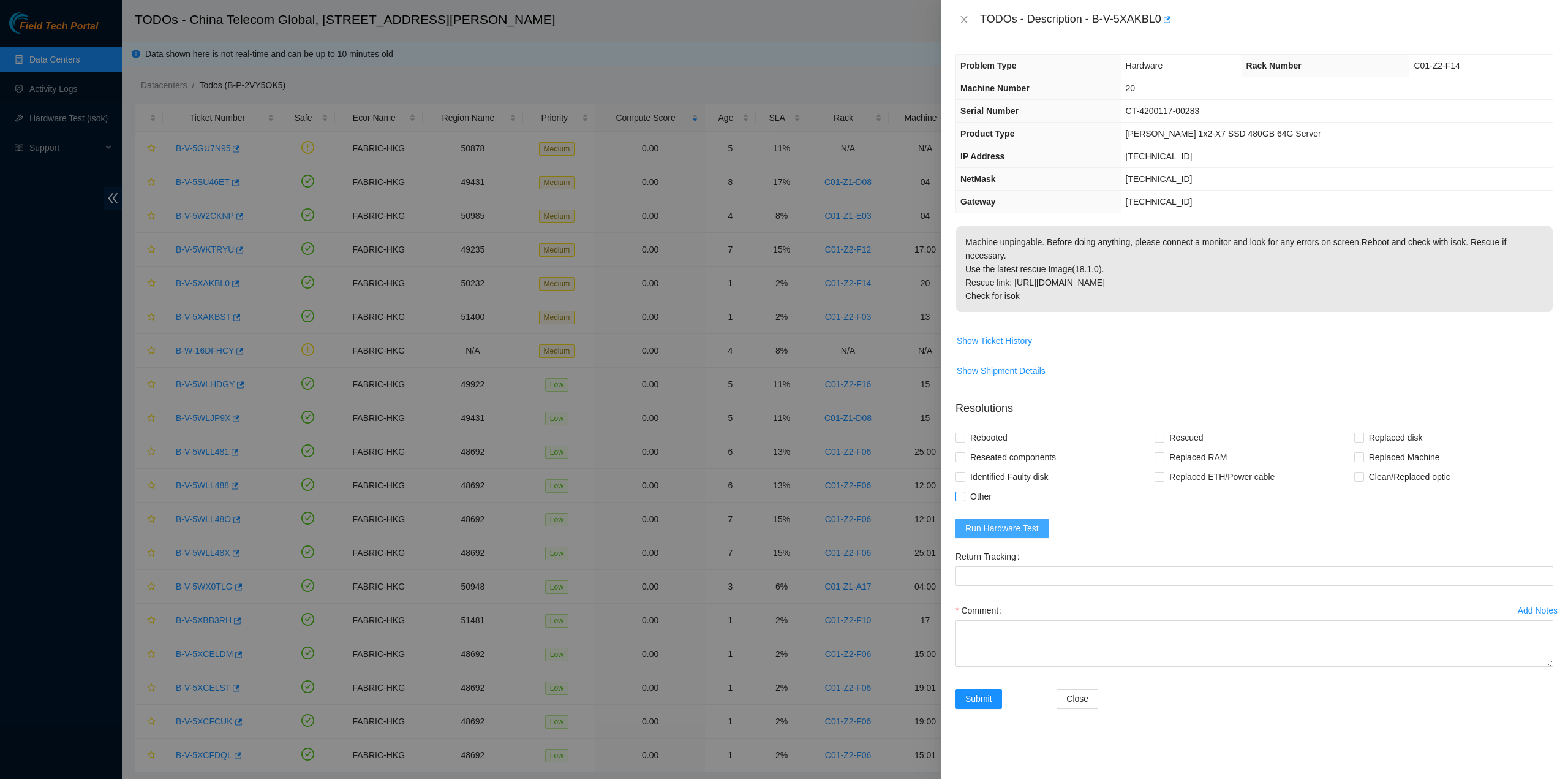
drag, startPoint x: 989, startPoint y: 510, endPoint x: 993, endPoint y: 490, distance: 20.4
click at [989, 522] on span "Run Hardware Test" at bounding box center [1003, 529] width 74 height 14
click at [1538, 29] on icon "close" at bounding box center [1535, 31] width 8 height 8
drag, startPoint x: 1099, startPoint y: 19, endPoint x: 1157, endPoint y: 28, distance: 58.7
click at [1157, 28] on div "TODOs - Description - B-V-5XAKBL0" at bounding box center [1266, 19] width 573 height 19
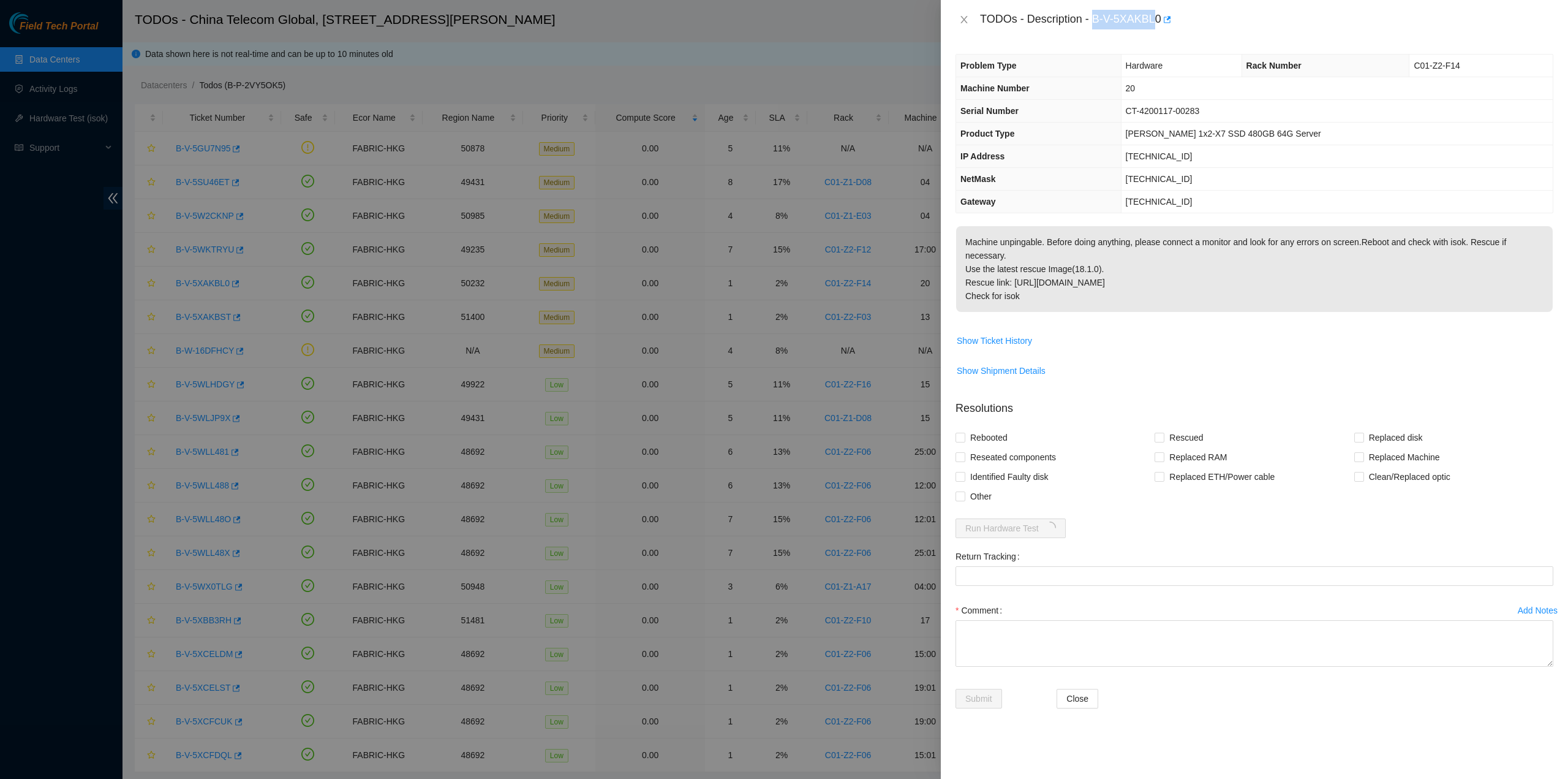
copy div "B-V-5XAKBL"
drag, startPoint x: 1091, startPoint y: 55, endPoint x: 1103, endPoint y: 35, distance: 23.3
click at [1092, 55] on th "Problem Type" at bounding box center [1039, 65] width 165 height 22
drag, startPoint x: 1094, startPoint y: 21, endPoint x: 1161, endPoint y: 38, distance: 69.1
click at [1161, 38] on div "TODOs - Description - B-V-5XAKBL0" at bounding box center [1254, 19] width 627 height 39
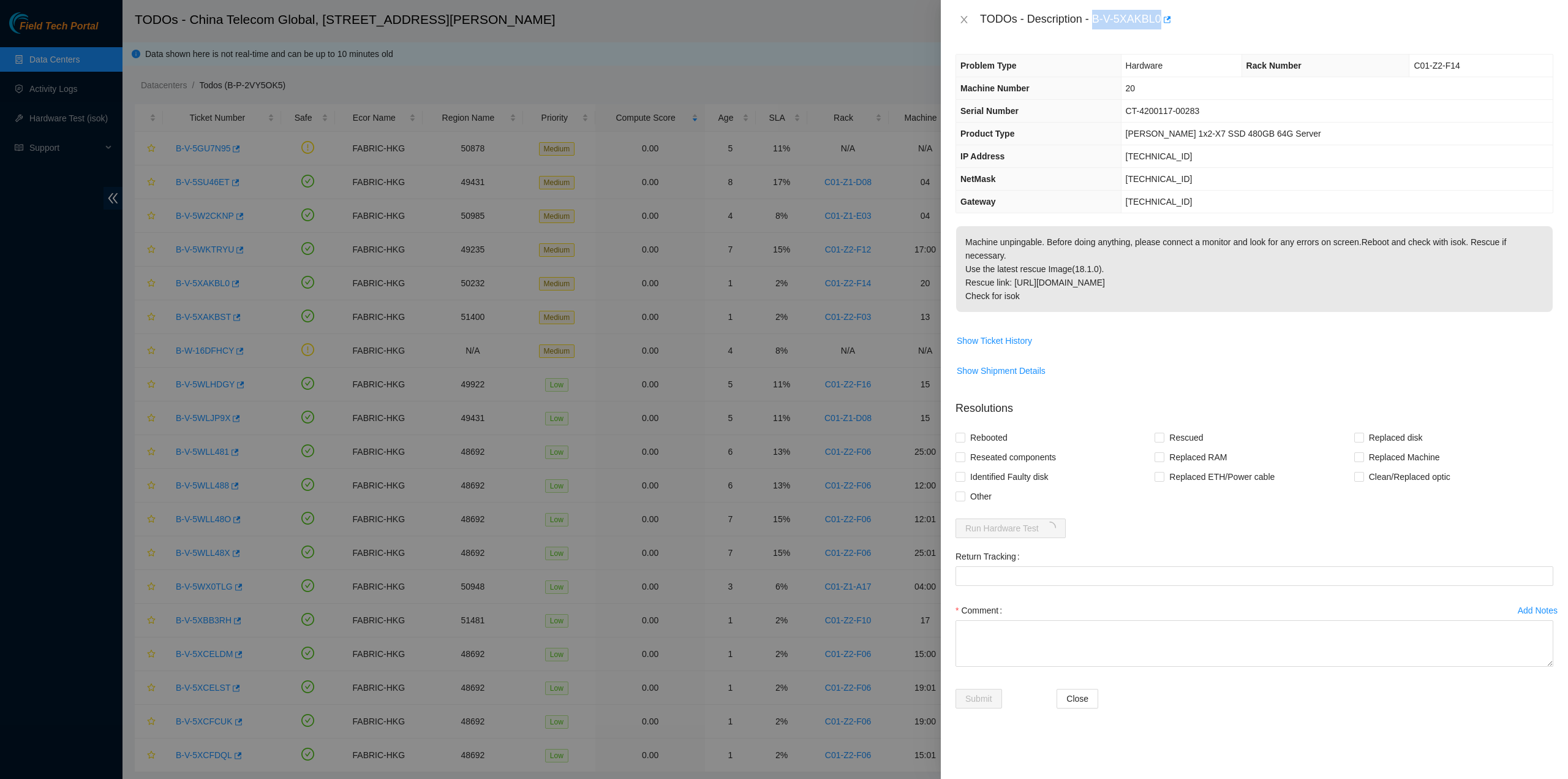
copy div "B-V-5XAKBL0"
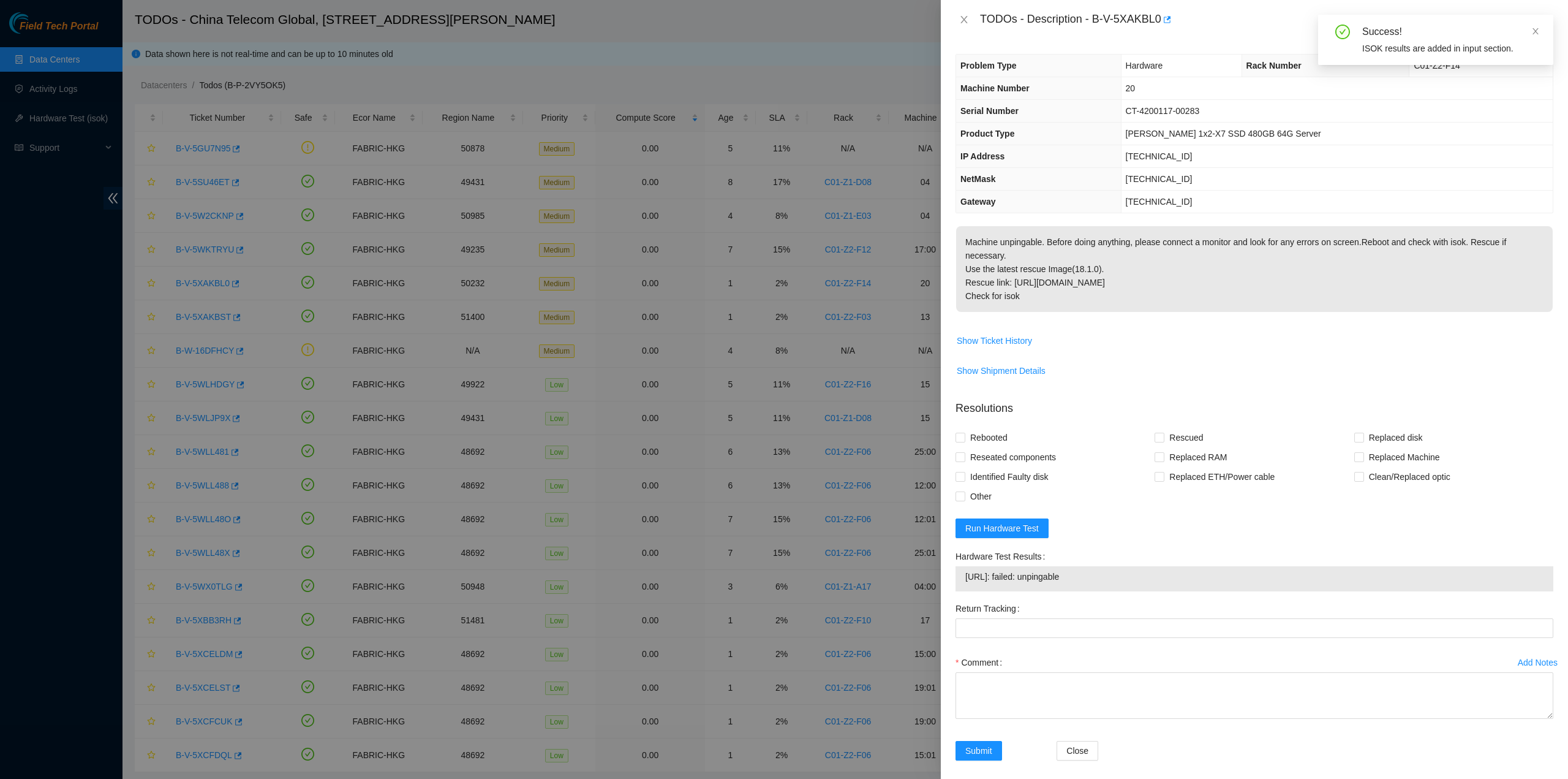
click at [1216, 741] on div "Submit Close" at bounding box center [1255, 758] width 608 height 35
click at [964, 22] on icon "close" at bounding box center [964, 19] width 10 height 10
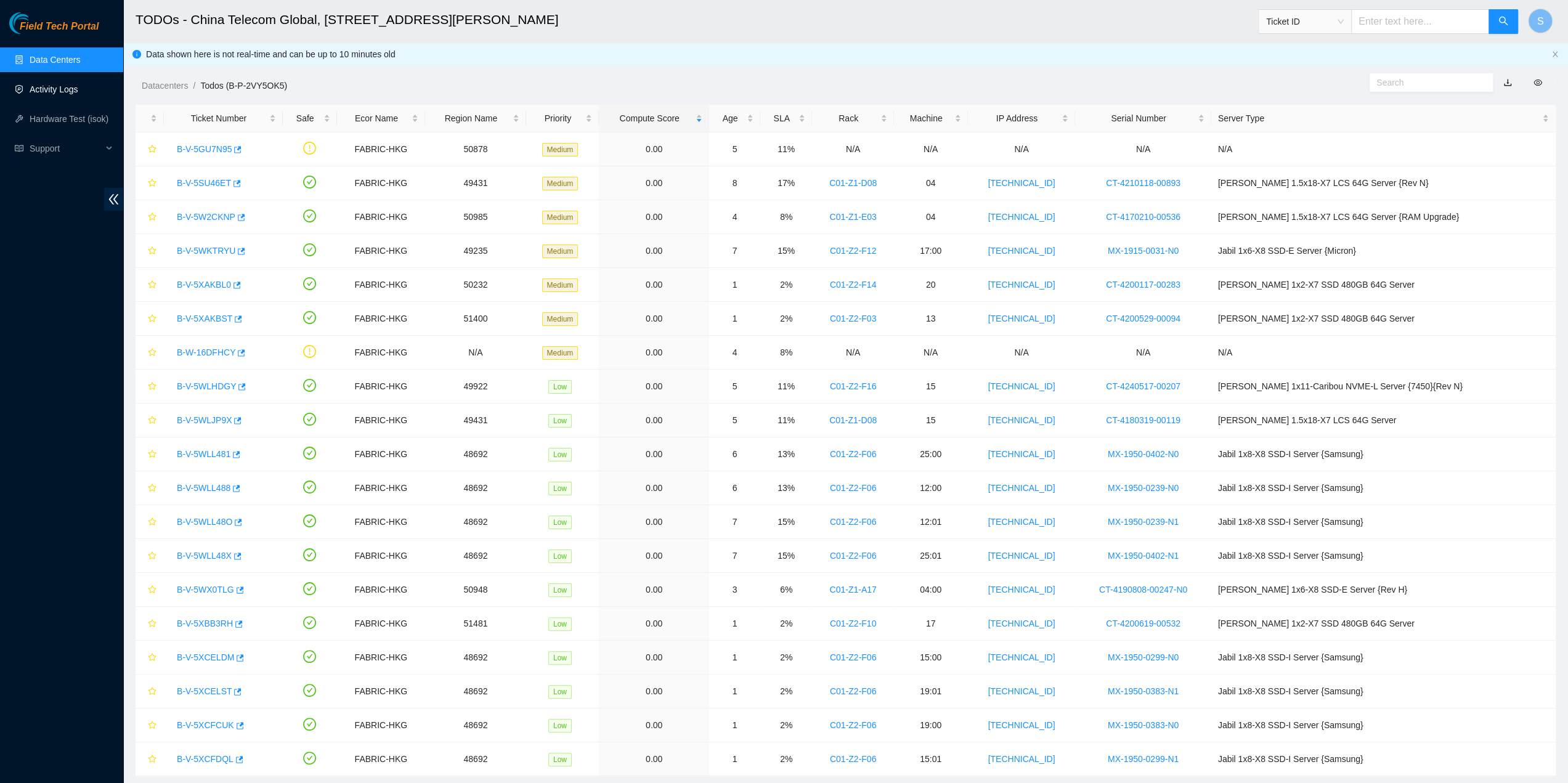
click at [49, 89] on link "Activity Logs" at bounding box center [53, 89] width 49 height 10
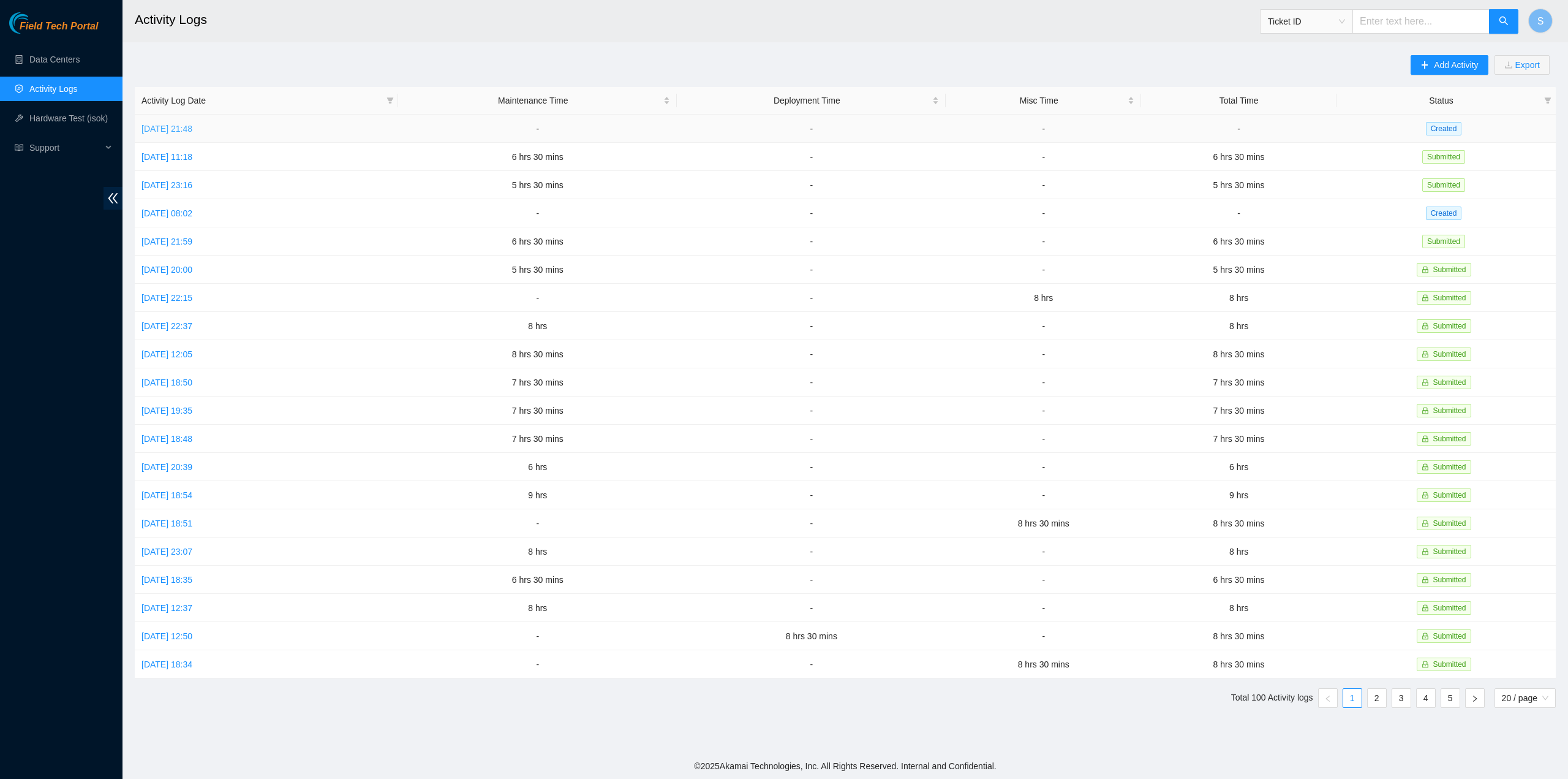
click at [192, 131] on link "Sat, 04 Oct 2025 21:48" at bounding box center [167, 129] width 51 height 10
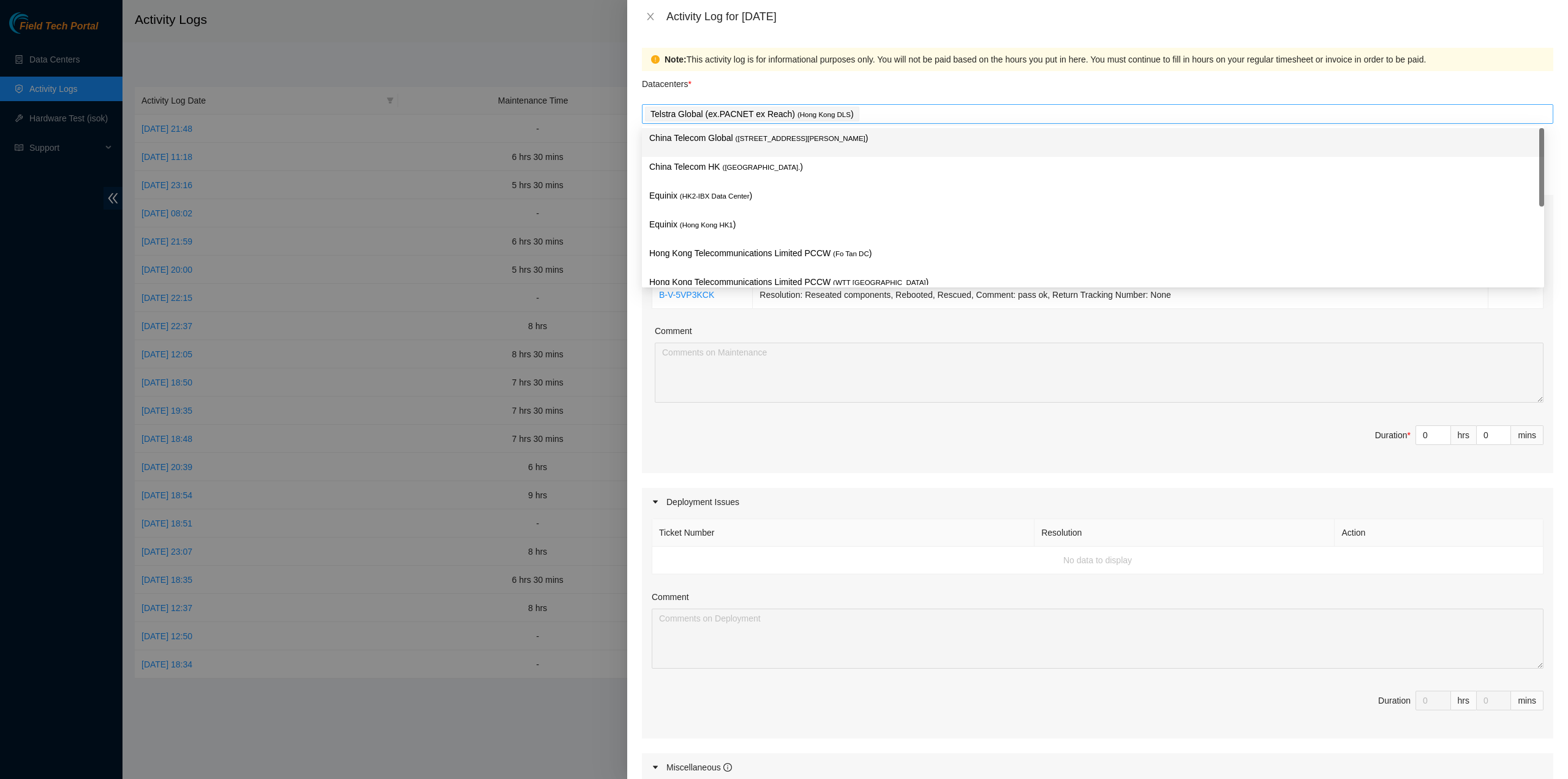
click at [888, 109] on div "Telstra Global (ex.PACNET ex Reach) ( Hong Kong DLS )" at bounding box center [1097, 114] width 906 height 17
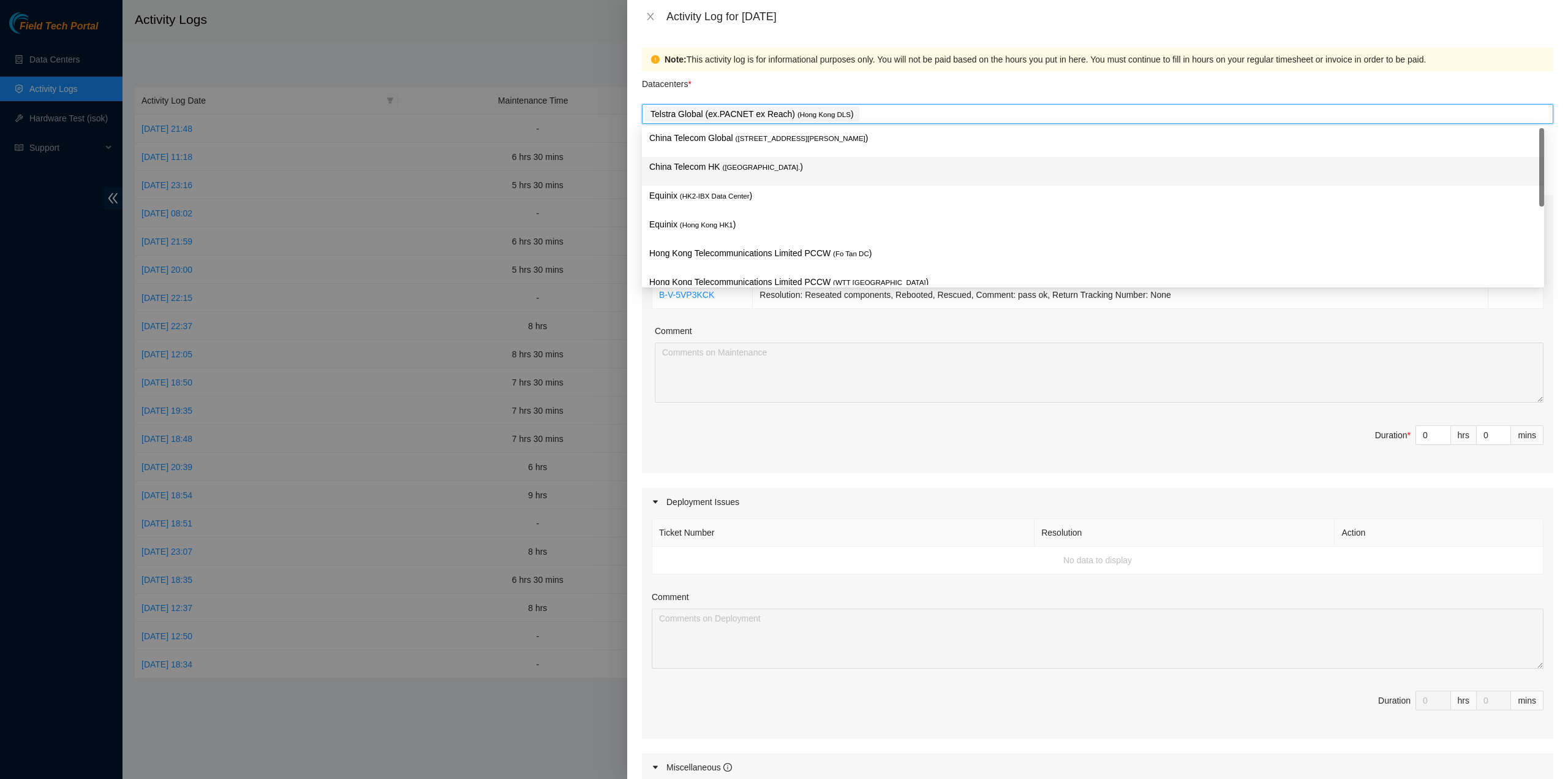
drag, startPoint x: 808, startPoint y: 159, endPoint x: 790, endPoint y: 180, distance: 27.7
click at [807, 159] on div "China Telecom HK ( Hong Kong. )" at bounding box center [1093, 171] width 902 height 28
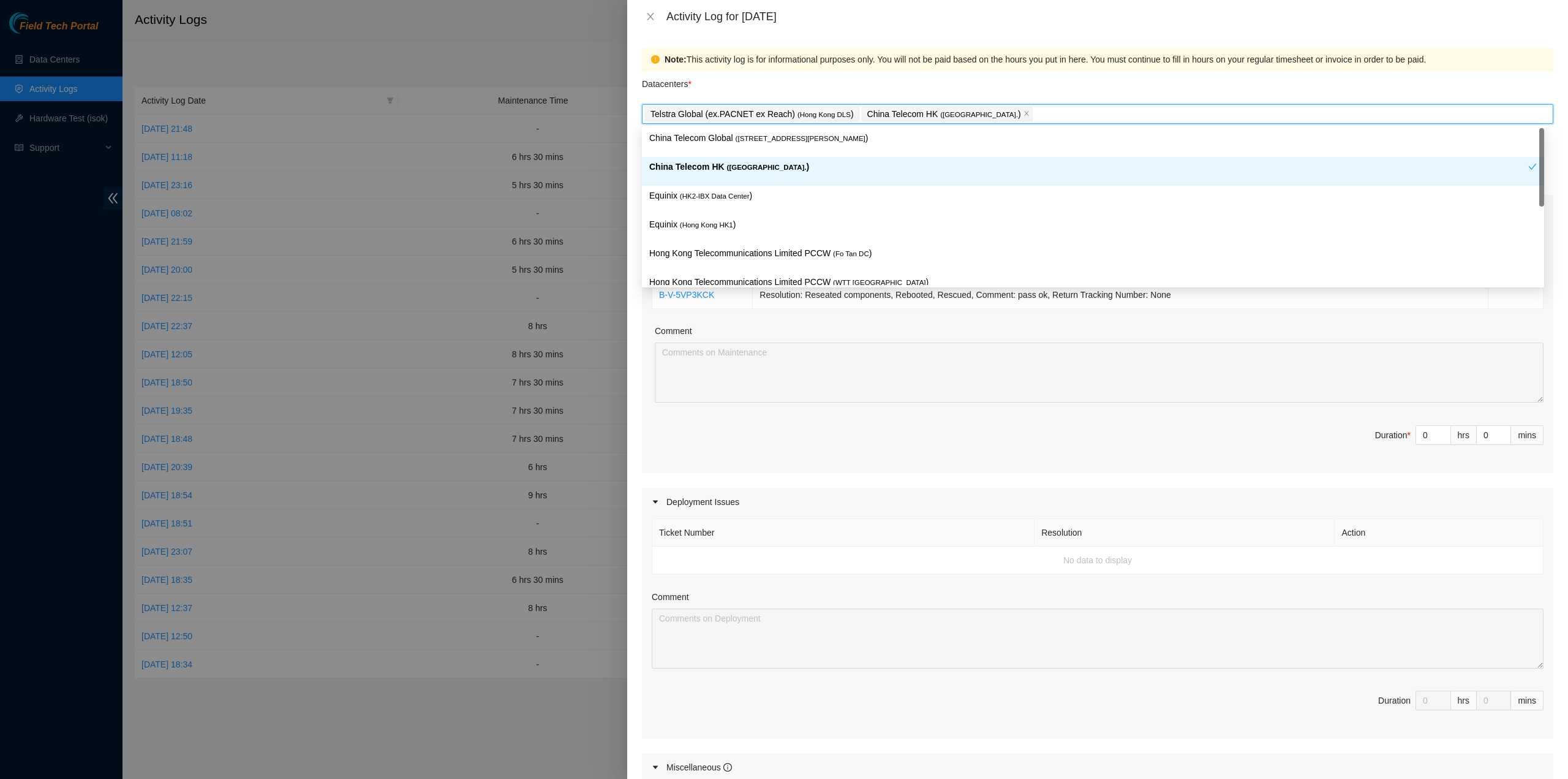
click at [773, 202] on p "Equinix ( HK2-IBX Data Center )" at bounding box center [1093, 196] width 888 height 14
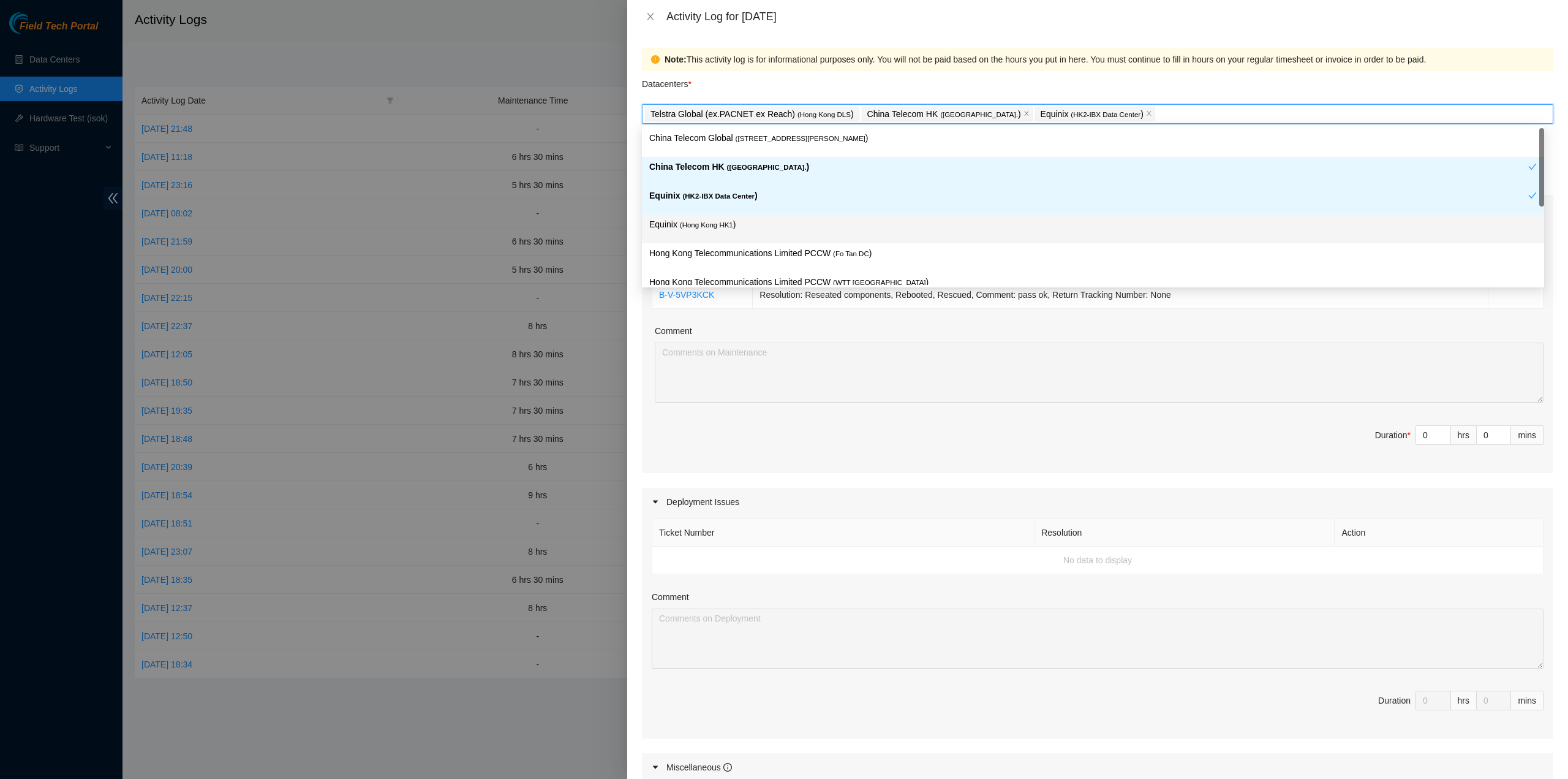
drag, startPoint x: 772, startPoint y: 240, endPoint x: 786, endPoint y: 268, distance: 31.3
click at [774, 245] on div "China Telecom Global ( Room B11, 2/F, 18 Chun Yat Street, TKO , Hong Kong ) Chi…" at bounding box center [1093, 257] width 902 height 259
click at [786, 268] on div "Hong Kong Telecommunications Limited PCCW ( Fo Tan DC )" at bounding box center [1093, 257] width 902 height 28
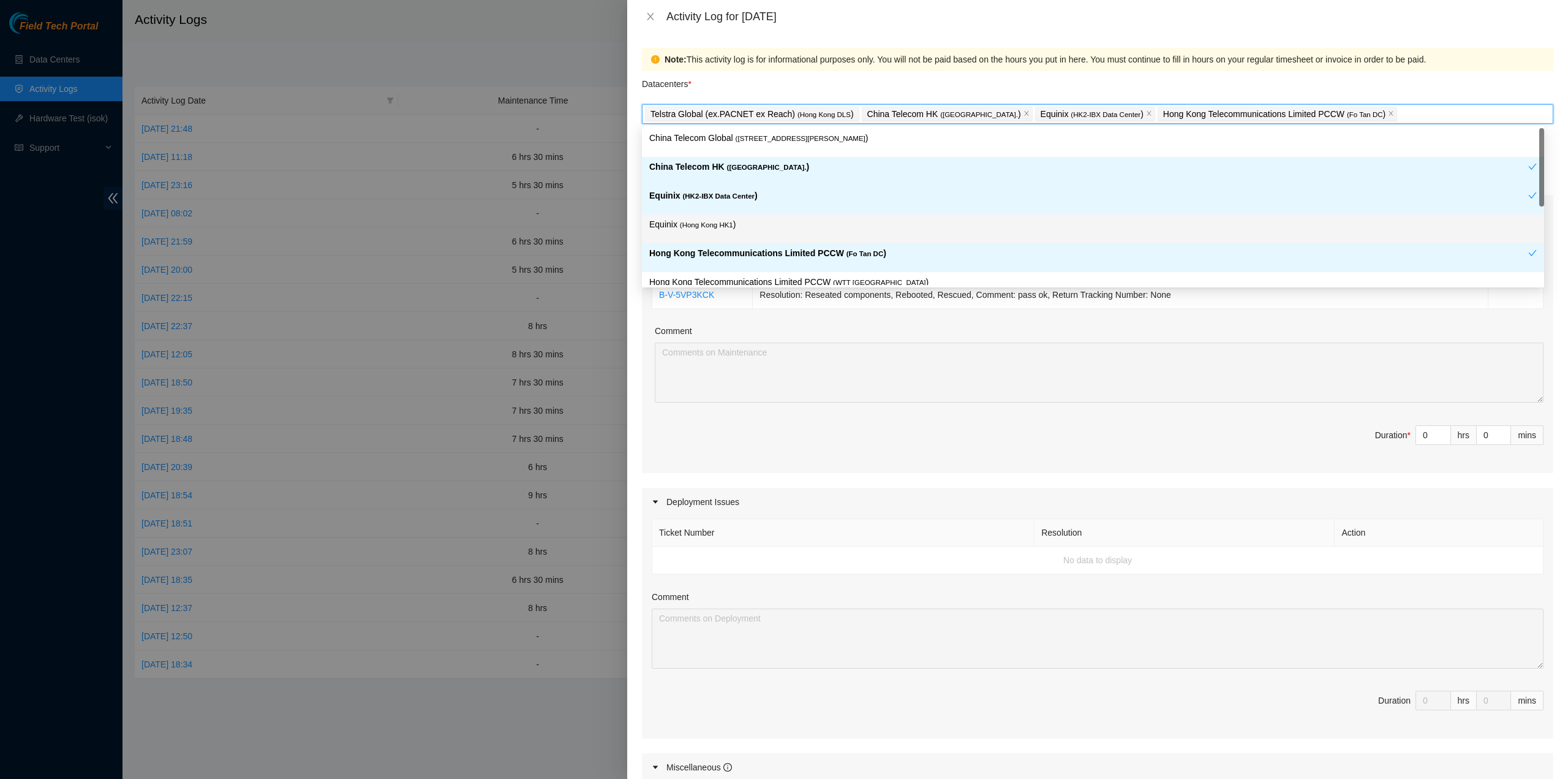
click at [719, 215] on div "Equinix ( Hong Kong HK1 )" at bounding box center [1093, 229] width 902 height 28
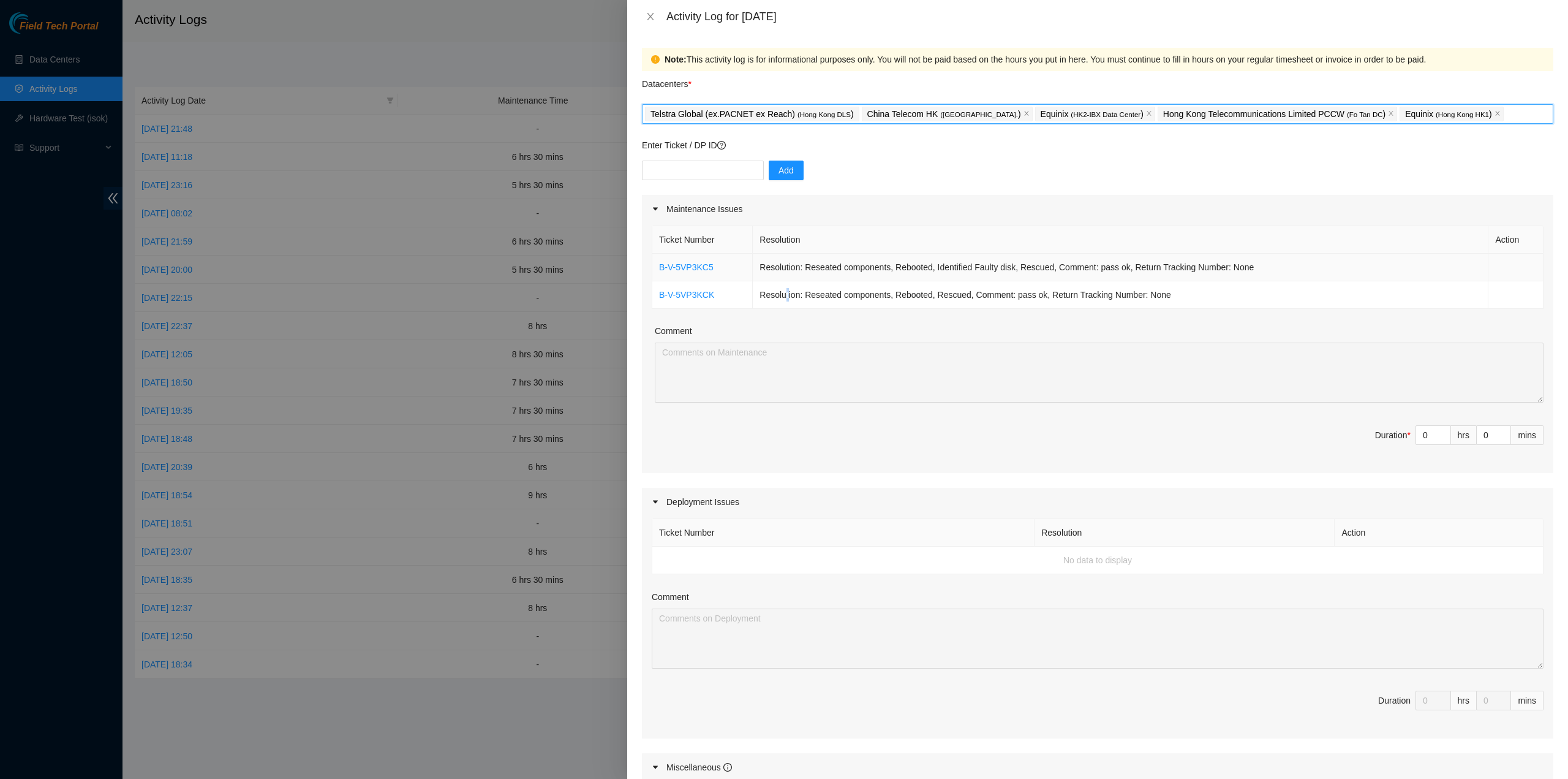
drag, startPoint x: 788, startPoint y: 286, endPoint x: 792, endPoint y: 279, distance: 8.1
click at [789, 285] on body "Field Tech Portal Data Centers Activity Logs Hardware Test (isok) Support Activ…" at bounding box center [784, 390] width 1568 height 779
click at [662, 154] on div "Enter Ticket / DP ID Add" at bounding box center [1097, 166] width 912 height 56
click at [662, 161] on input "text" at bounding box center [702, 170] width 122 height 19
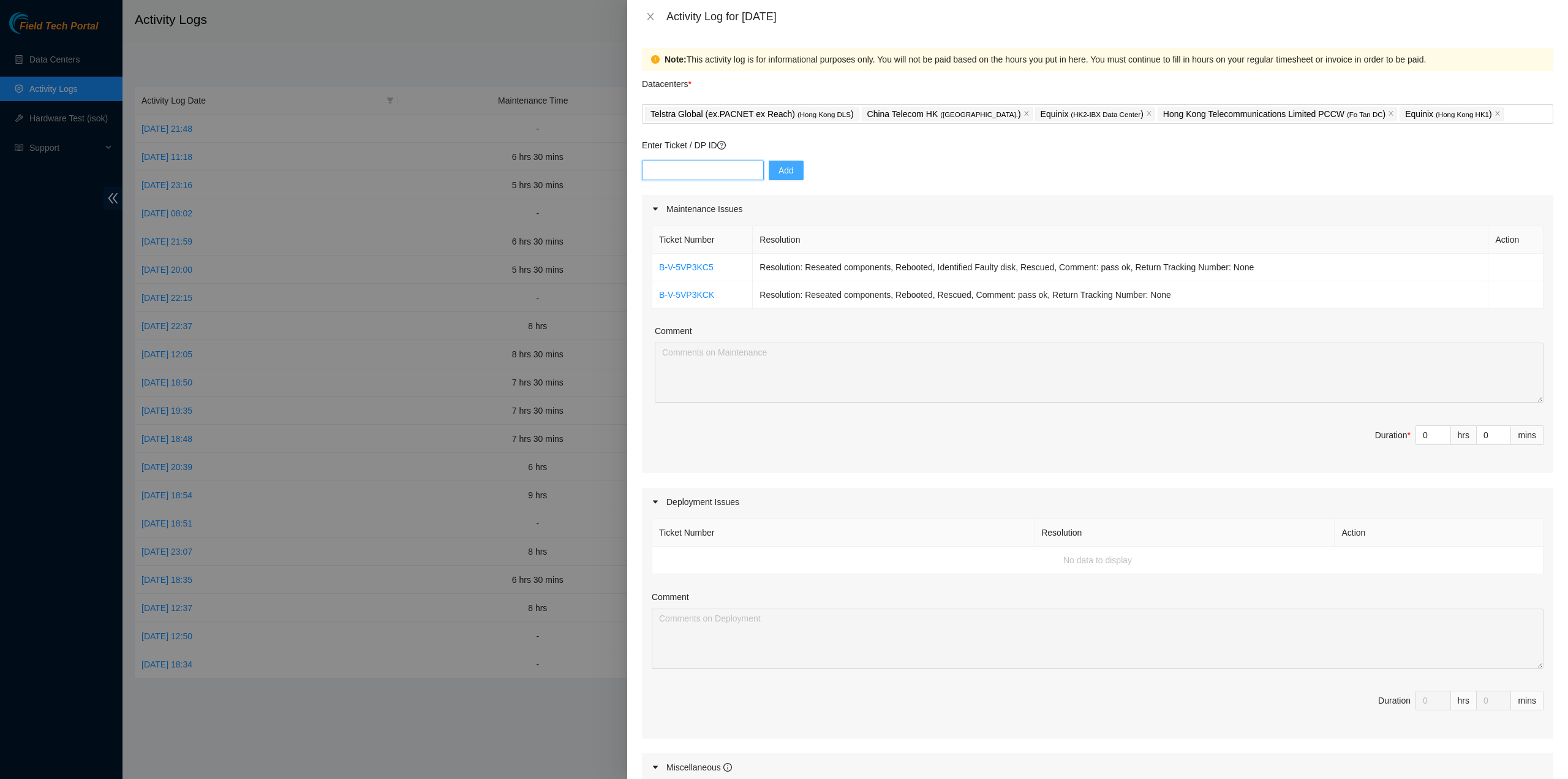
paste input "B-V-5VP4MSH"
type input "B-V-5VP4MSH"
click at [779, 164] on span "Add" at bounding box center [786, 171] width 15 height 14
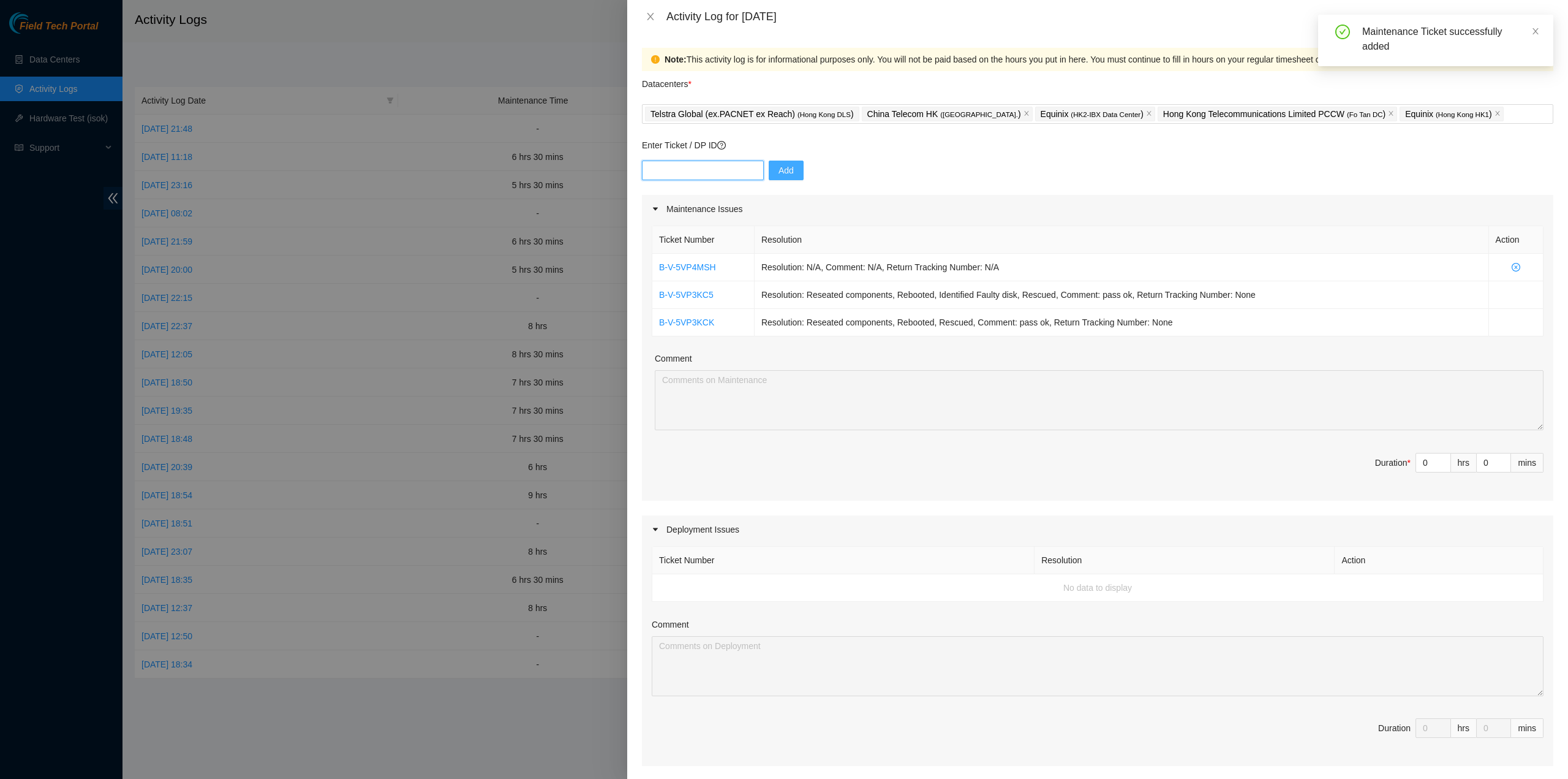
click at [682, 170] on input "text" at bounding box center [702, 170] width 122 height 19
paste input "B-V-5WBZP9F"
type input "B-V-5WBZP9F"
click at [779, 172] on span "Add" at bounding box center [786, 171] width 15 height 14
drag, startPoint x: 659, startPoint y: 182, endPoint x: 660, endPoint y: 176, distance: 6.1
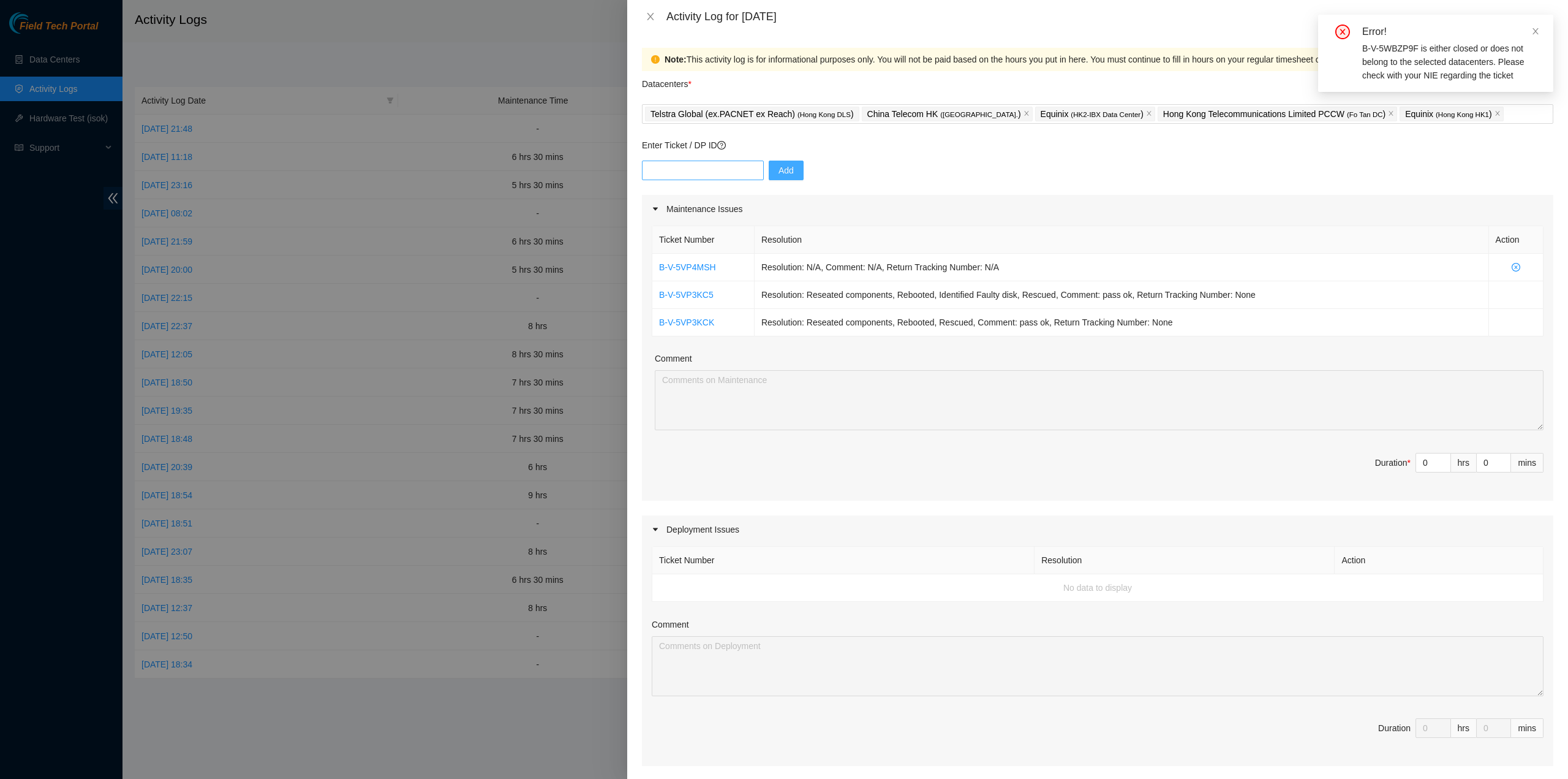
click at [660, 176] on div "Add" at bounding box center [1097, 178] width 912 height 35
click at [662, 171] on input "text" at bounding box center [702, 170] width 122 height 19
paste input "B-V-5W6PTPF"
type input "B-V-5W6PTPF"
click at [779, 175] on span "Add" at bounding box center [786, 171] width 15 height 14
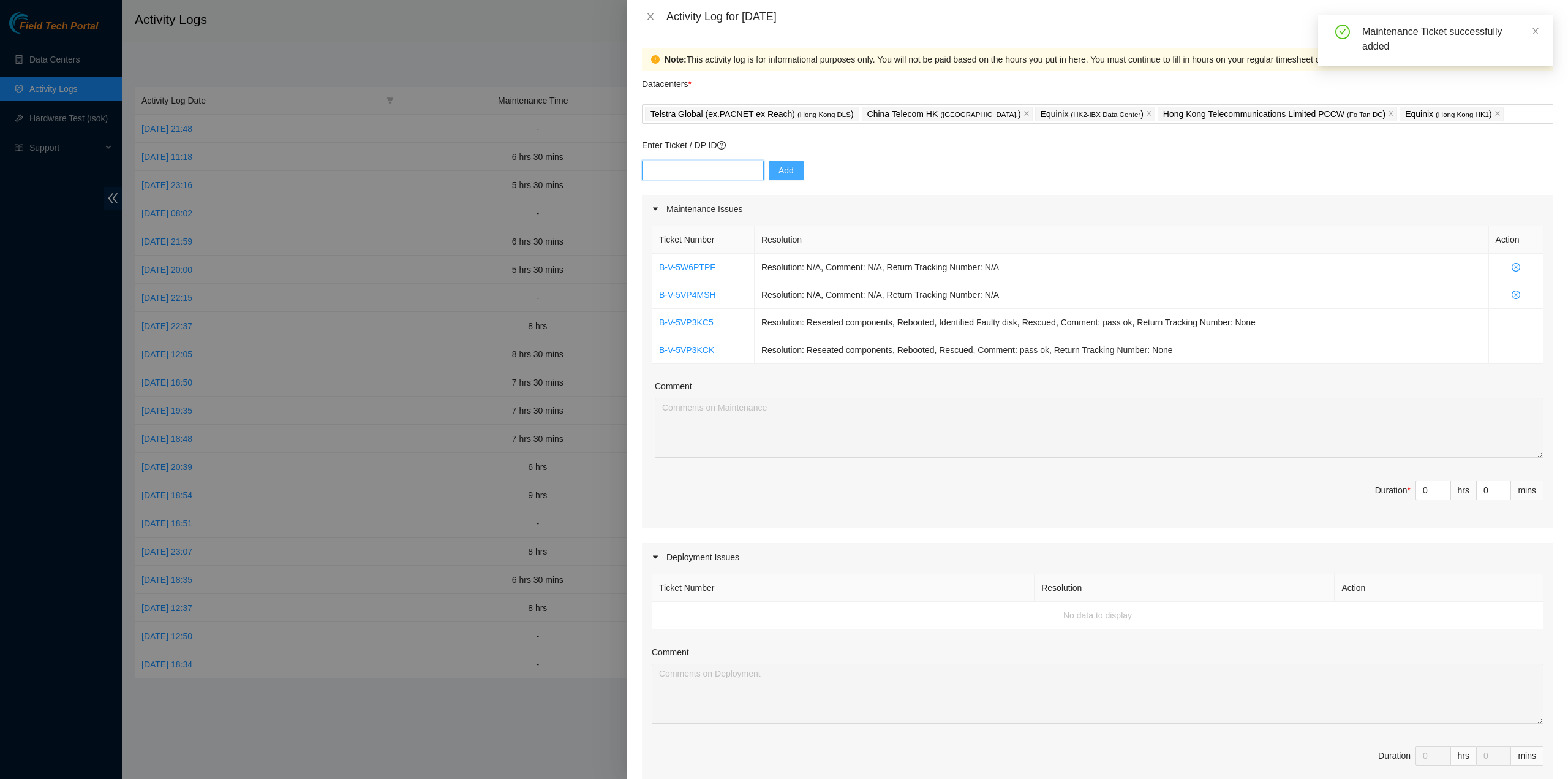
click at [666, 164] on input "text" at bounding box center [702, 170] width 122 height 19
paste input "B-V-5W9LO38"
type input "B-V-5W9LO38"
click at [779, 173] on span "Add" at bounding box center [786, 171] width 15 height 14
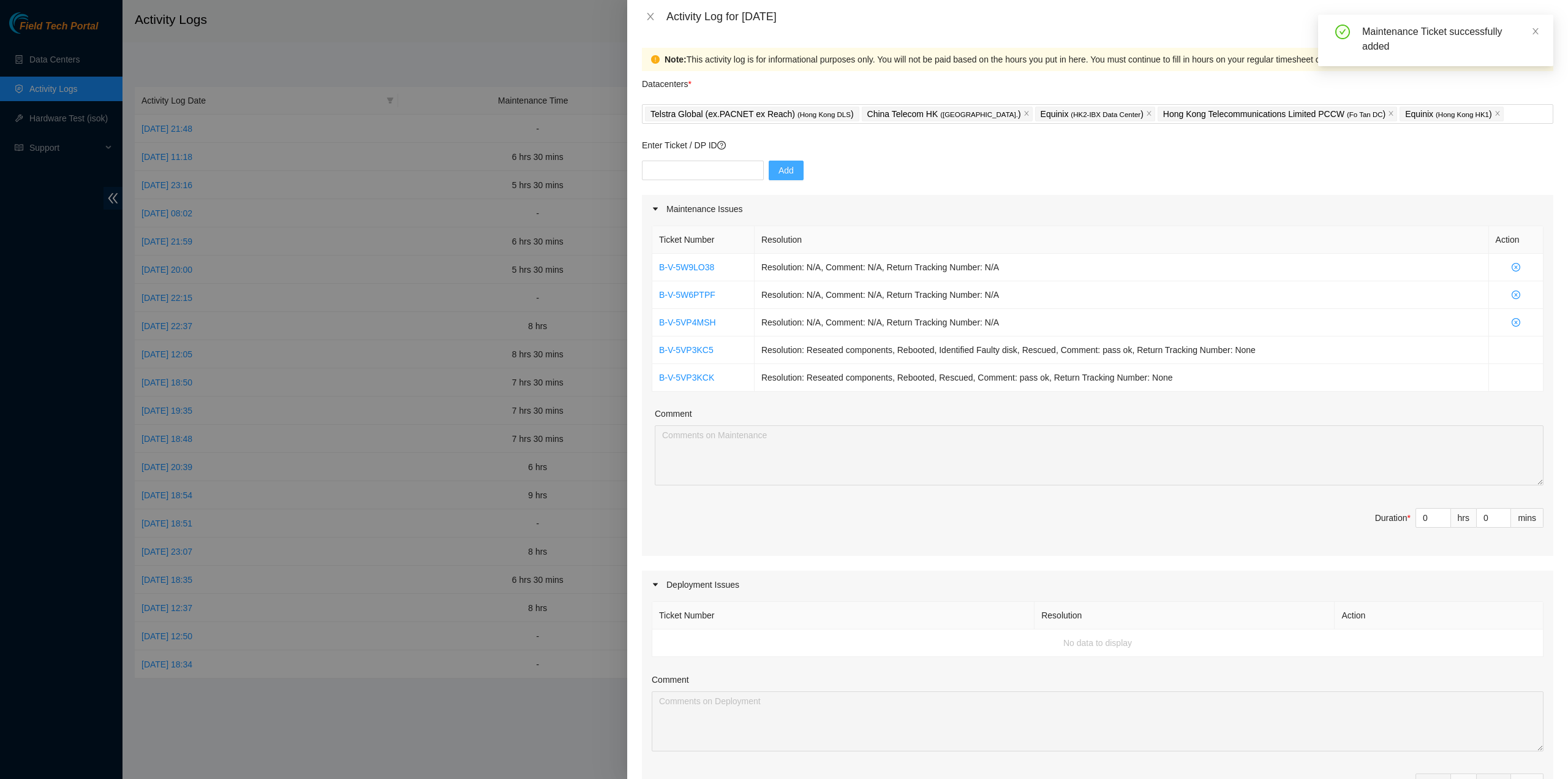
click at [809, 411] on div "Comment" at bounding box center [1099, 416] width 889 height 18
drag, startPoint x: 1419, startPoint y: 517, endPoint x: 1396, endPoint y: 513, distance: 23.3
click at [1396, 513] on span "Duration * 0 hrs 0 mins" at bounding box center [1097, 525] width 892 height 35
type input "7"
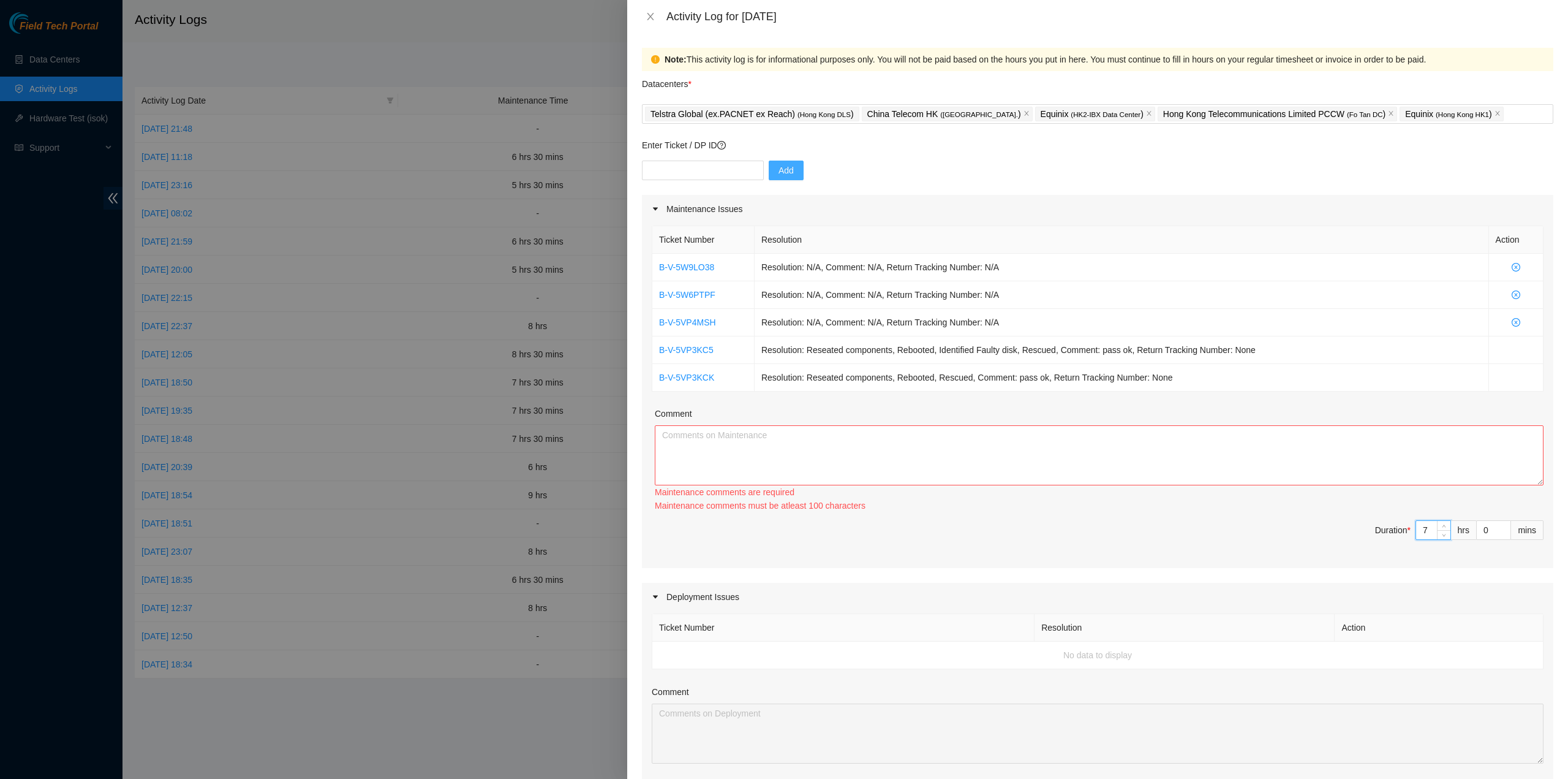
type input "7"
type input "3"
type input "30"
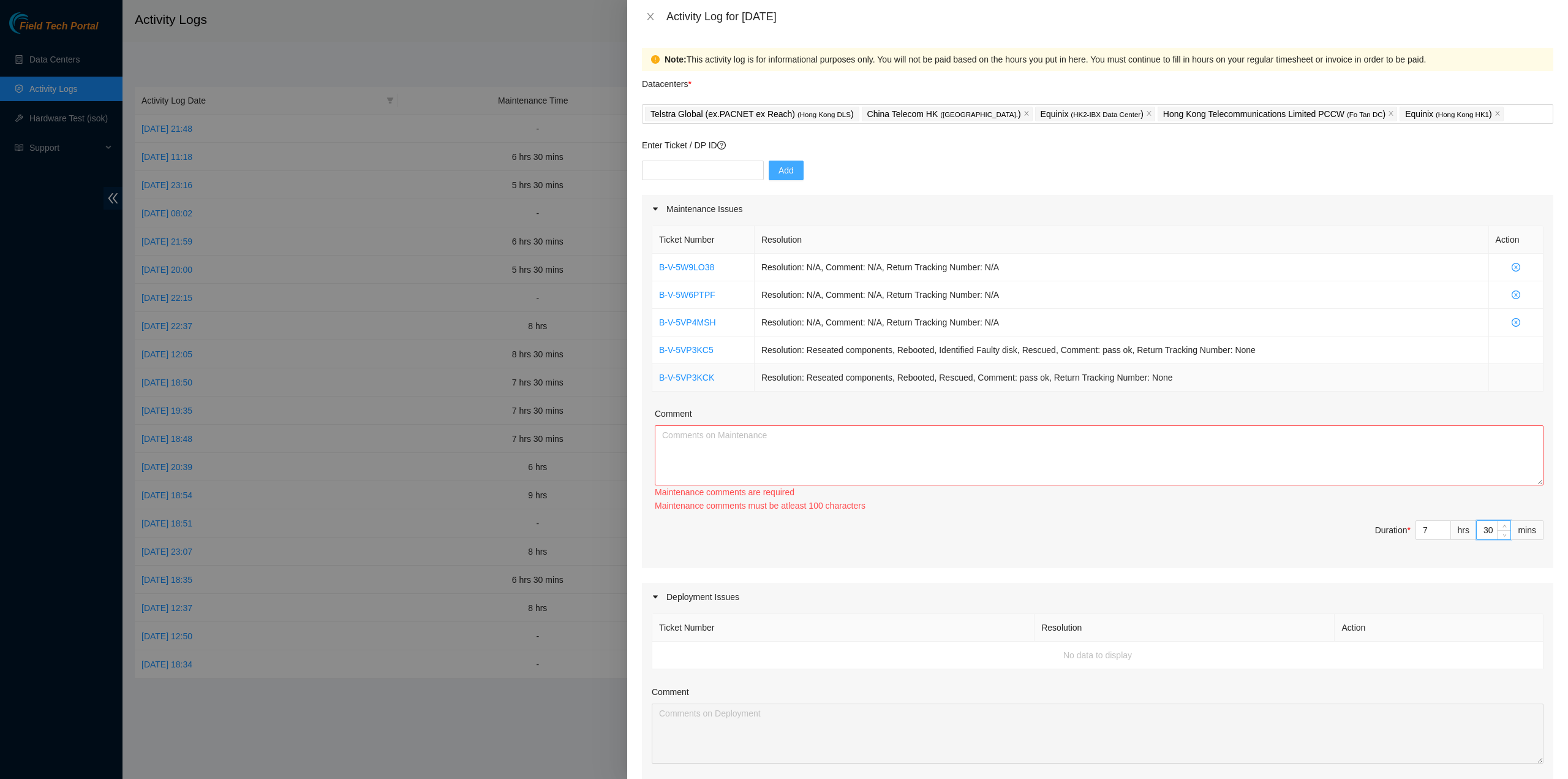
type input "30"
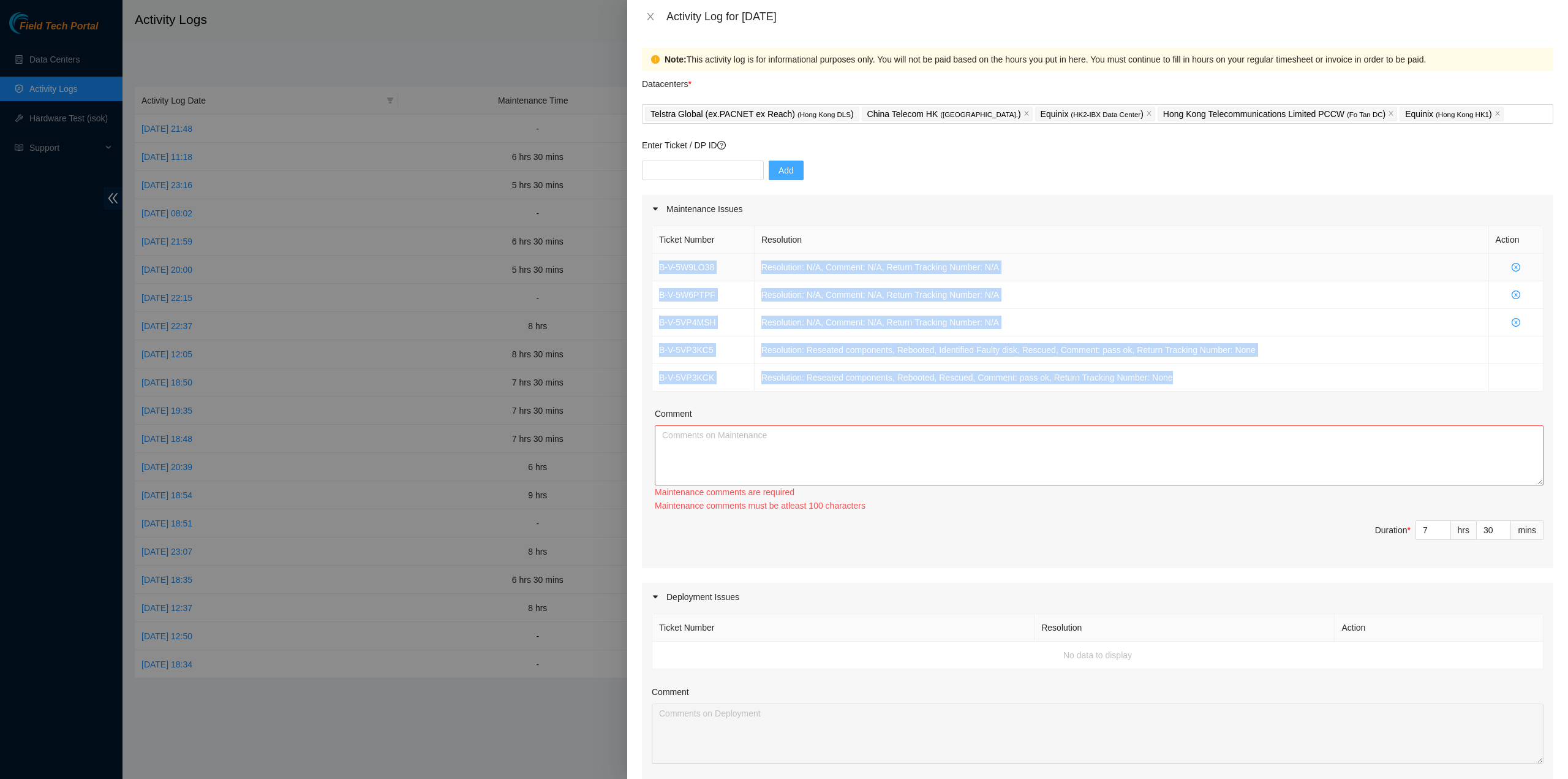
drag, startPoint x: 1203, startPoint y: 384, endPoint x: 654, endPoint y: 269, distance: 560.9
click at [654, 269] on tbody "B-V-5W9LO38 Resolution: N/A, Comment: N/A, Return Tracking Number: N/A B-V-5W6P…" at bounding box center [1098, 323] width 891 height 138
copy tbody "B-V-5W9LO38 Resolution: N/A, Comment: N/A, Return Tracking Number: N/A B-V-5W6P…"
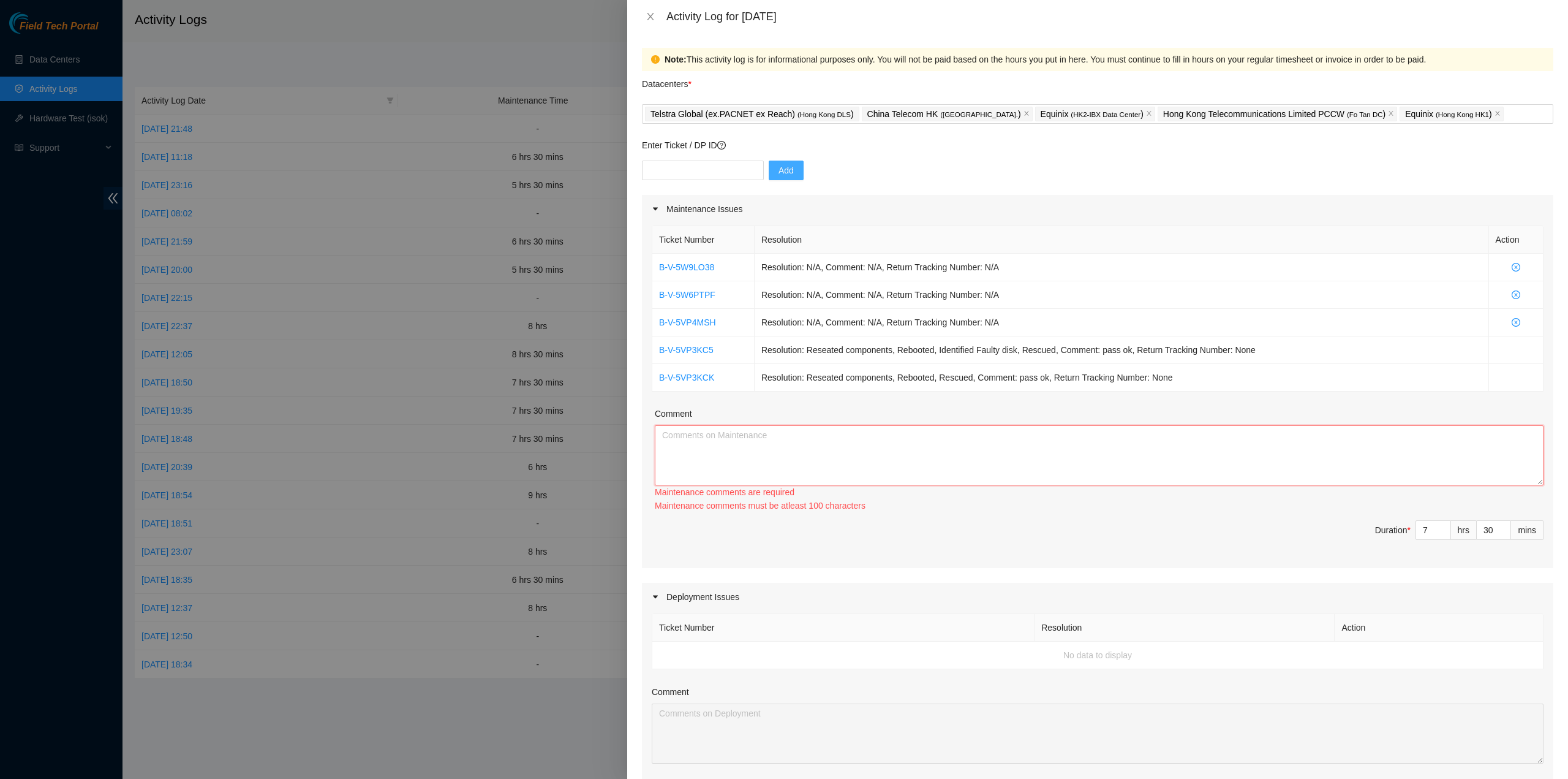
click at [672, 446] on textarea "Comment" at bounding box center [1099, 456] width 889 height 60
paste textarea "B-V-5W9LO38 Resolution: N/A, Comment: N/A, Return Tracking Number: N/A B-V-5W6P…"
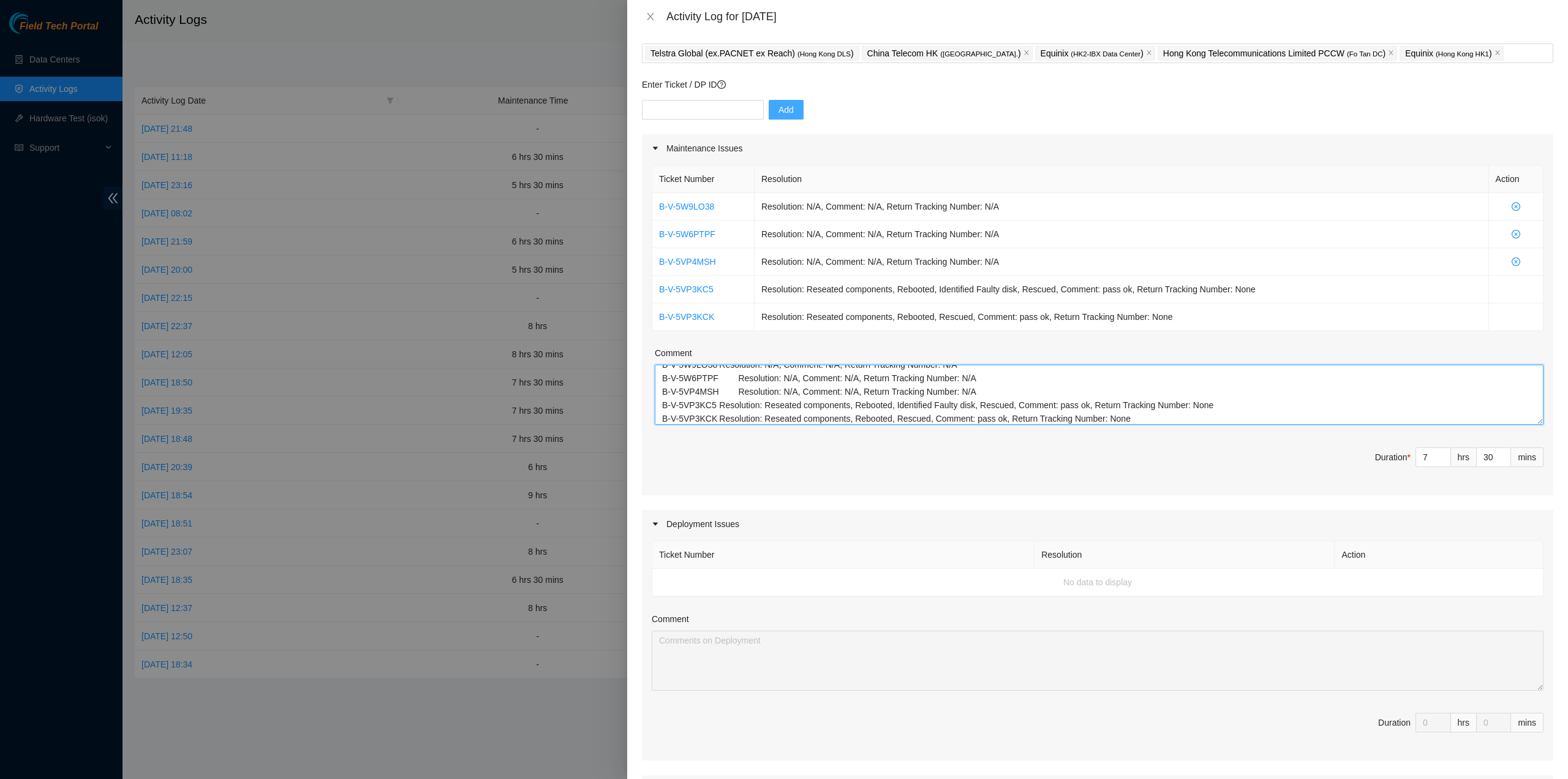
scroll to position [358, 0]
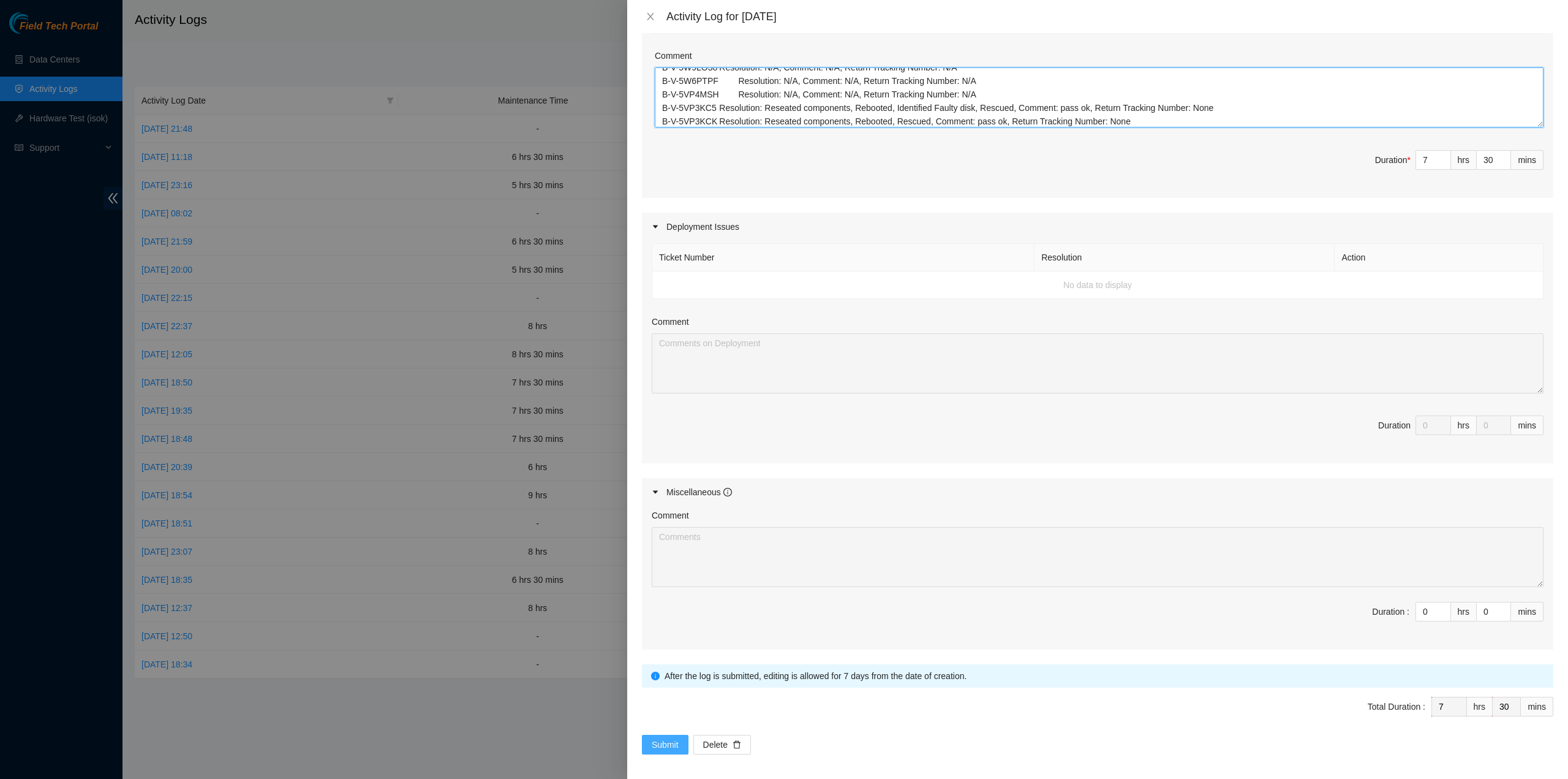
type textarea "B-V-5W9LO38 Resolution: N/A, Comment: N/A, Return Tracking Number: N/A B-V-5W6P…"
click at [670, 738] on span "Submit" at bounding box center [665, 745] width 27 height 14
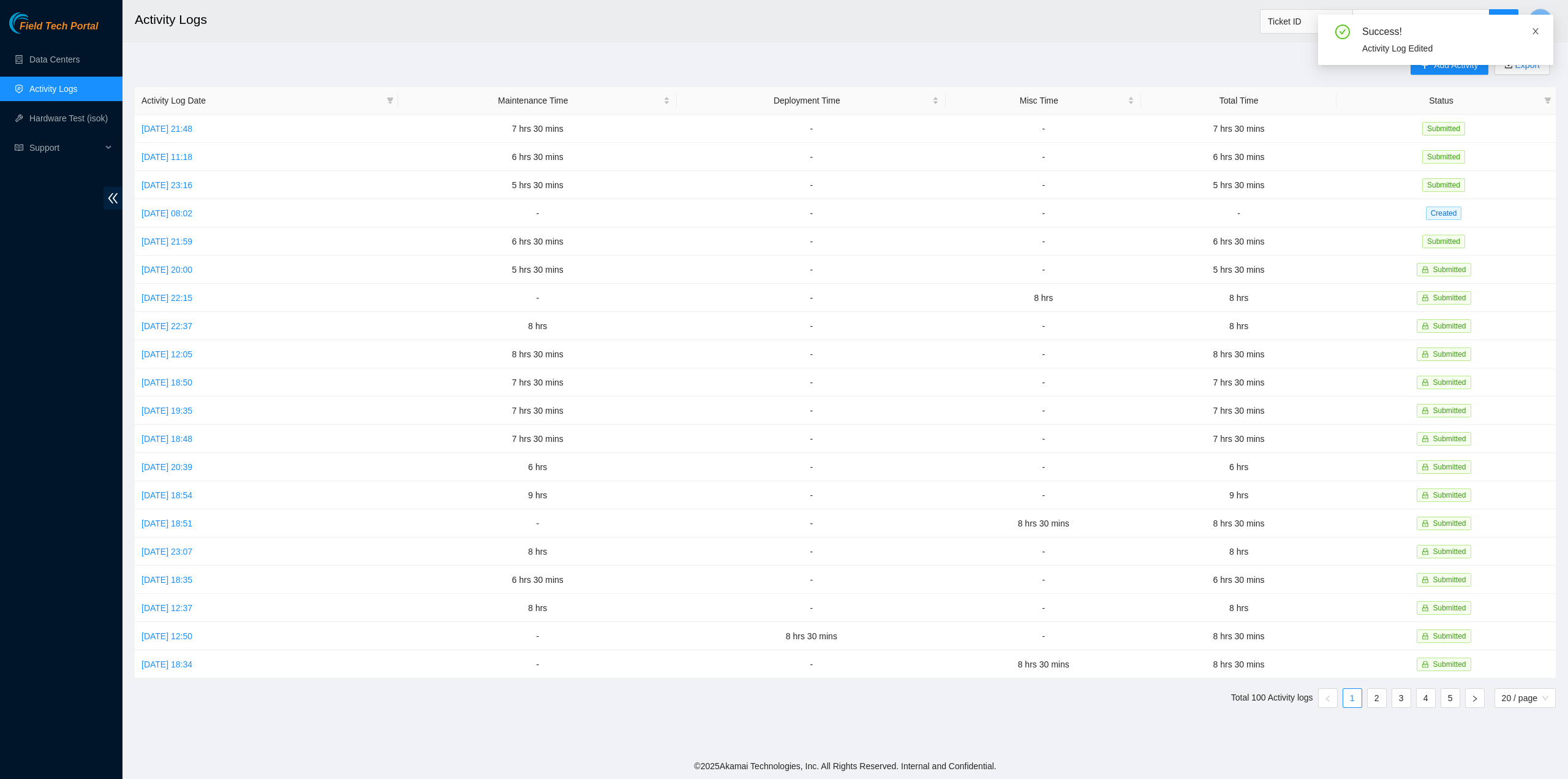
click at [1535, 30] on icon "close" at bounding box center [1535, 31] width 8 height 8
click at [191, 212] on link "Mon, 29 Sep 2025 08:02" at bounding box center [167, 213] width 51 height 10
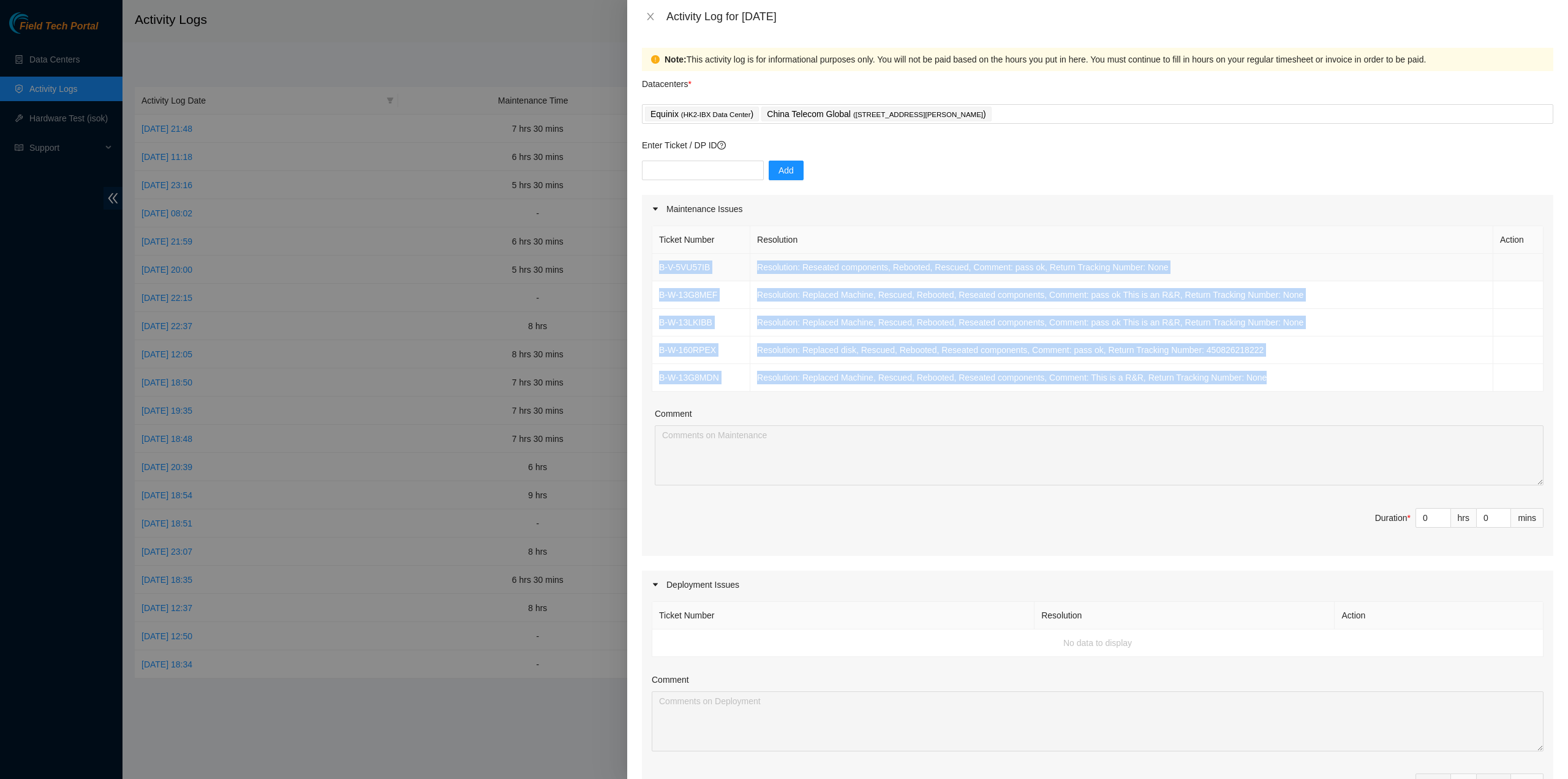
drag, startPoint x: 1266, startPoint y: 377, endPoint x: 653, endPoint y: 266, distance: 623.0
click at [653, 266] on tbody "B-V-5VU57IB Resolution: Reseated components, Rebooted, Rescued, Comment: pass o…" at bounding box center [1098, 323] width 891 height 138
copy tbody "B-V-5VU57IB Resolution: Reseated components, Rebooted, Rescued, Comment: pass o…"
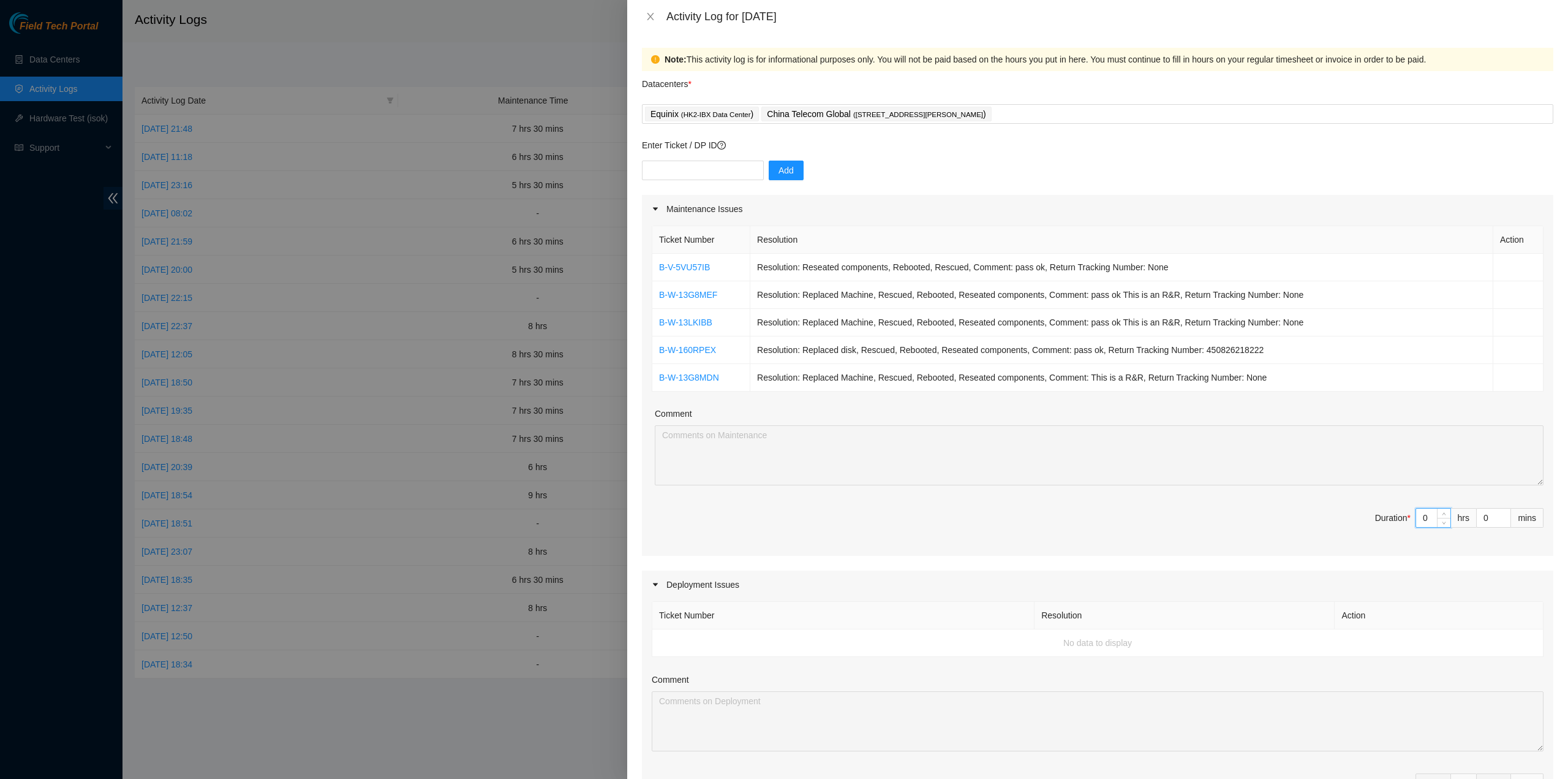
drag, startPoint x: 1419, startPoint y: 513, endPoint x: 1388, endPoint y: 512, distance: 31.0
click at [1392, 512] on span "Duration * 0 hrs 0 mins" at bounding box center [1097, 525] width 892 height 35
type input "7"
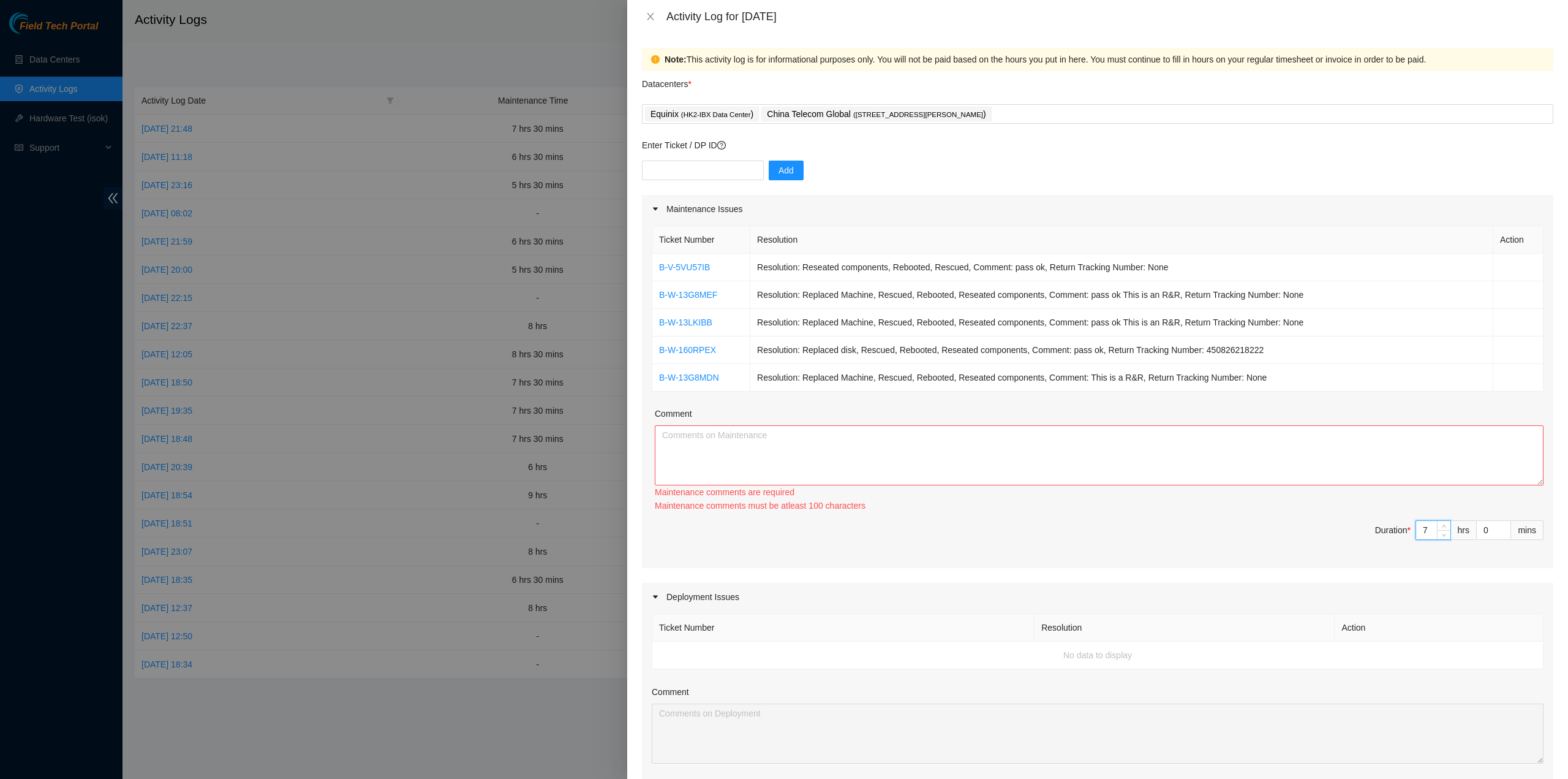
type input "7"
type input "3"
type input "30"
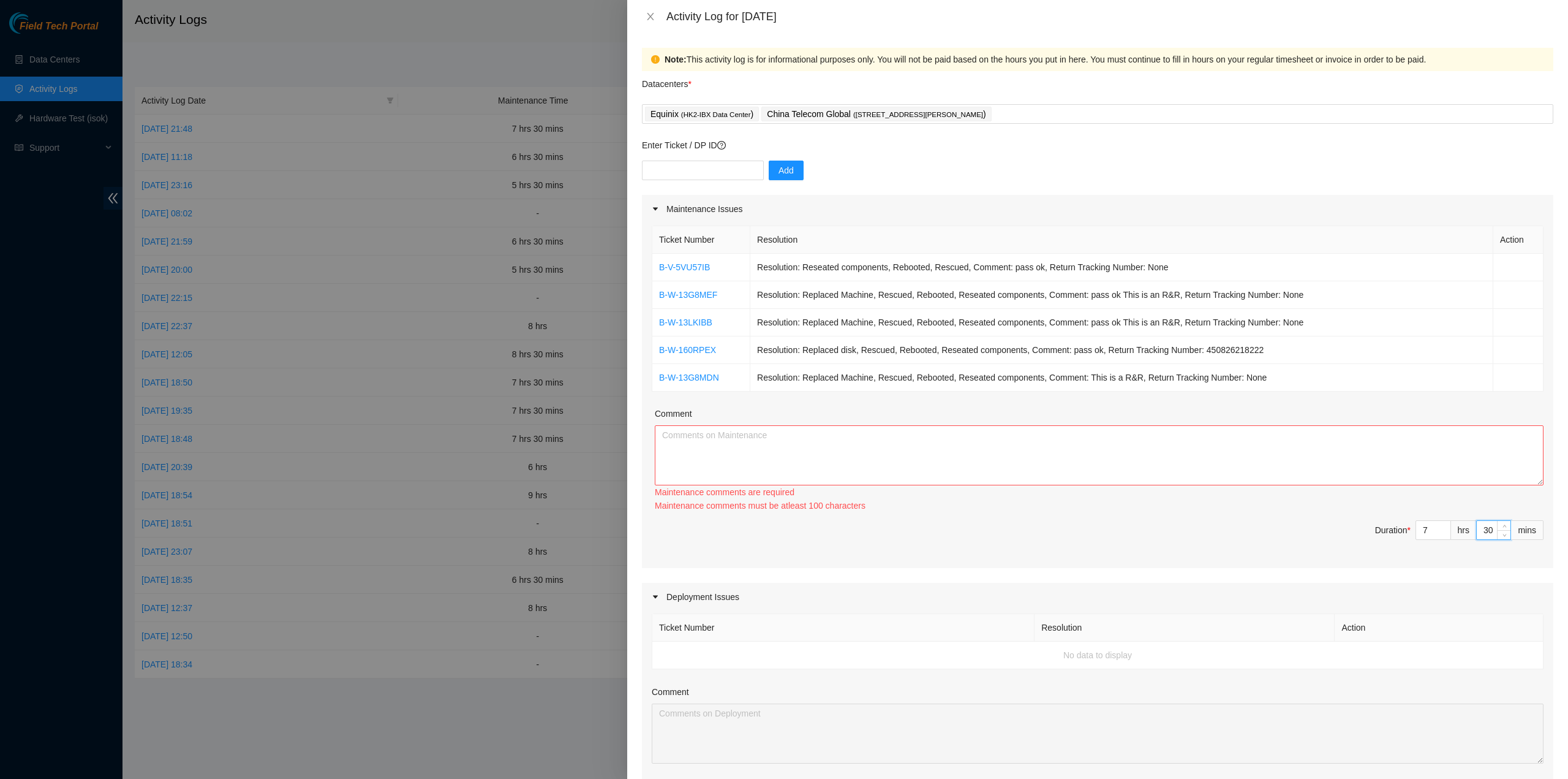
type input "30"
click at [989, 431] on textarea "Comment" at bounding box center [1099, 456] width 889 height 60
paste textarea "B-V-5VU57IB Resolution: Reseated components, Rebooted, Rescued, Comment: pass o…"
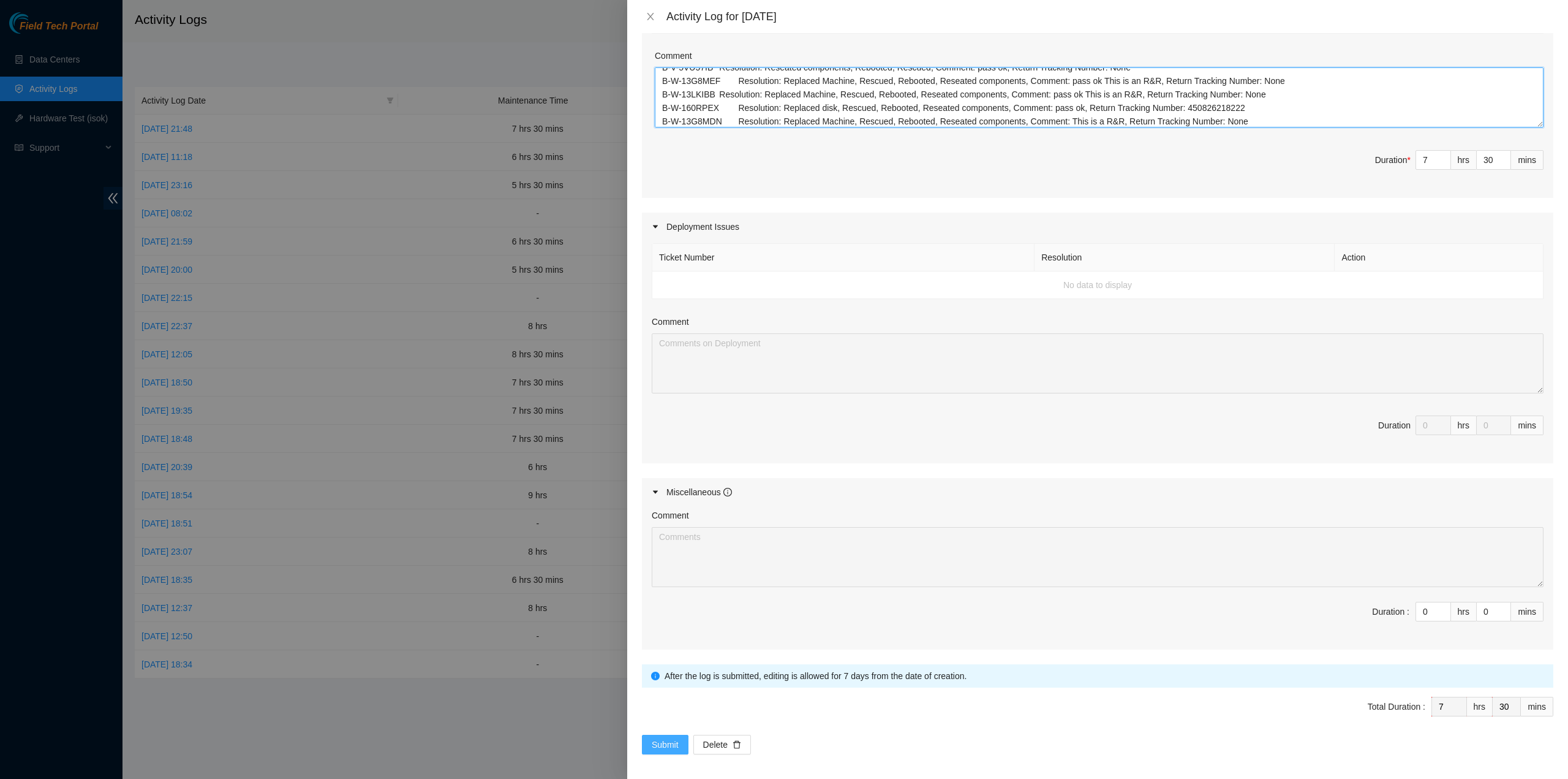
type textarea "B-V-5VU57IB Resolution: Reseated components, Rebooted, Rescued, Comment: pass o…"
click at [653, 735] on button "Submit" at bounding box center [665, 744] width 47 height 19
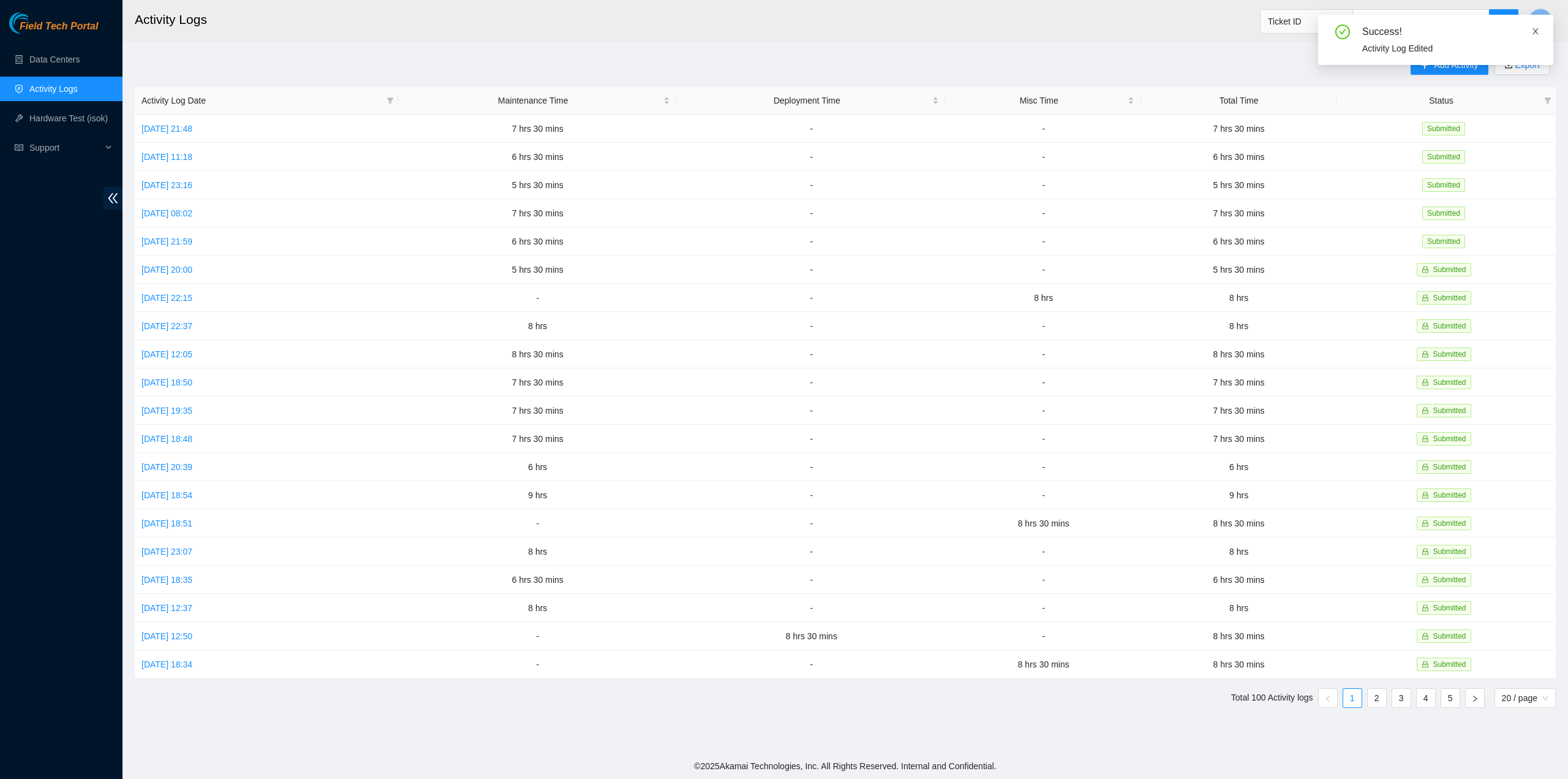
click at [1536, 30] on icon "close" at bounding box center [1535, 31] width 8 height 8
click at [1545, 18] on button "S" at bounding box center [1540, 21] width 25 height 25
click at [1468, 107] on link "Logout" at bounding box center [1455, 109] width 26 height 10
